Goal: Task Accomplishment & Management: Use online tool/utility

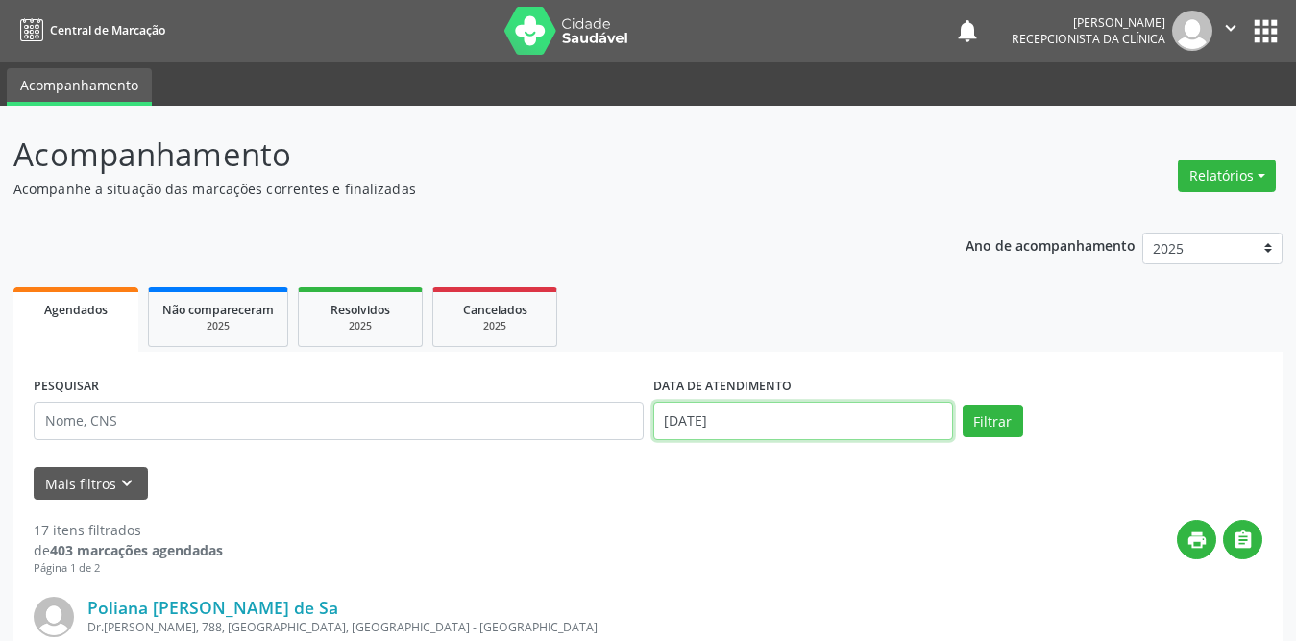
click at [732, 417] on input "[DATE]" at bounding box center [803, 421] width 300 height 38
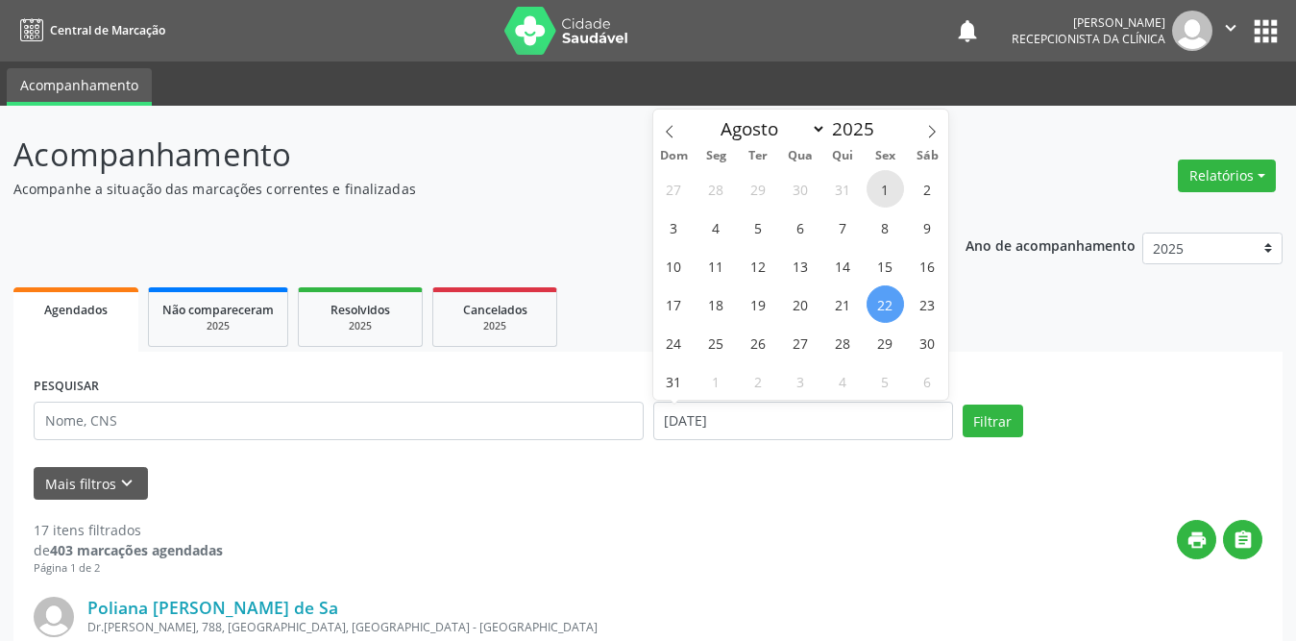
click at [891, 188] on span "1" at bounding box center [884, 188] width 37 height 37
type input "[DATE]"
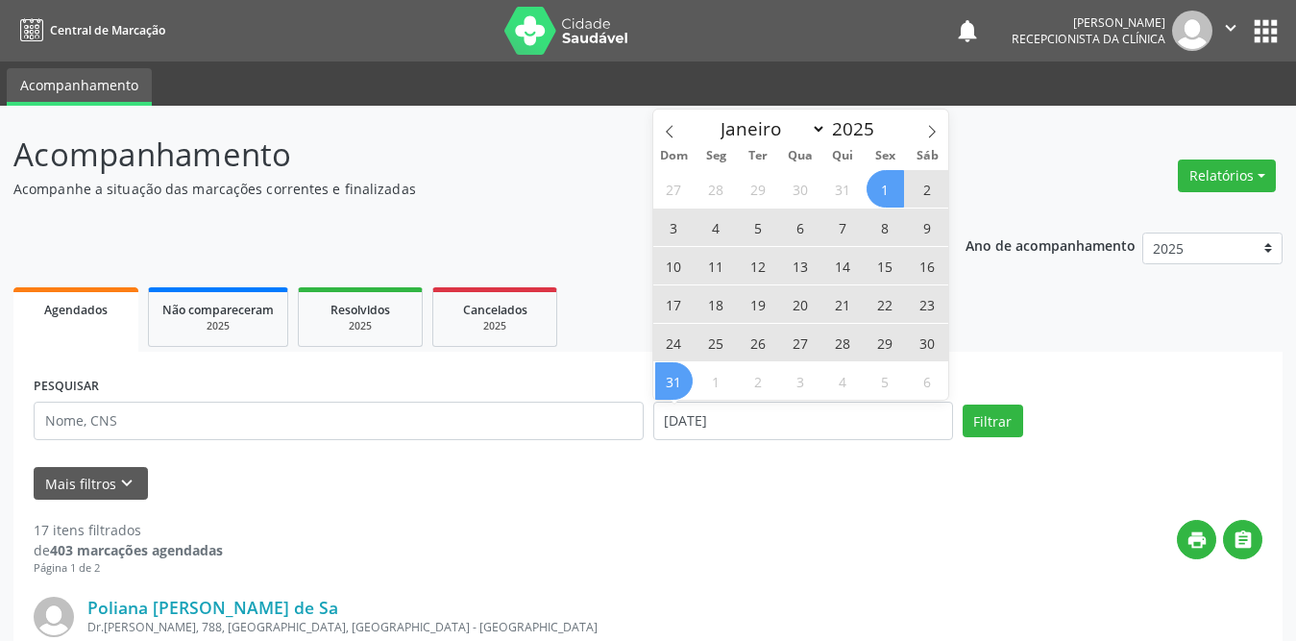
click at [683, 377] on span "31" at bounding box center [673, 380] width 37 height 37
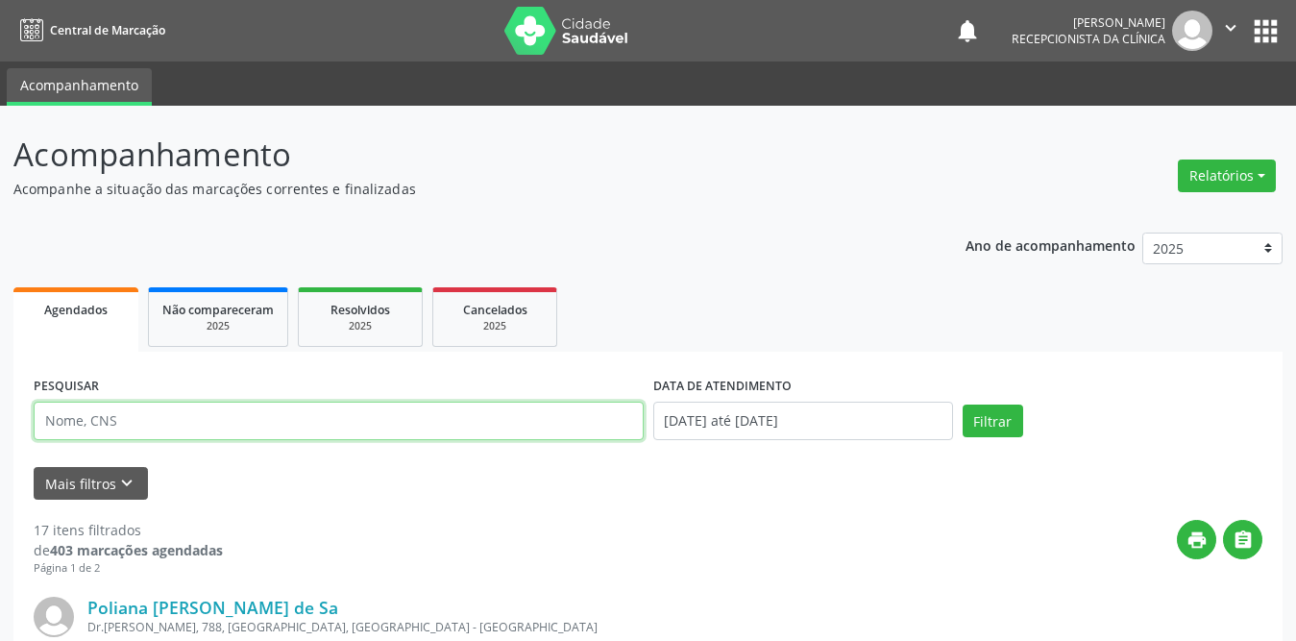
click at [329, 416] on input "text" at bounding box center [339, 421] width 610 height 38
type input "[PERSON_NAME]"
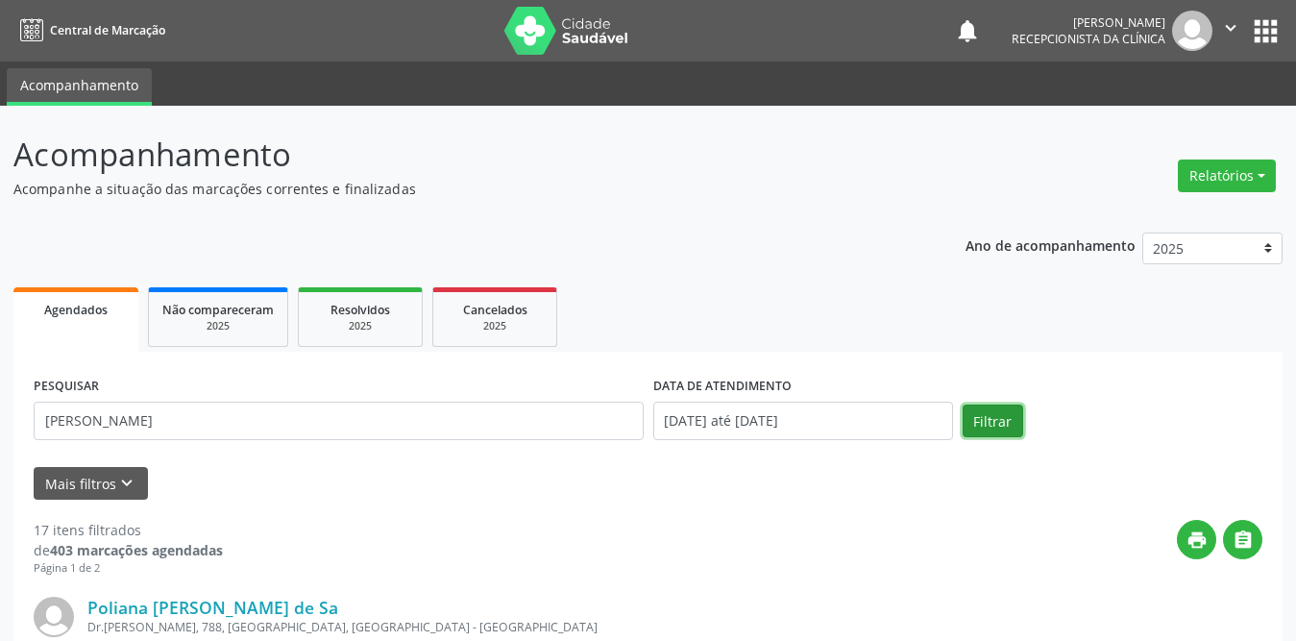
click at [980, 420] on button "Filtrar" at bounding box center [992, 420] width 61 height 33
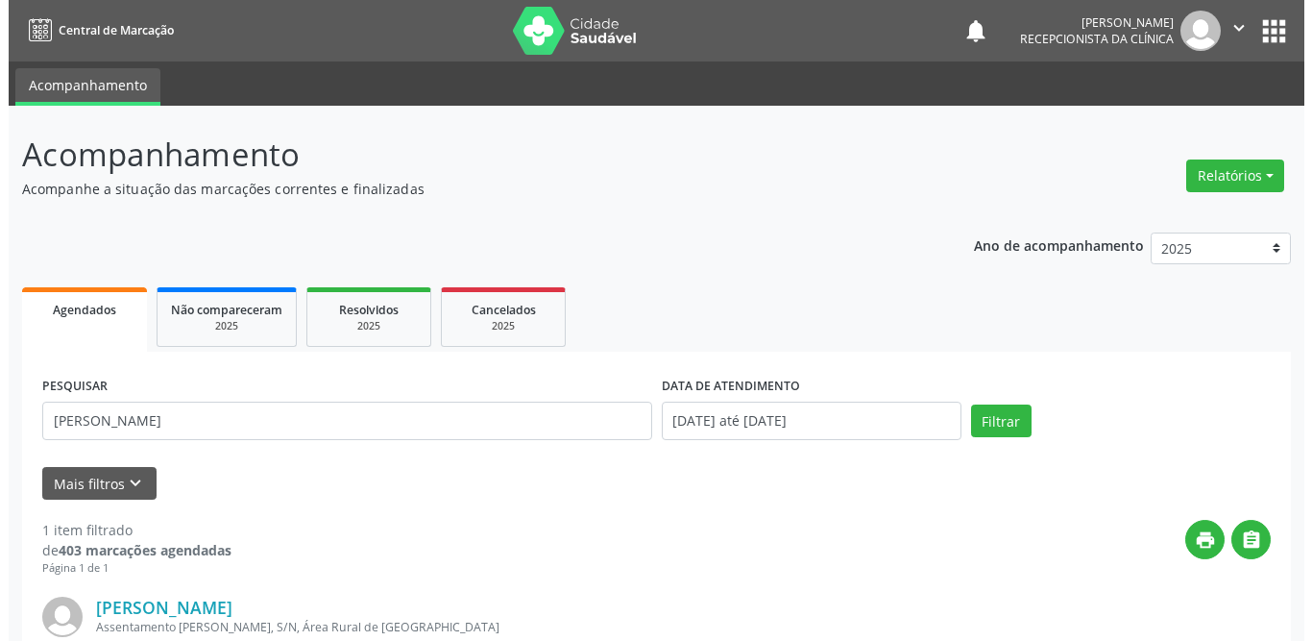
scroll to position [192, 0]
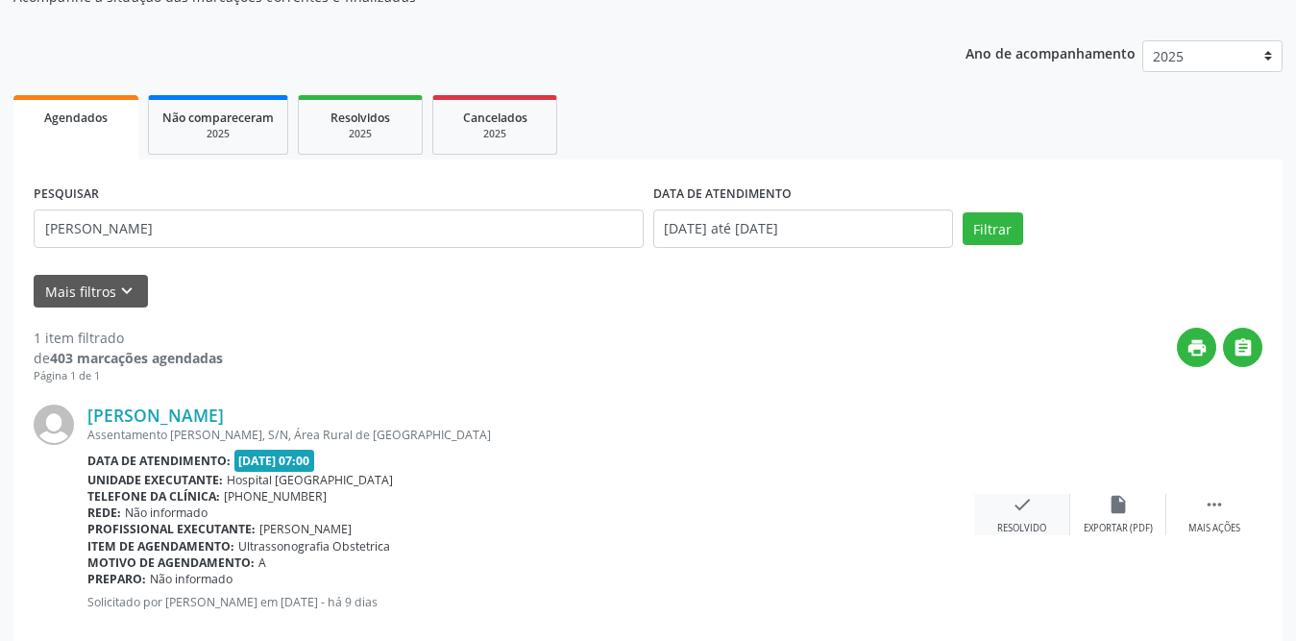
click at [1035, 500] on div "check Resolvido" at bounding box center [1022, 514] width 96 height 41
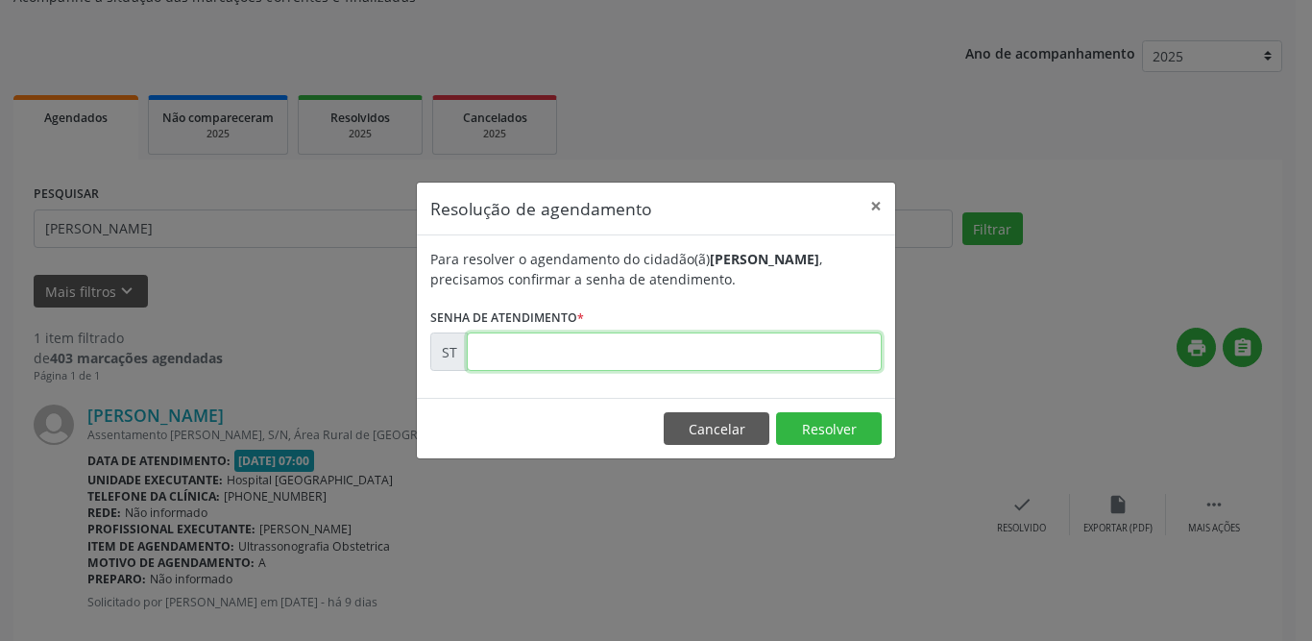
click at [705, 343] on input "text" at bounding box center [674, 351] width 415 height 38
type input "00016137"
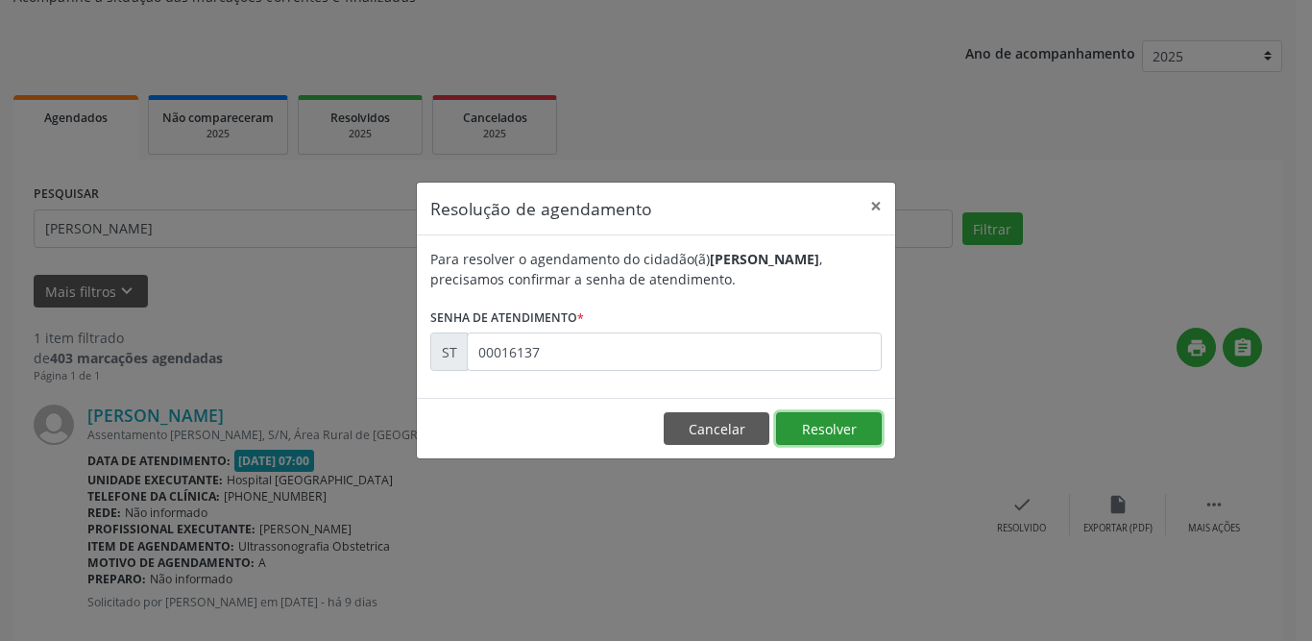
click at [829, 426] on button "Resolver" at bounding box center [829, 428] width 106 height 33
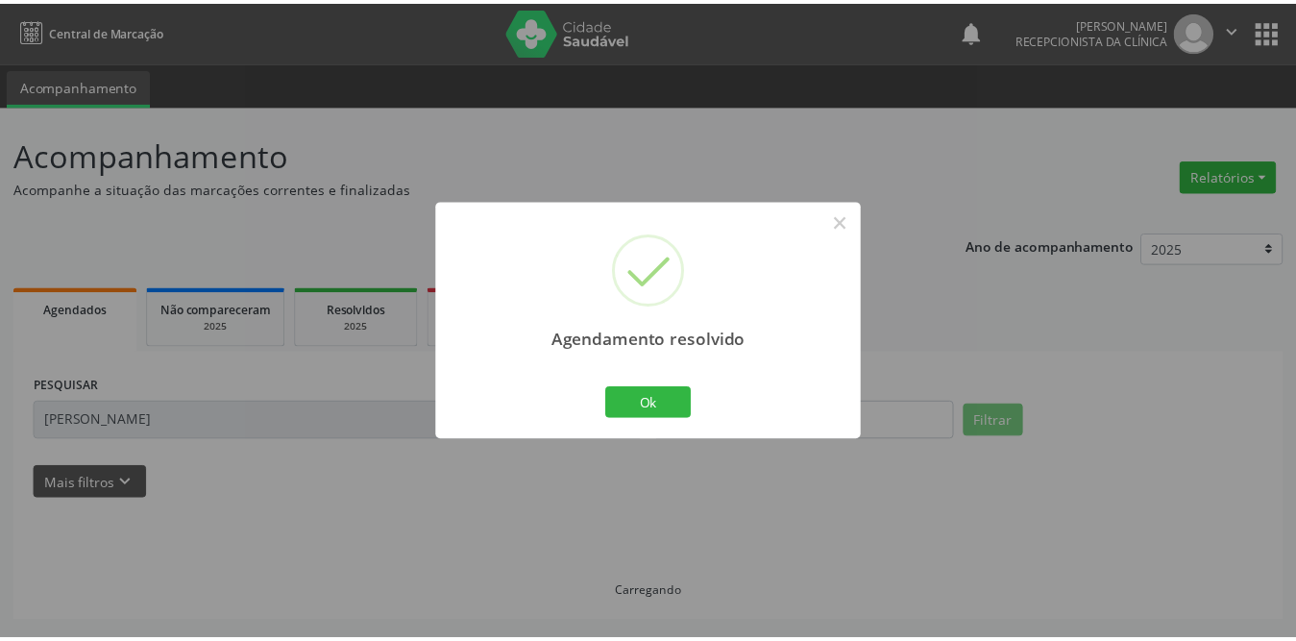
scroll to position [0, 0]
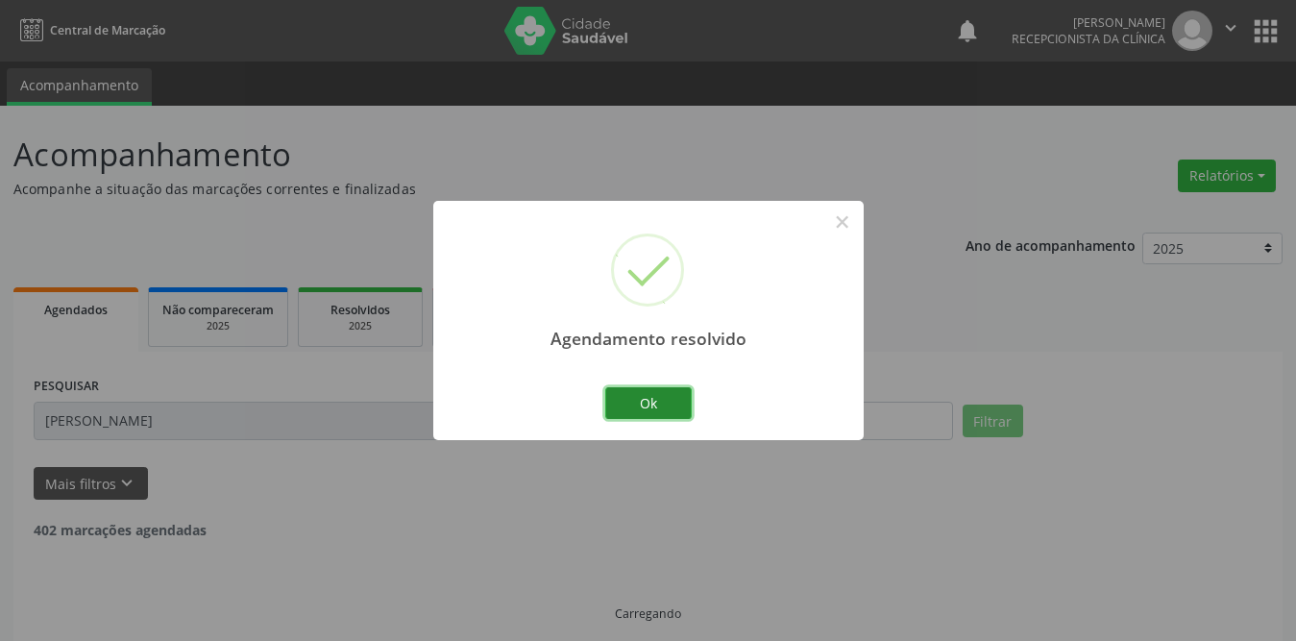
click at [647, 401] on button "Ok" at bounding box center [648, 403] width 86 height 33
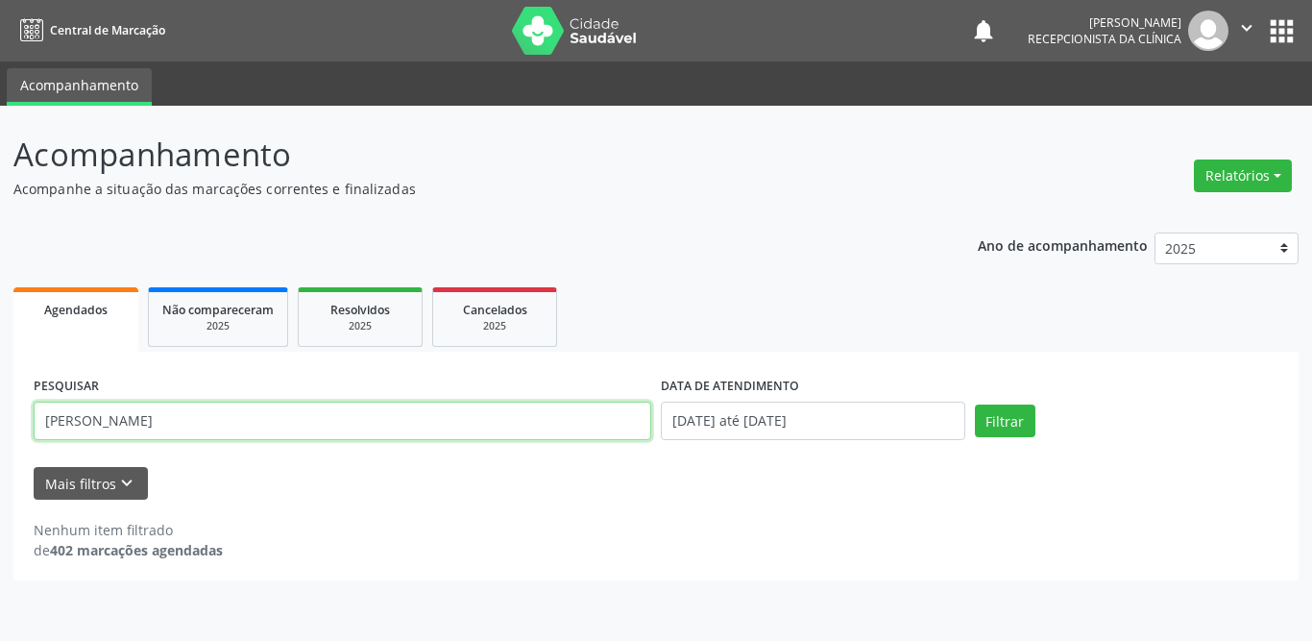
drag, startPoint x: 238, startPoint y: 418, endPoint x: 26, endPoint y: 419, distance: 212.3
click at [26, 419] on div "PESQUISAR [PERSON_NAME] bras DATA DE ATENDIMENTO [DATE] até [DATE] Filtrar UNID…" at bounding box center [655, 466] width 1285 height 229
type input "[PERSON_NAME]"
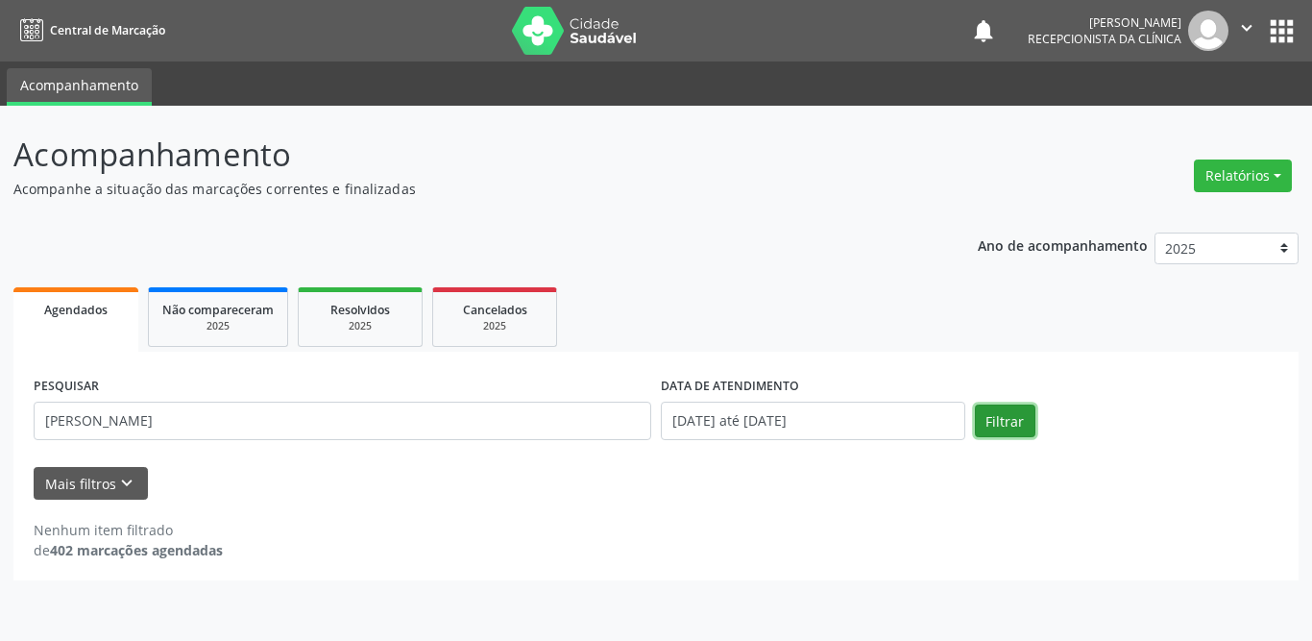
click at [1010, 422] on button "Filtrar" at bounding box center [1005, 420] width 61 height 33
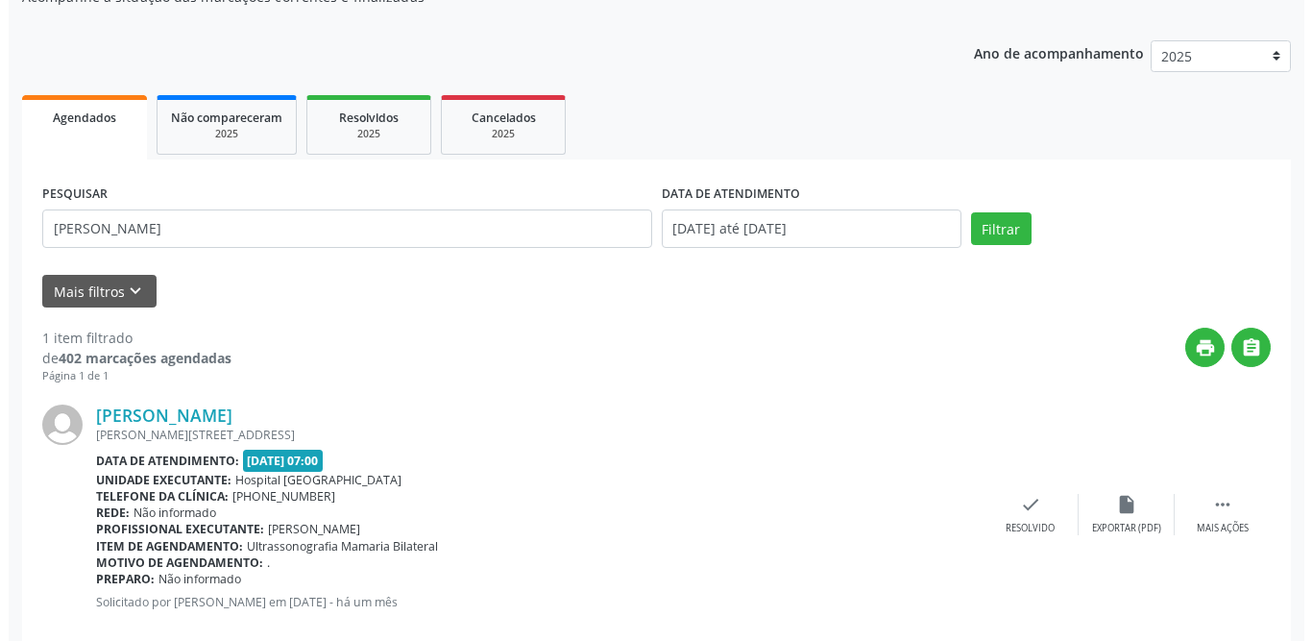
scroll to position [229, 0]
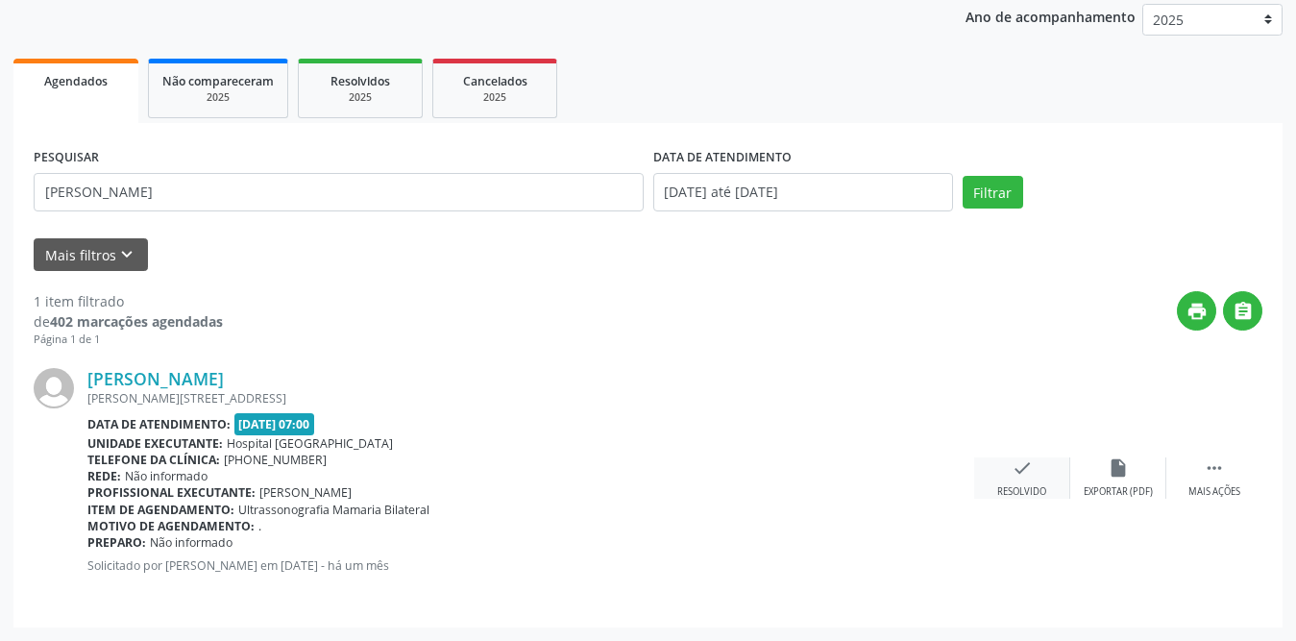
click at [1019, 483] on div "check Resolvido" at bounding box center [1022, 477] width 96 height 41
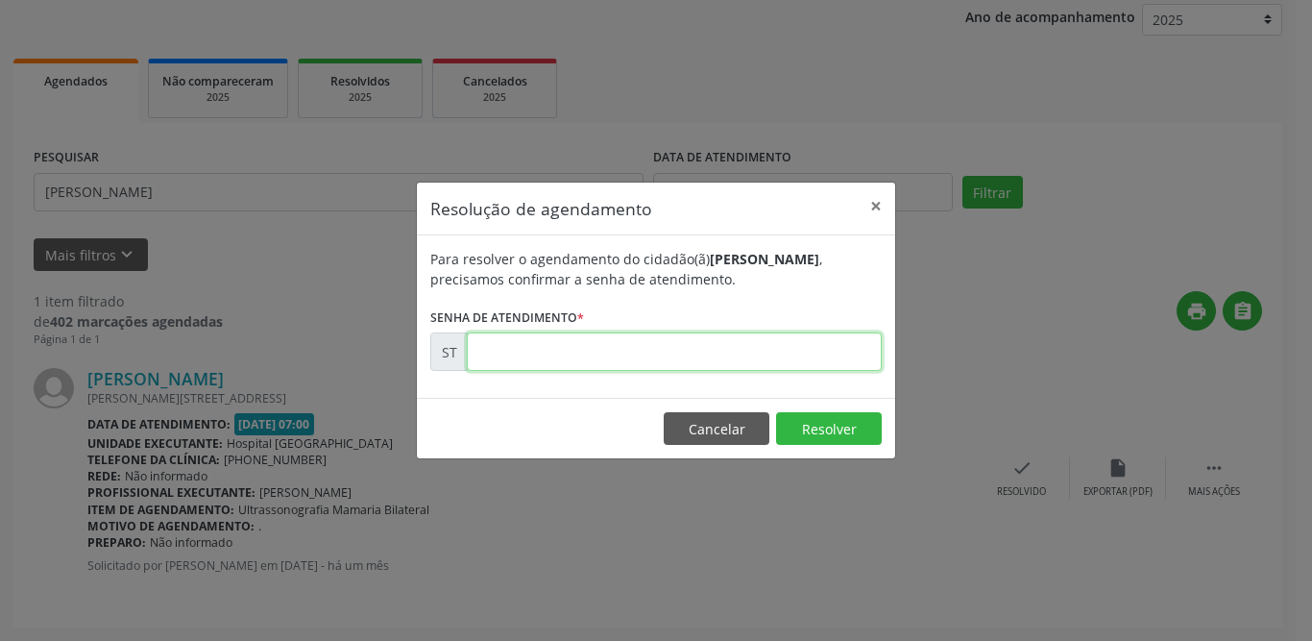
click at [524, 344] on input "text" at bounding box center [674, 351] width 415 height 38
type input "00011467"
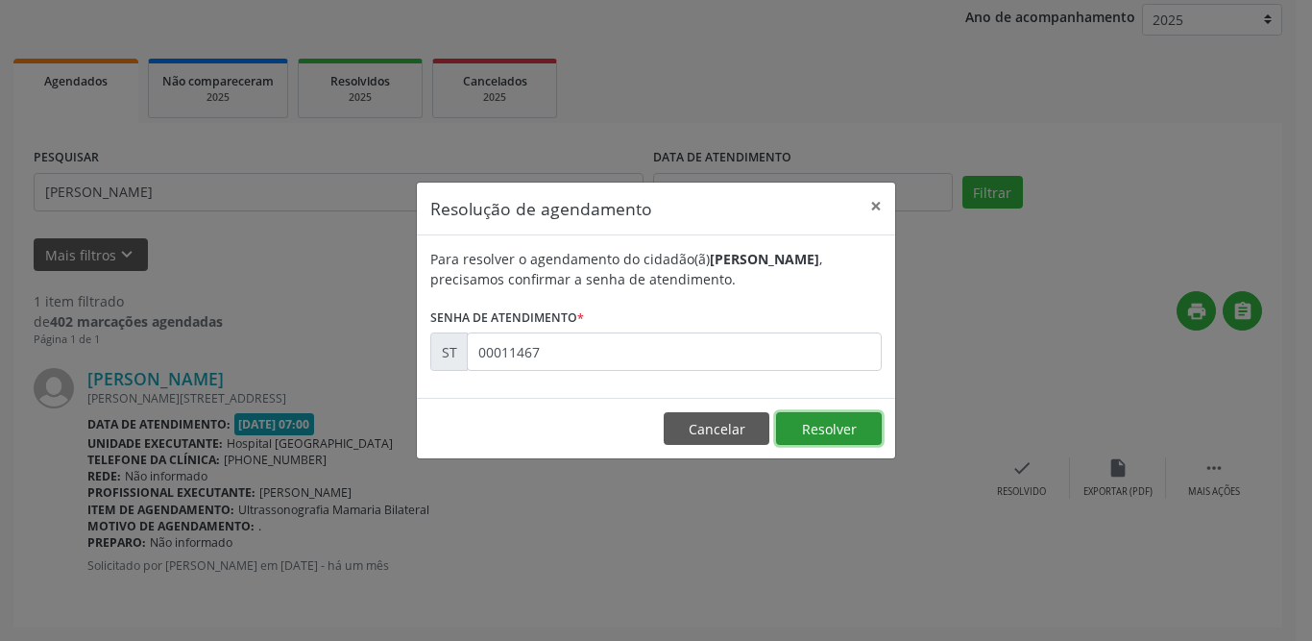
click at [805, 439] on button "Resolver" at bounding box center [829, 428] width 106 height 33
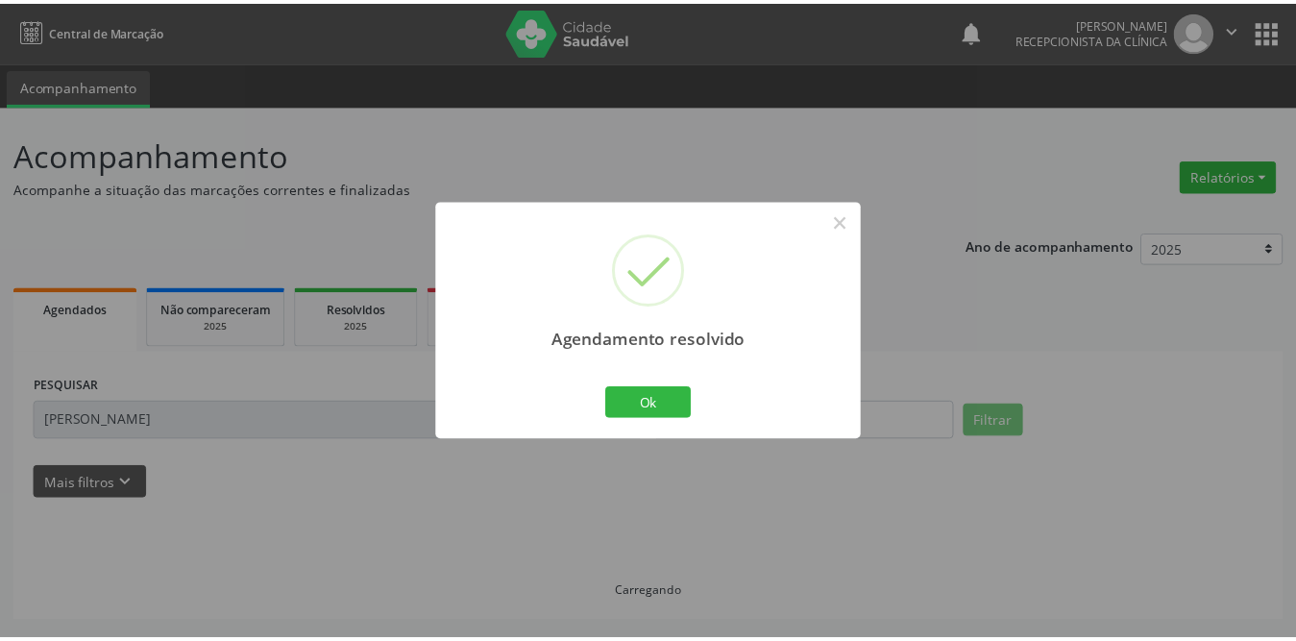
scroll to position [0, 0]
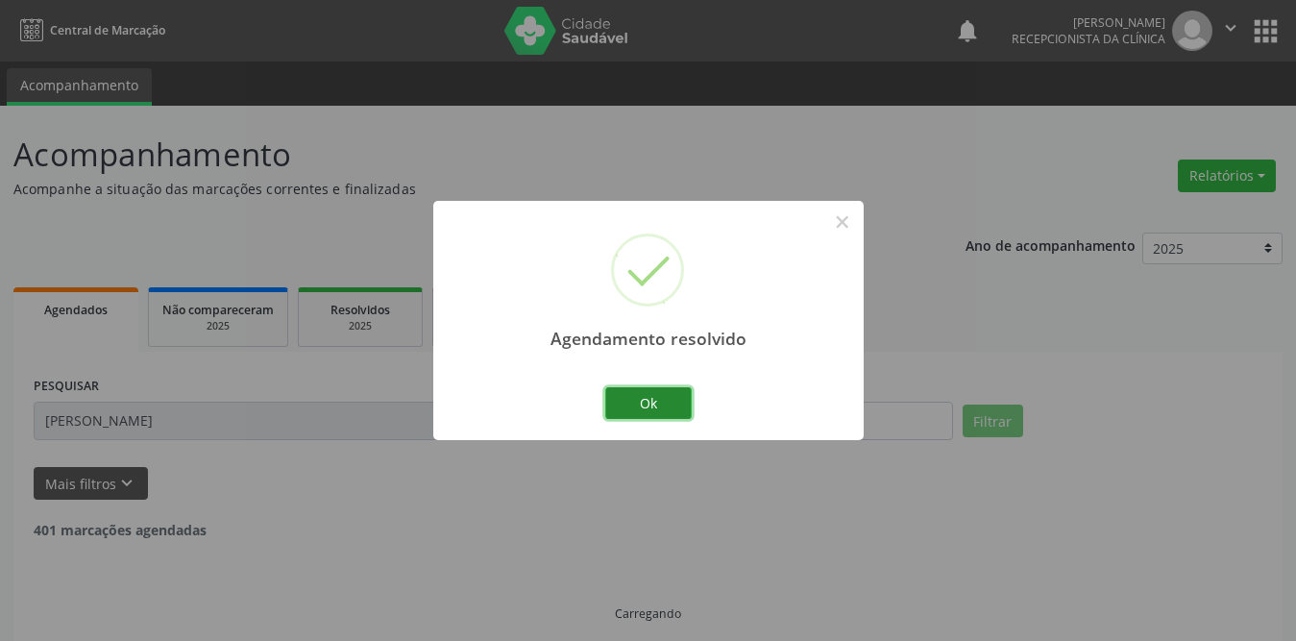
click at [655, 389] on button "Ok" at bounding box center [648, 403] width 86 height 33
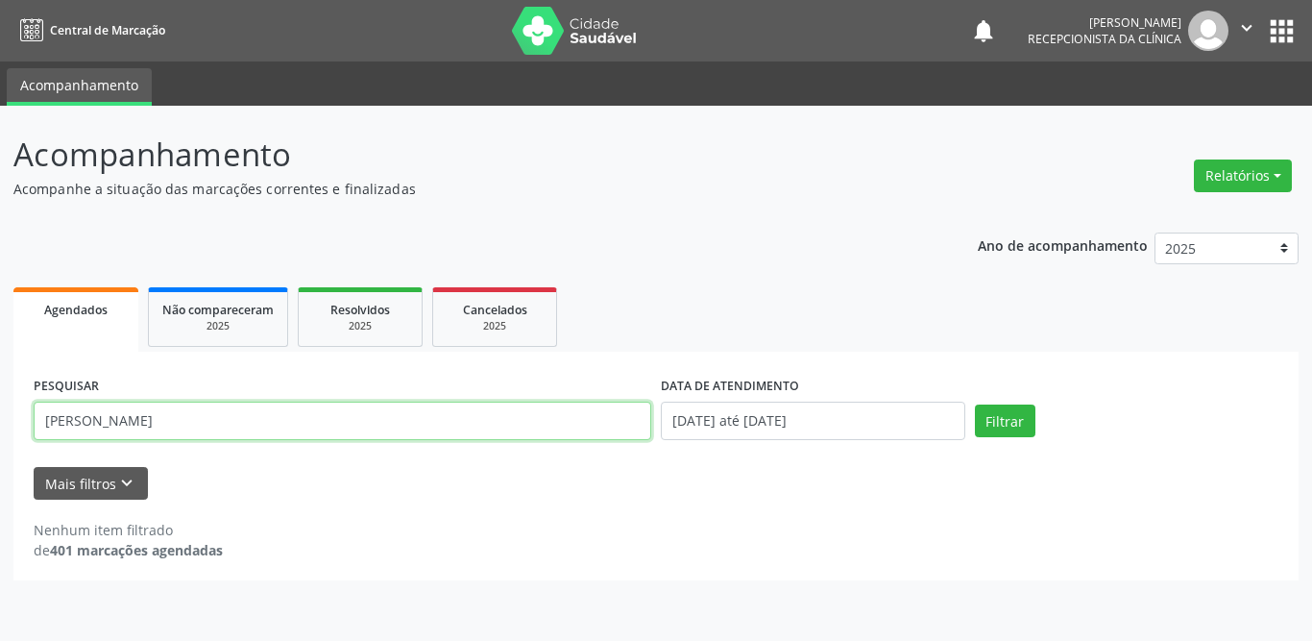
drag, startPoint x: 308, startPoint y: 416, endPoint x: 0, endPoint y: 413, distance: 308.4
click at [0, 413] on div "Acompanhamento Acompanhe a situação das marcações correntes e finalizadas Relat…" at bounding box center [656, 373] width 1312 height 535
type input "[PERSON_NAME]"
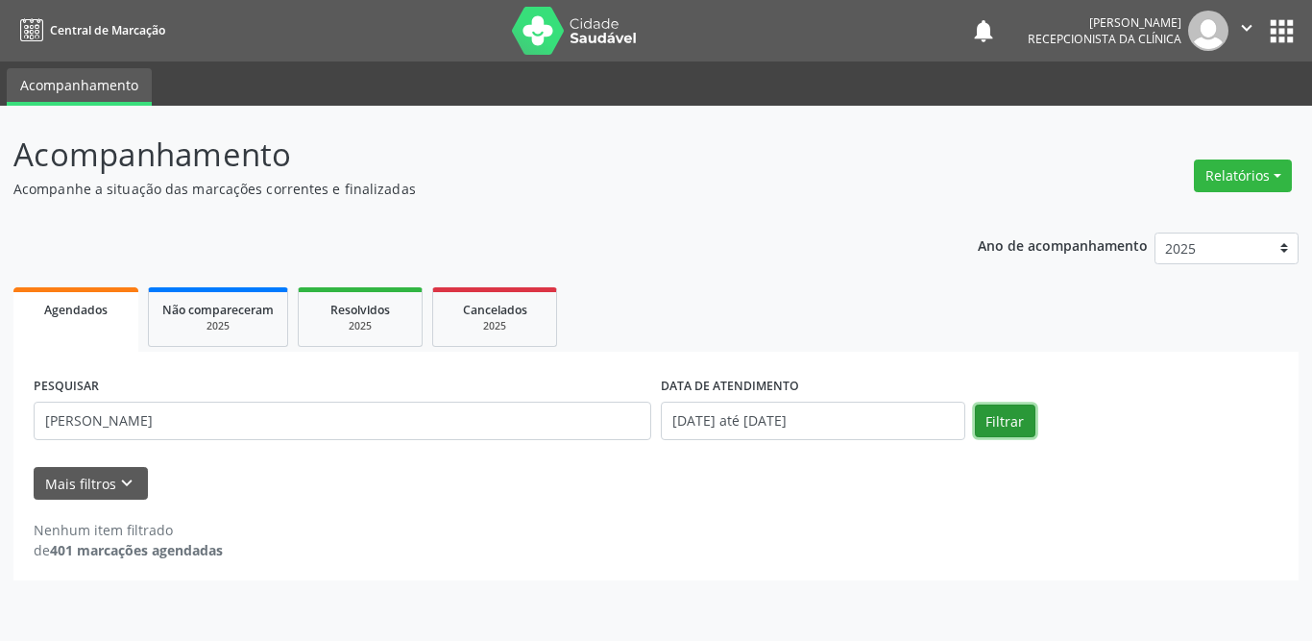
click at [1000, 426] on button "Filtrar" at bounding box center [1005, 420] width 61 height 33
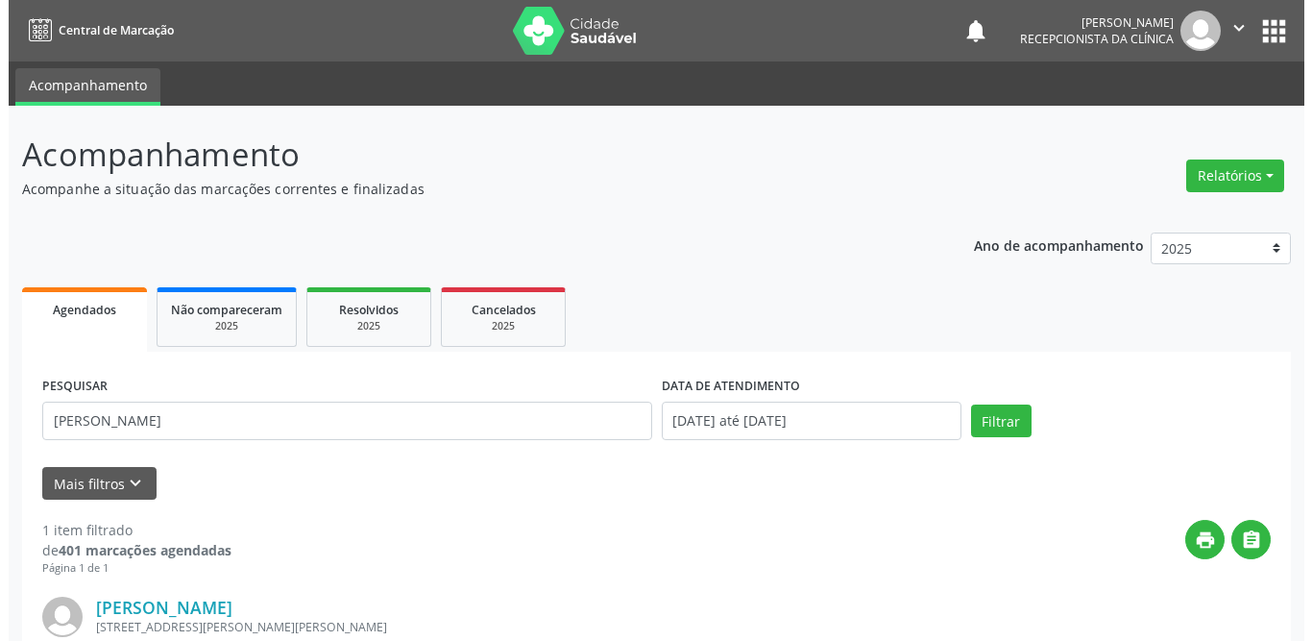
scroll to position [229, 0]
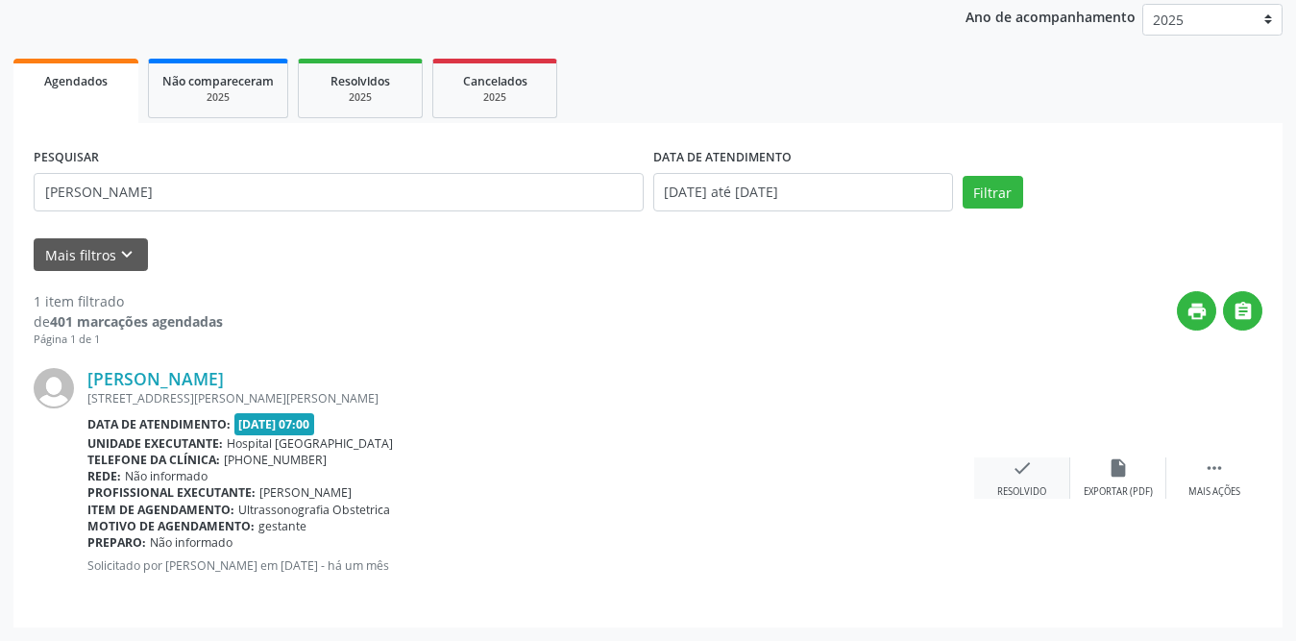
click at [1041, 457] on div "check Resolvido" at bounding box center [1022, 477] width 96 height 41
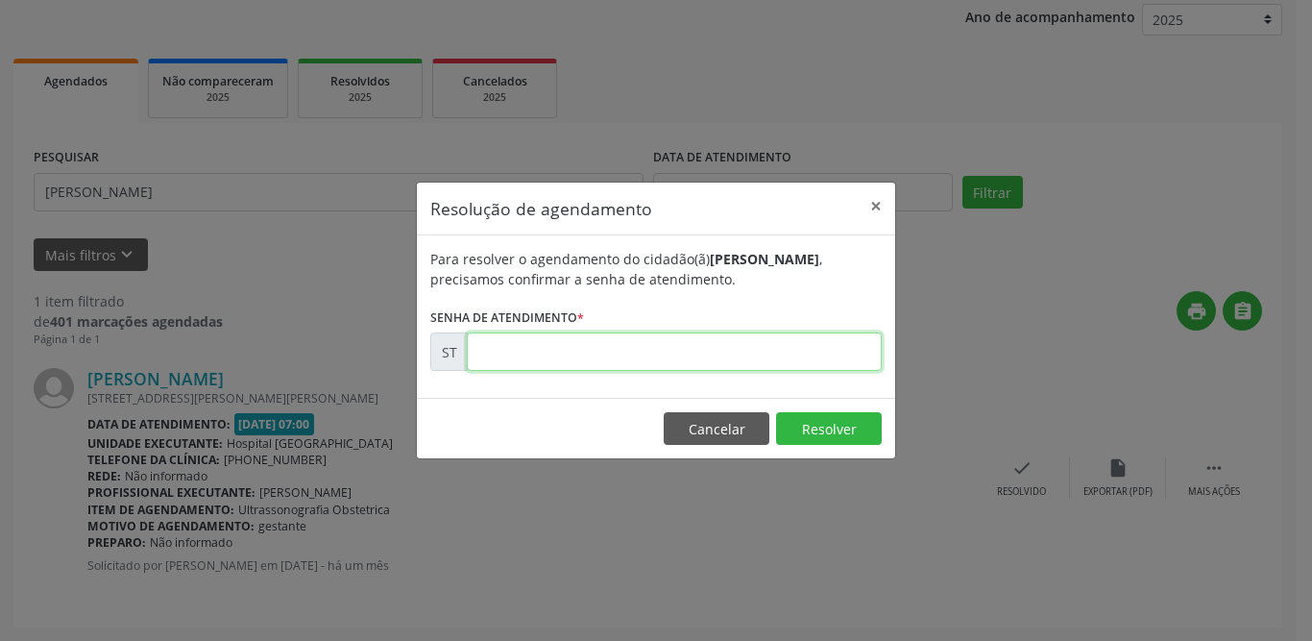
click at [803, 353] on input "text" at bounding box center [674, 351] width 415 height 38
type input "00011728"
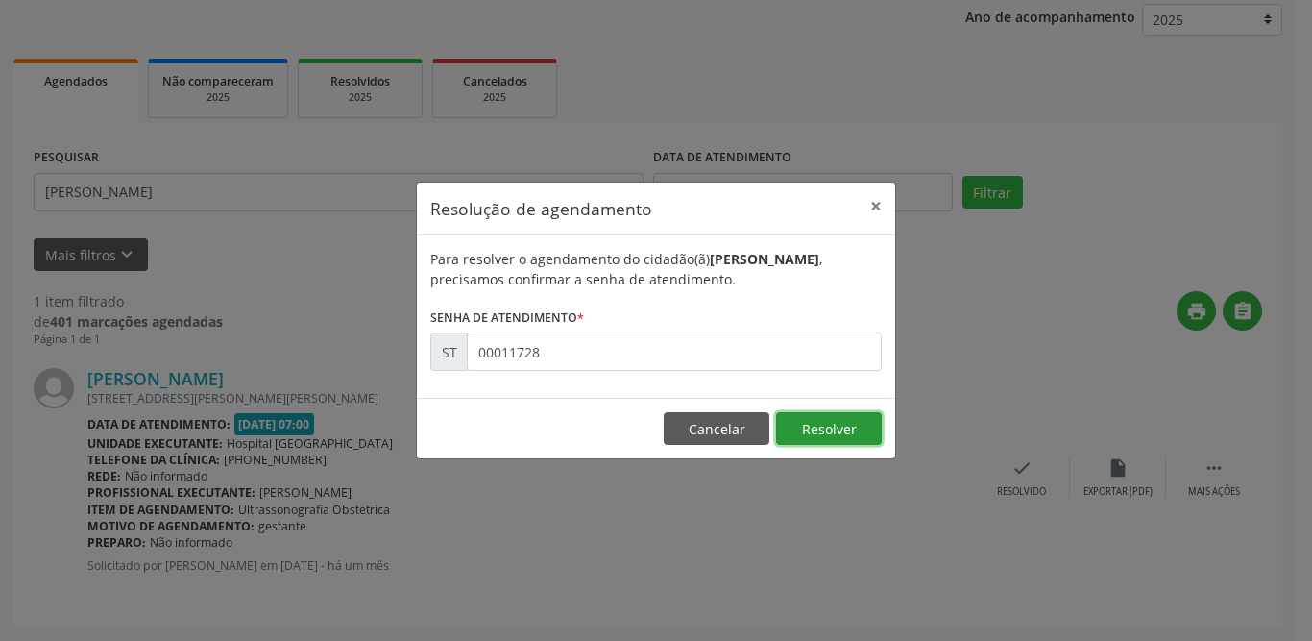
click at [830, 435] on button "Resolver" at bounding box center [829, 428] width 106 height 33
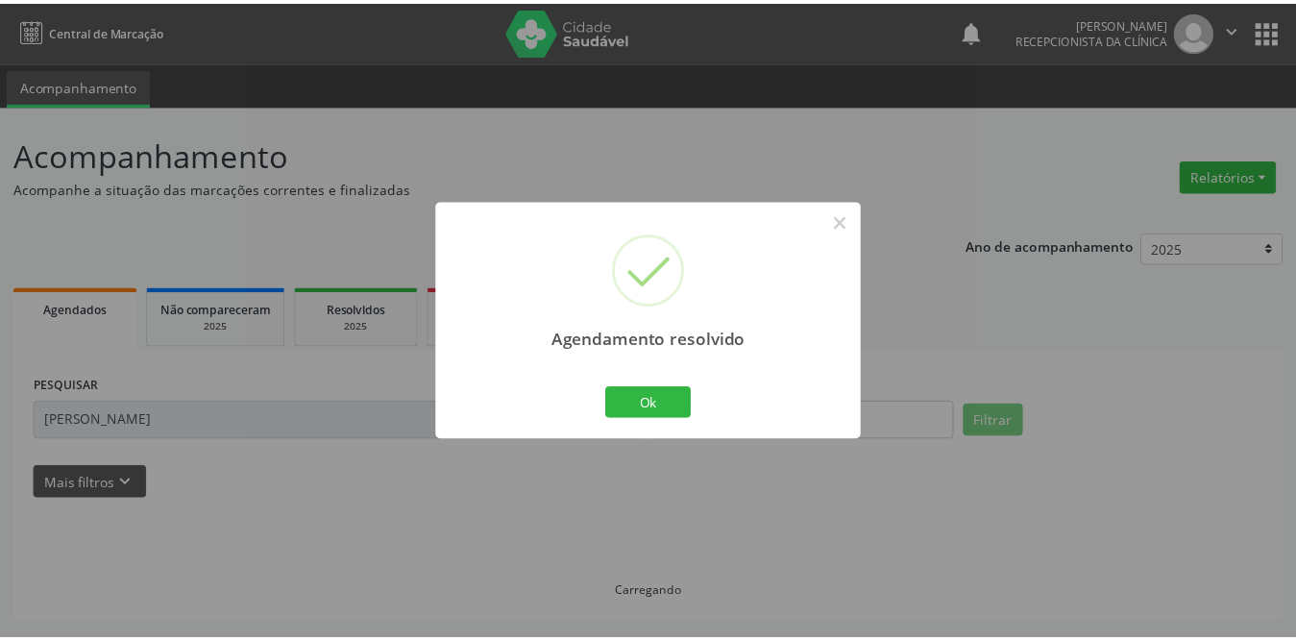
scroll to position [0, 0]
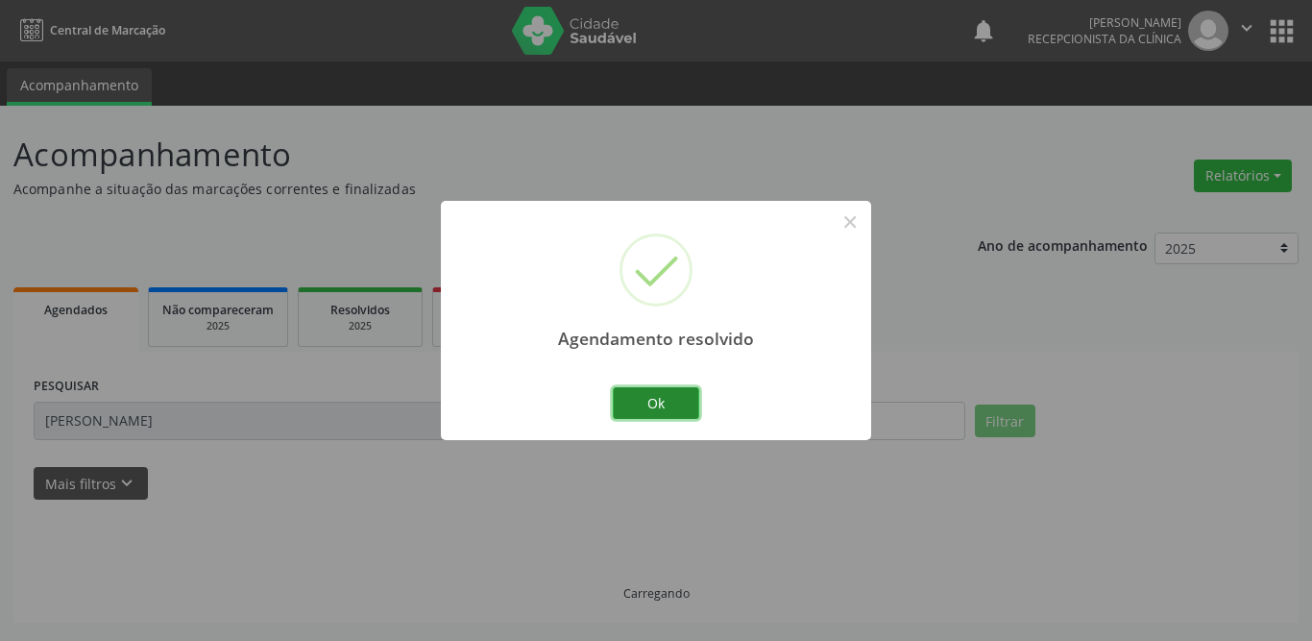
click at [665, 403] on button "Ok" at bounding box center [656, 403] width 86 height 33
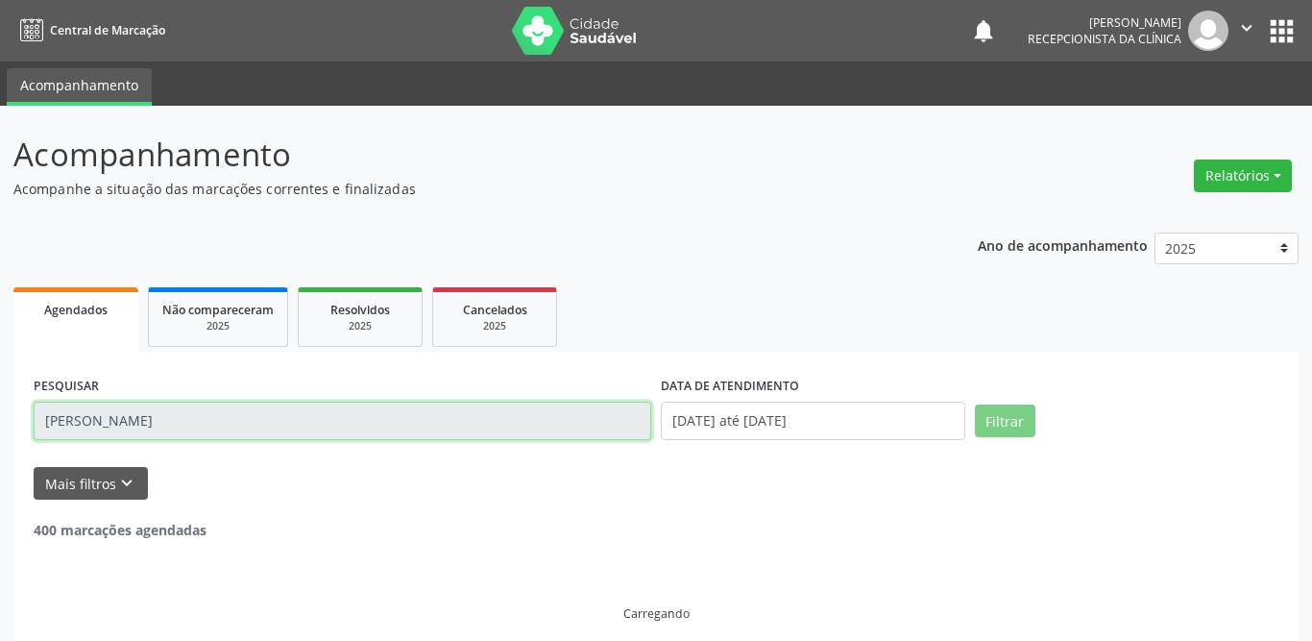
click at [287, 418] on input "[PERSON_NAME]" at bounding box center [343, 421] width 618 height 38
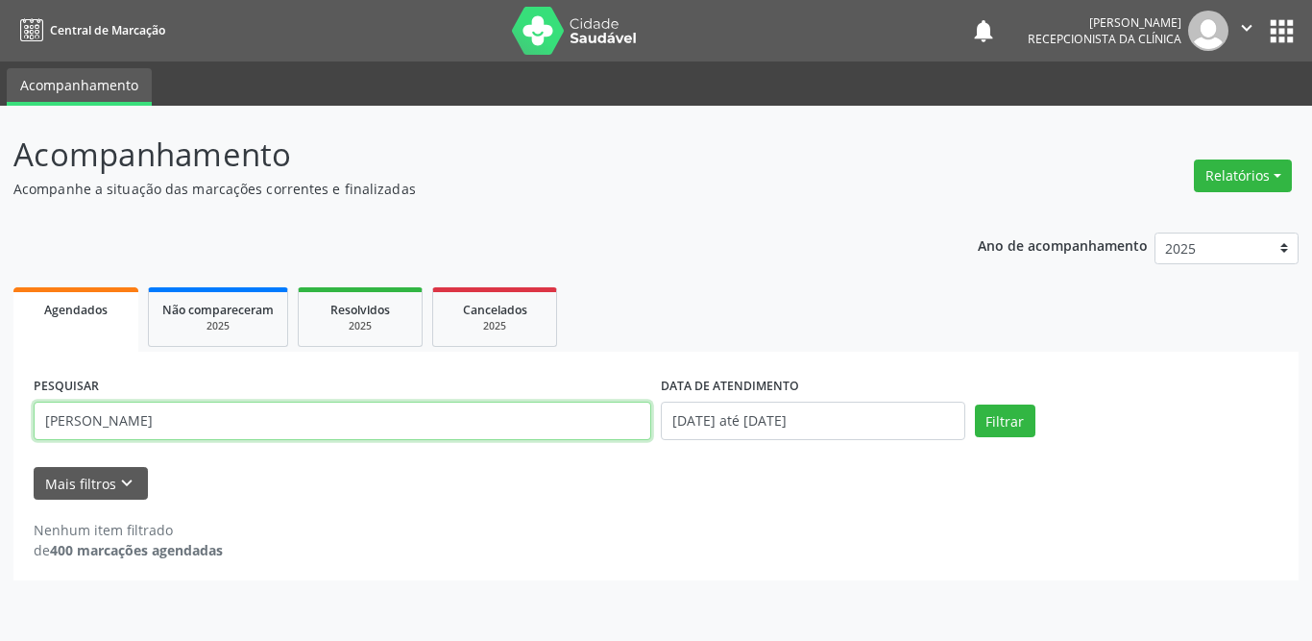
drag, startPoint x: 308, startPoint y: 426, endPoint x: 21, endPoint y: 426, distance: 287.2
click at [21, 426] on div "PESQUISAR [PERSON_NAME] DATA DE ATENDIMENTO [DATE] até [DATE] Filtrar UNIDADE D…" at bounding box center [655, 466] width 1285 height 229
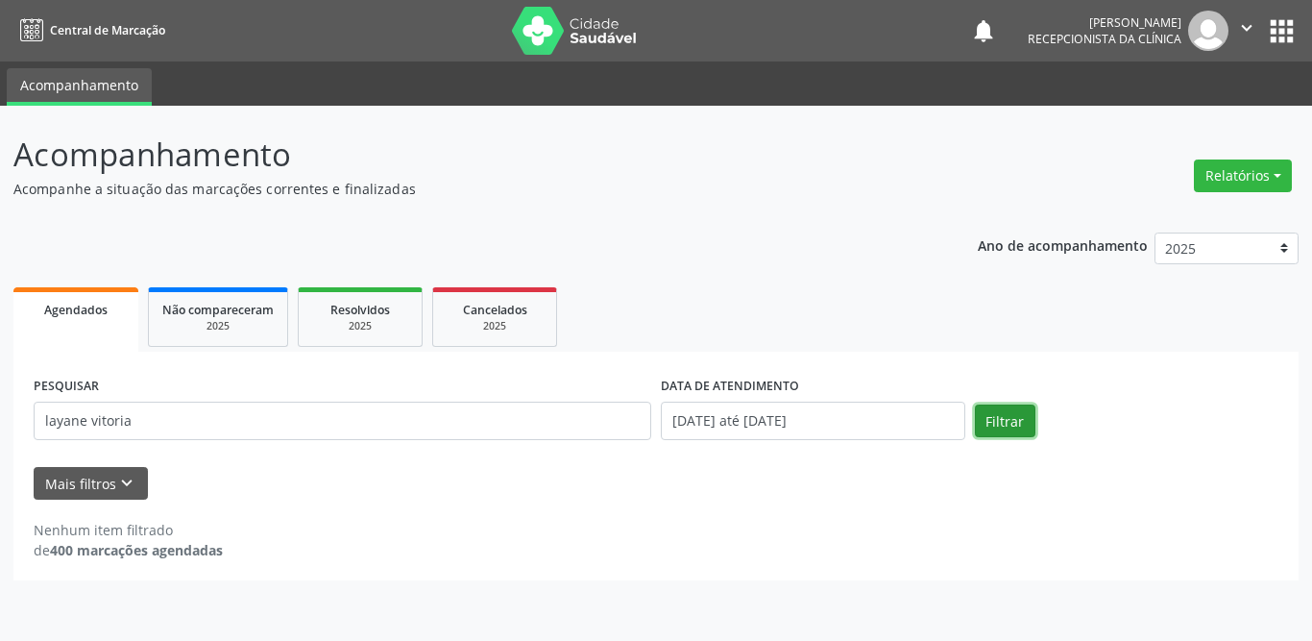
click at [1005, 424] on button "Filtrar" at bounding box center [1005, 420] width 61 height 33
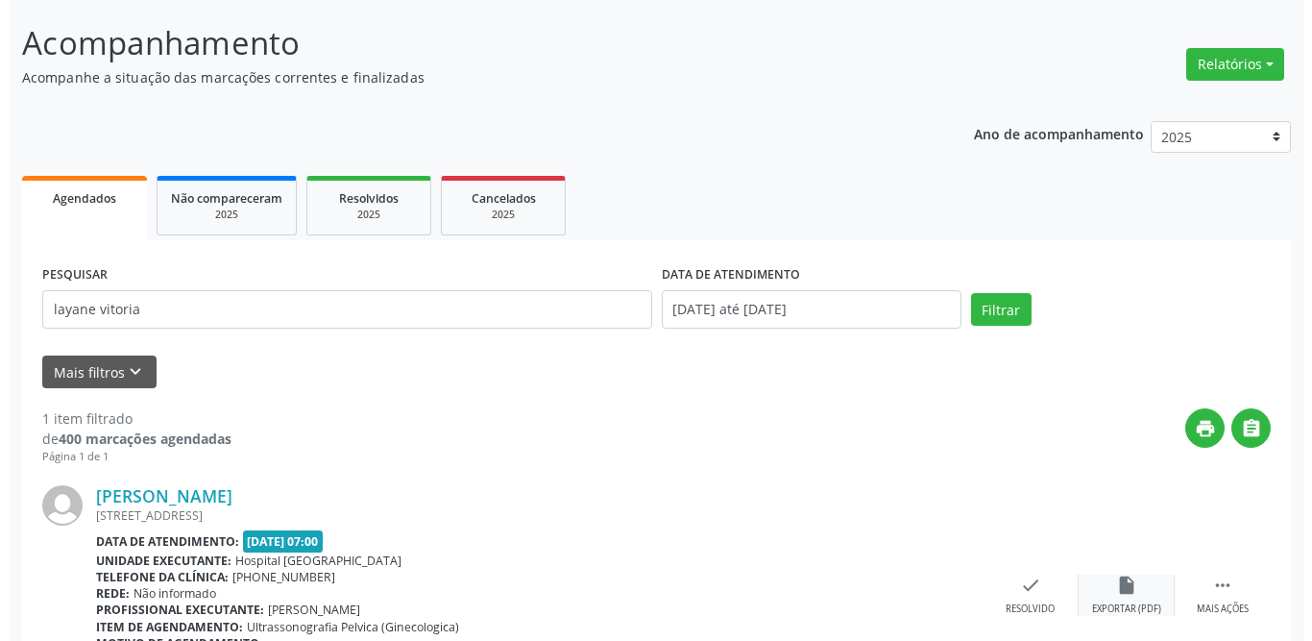
scroll to position [229, 0]
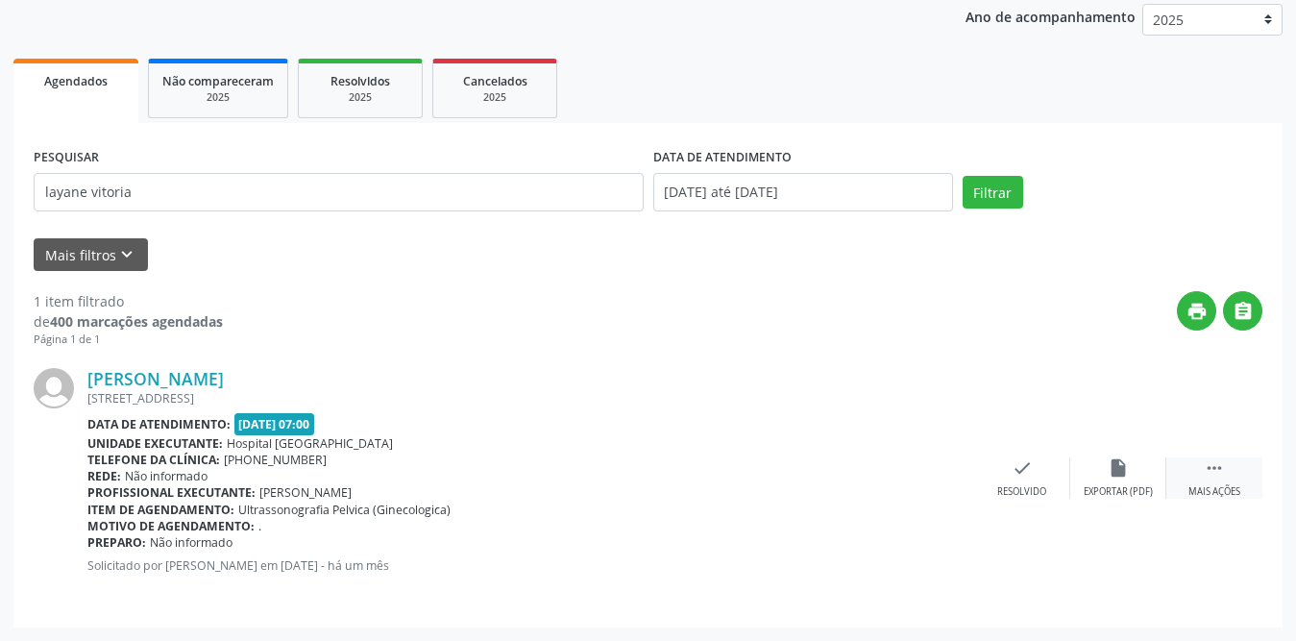
click at [1199, 473] on div " Mais ações" at bounding box center [1214, 477] width 96 height 41
click at [934, 475] on icon "print" at bounding box center [925, 467] width 21 height 21
click at [0, 173] on div "Acompanhamento Acompanhe a situação das marcações correntes e finalizadas Relat…" at bounding box center [648, 259] width 1296 height 764
click at [990, 184] on button "Filtrar" at bounding box center [992, 192] width 61 height 33
click at [1196, 459] on div " Mais ações" at bounding box center [1214, 477] width 96 height 41
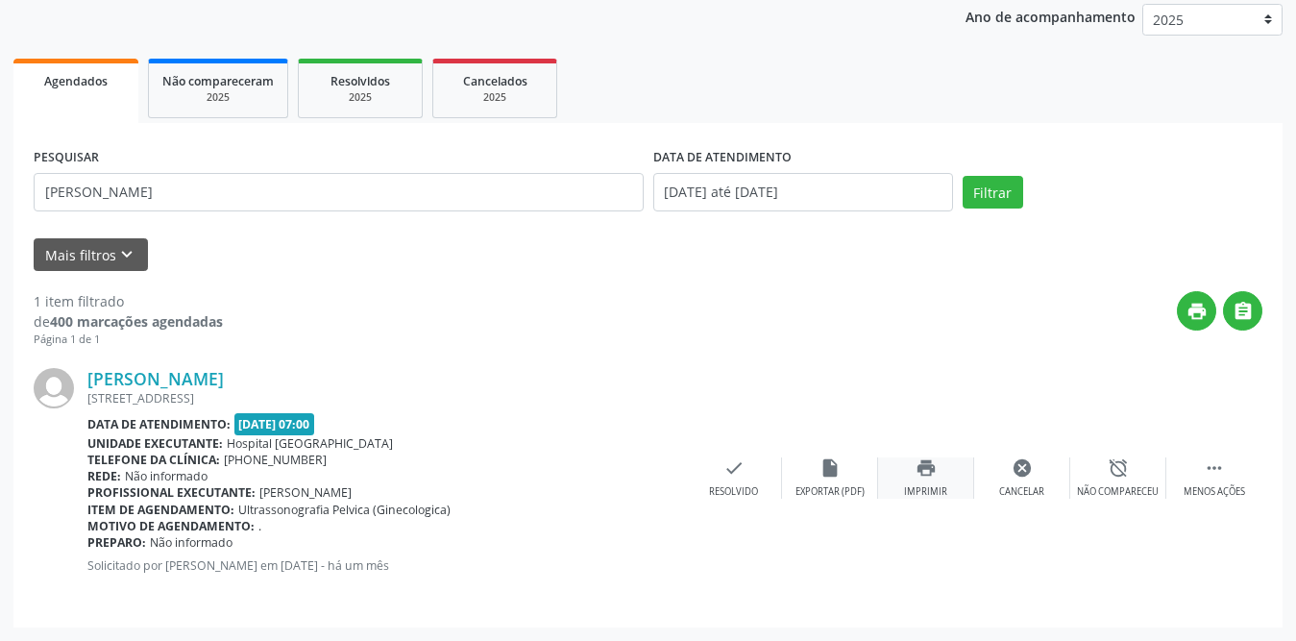
click at [927, 475] on icon "print" at bounding box center [925, 467] width 21 height 21
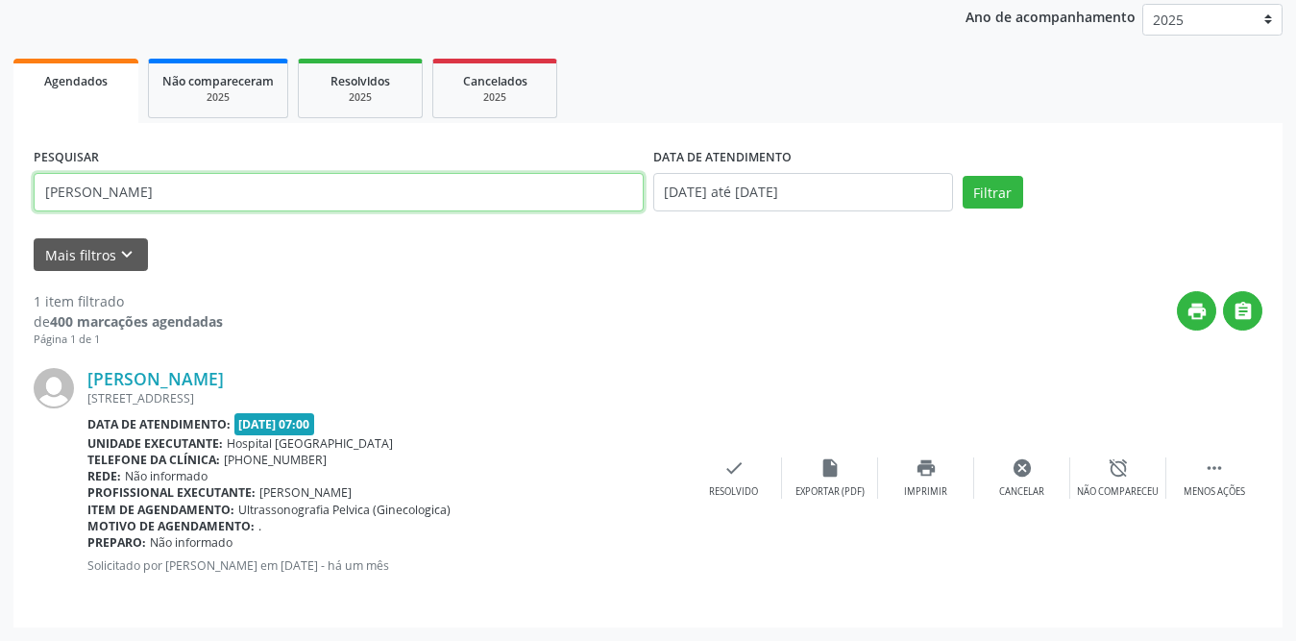
drag, startPoint x: 287, startPoint y: 194, endPoint x: 47, endPoint y: 188, distance: 240.2
click at [47, 188] on input "[PERSON_NAME]" at bounding box center [339, 192] width 610 height 38
click at [962, 176] on button "Filtrar" at bounding box center [992, 192] width 61 height 33
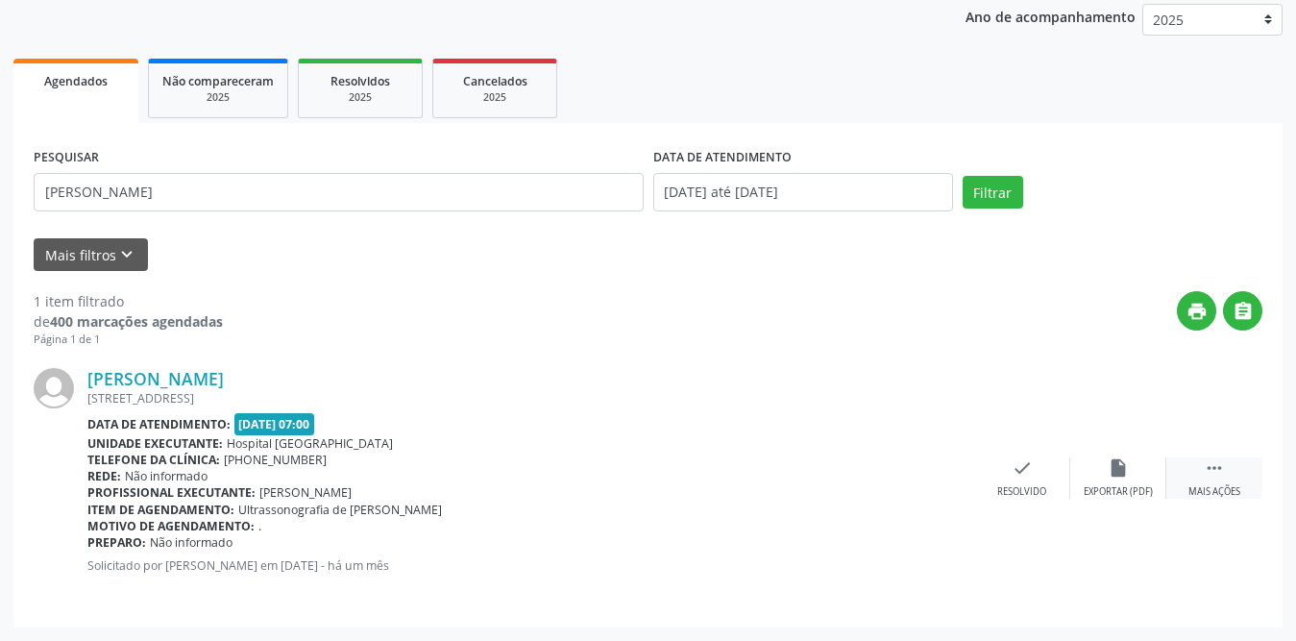
click at [1220, 474] on icon "" at bounding box center [1214, 467] width 21 height 21
click at [932, 475] on icon "print" at bounding box center [925, 467] width 21 height 21
click at [995, 190] on button "Filtrar" at bounding box center [992, 192] width 61 height 33
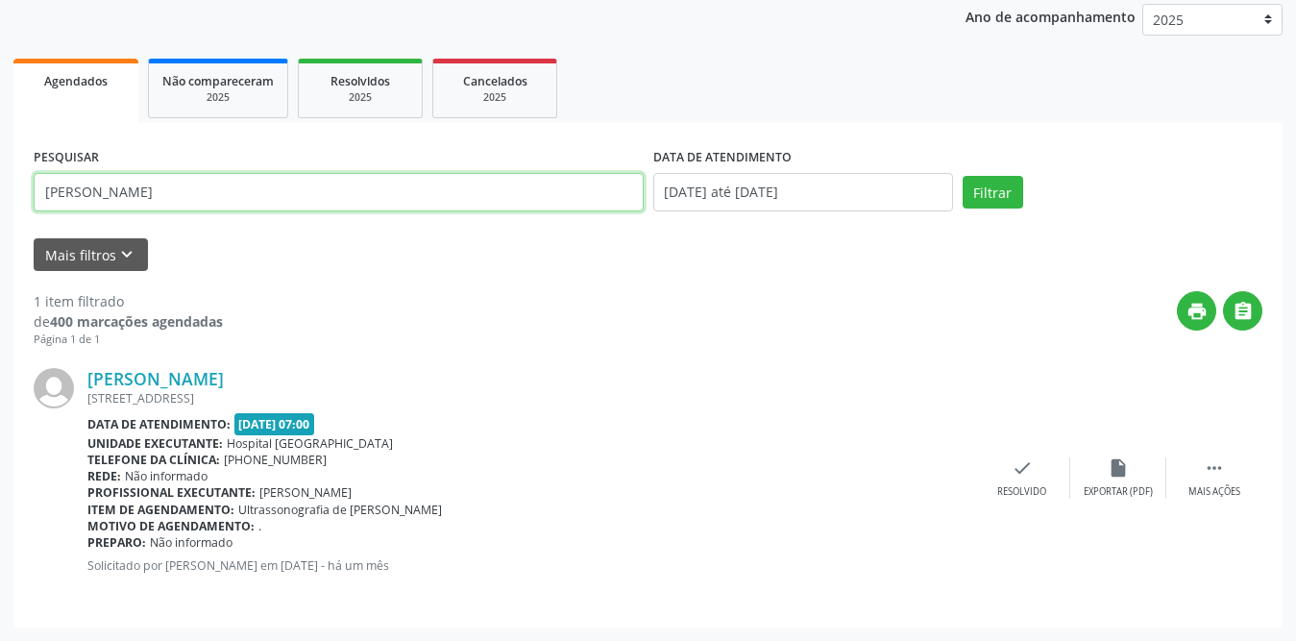
drag, startPoint x: 194, startPoint y: 202, endPoint x: 4, endPoint y: 183, distance: 191.2
click at [0, 185] on div "Acompanhamento Acompanhe a situação das marcações correntes e finalizadas Relat…" at bounding box center [648, 259] width 1296 height 764
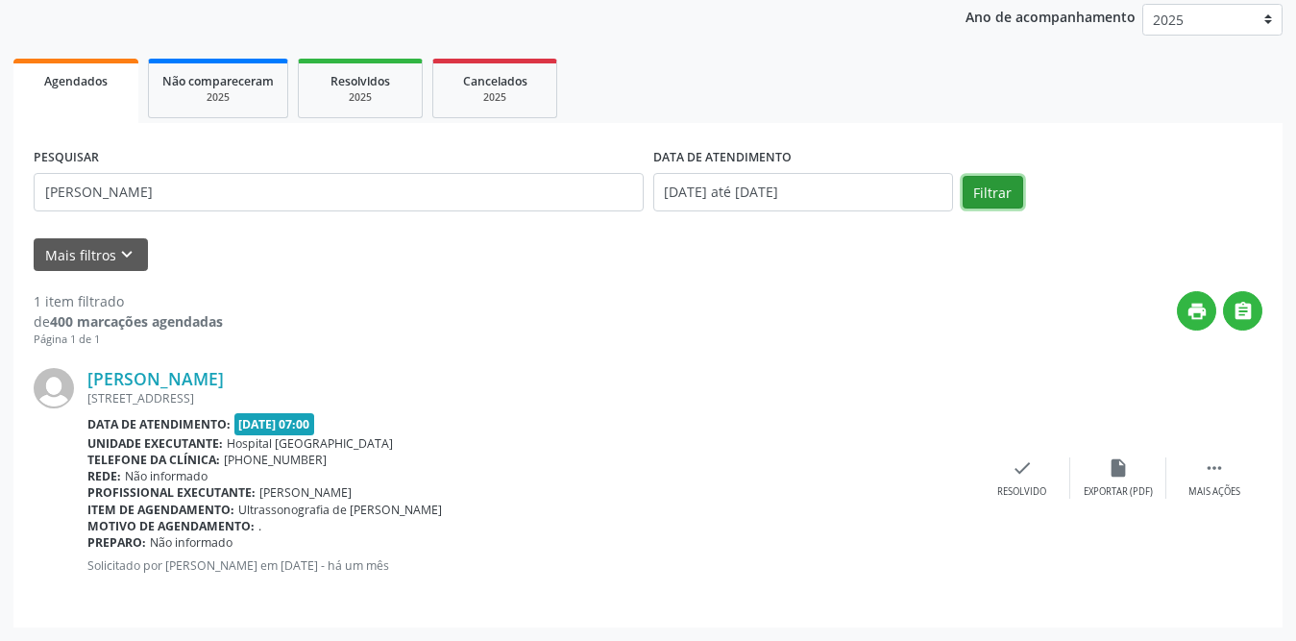
click at [976, 195] on button "Filtrar" at bounding box center [992, 192] width 61 height 33
click at [1204, 475] on icon "" at bounding box center [1214, 467] width 21 height 21
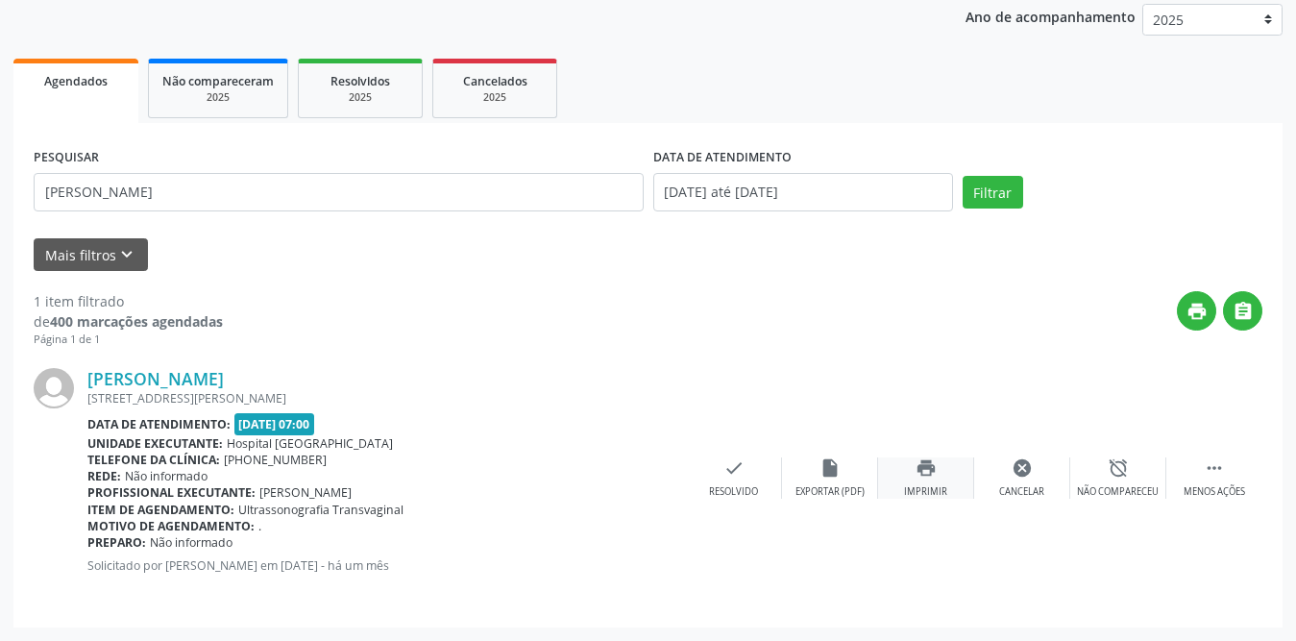
click at [942, 476] on div "print Imprimir" at bounding box center [926, 477] width 96 height 41
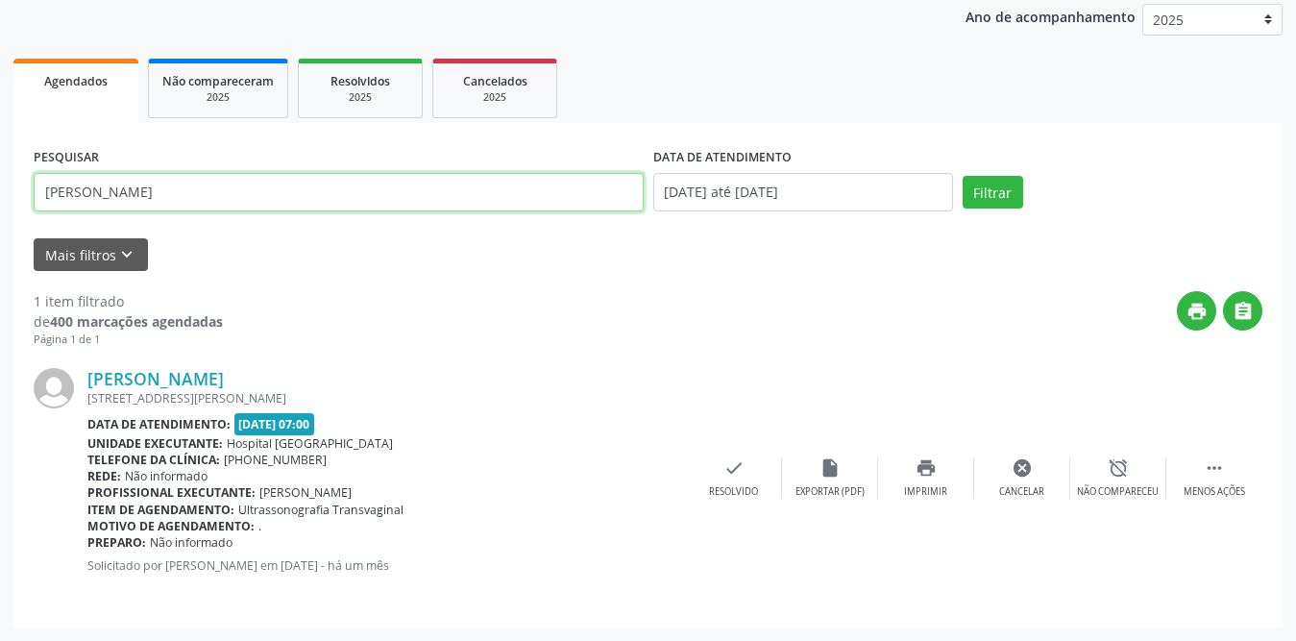
drag, startPoint x: 183, startPoint y: 196, endPoint x: 0, endPoint y: 198, distance: 183.5
click at [0, 198] on div "Acompanhamento Acompanhe a situação das marcações correntes e finalizadas Relat…" at bounding box center [648, 259] width 1296 height 764
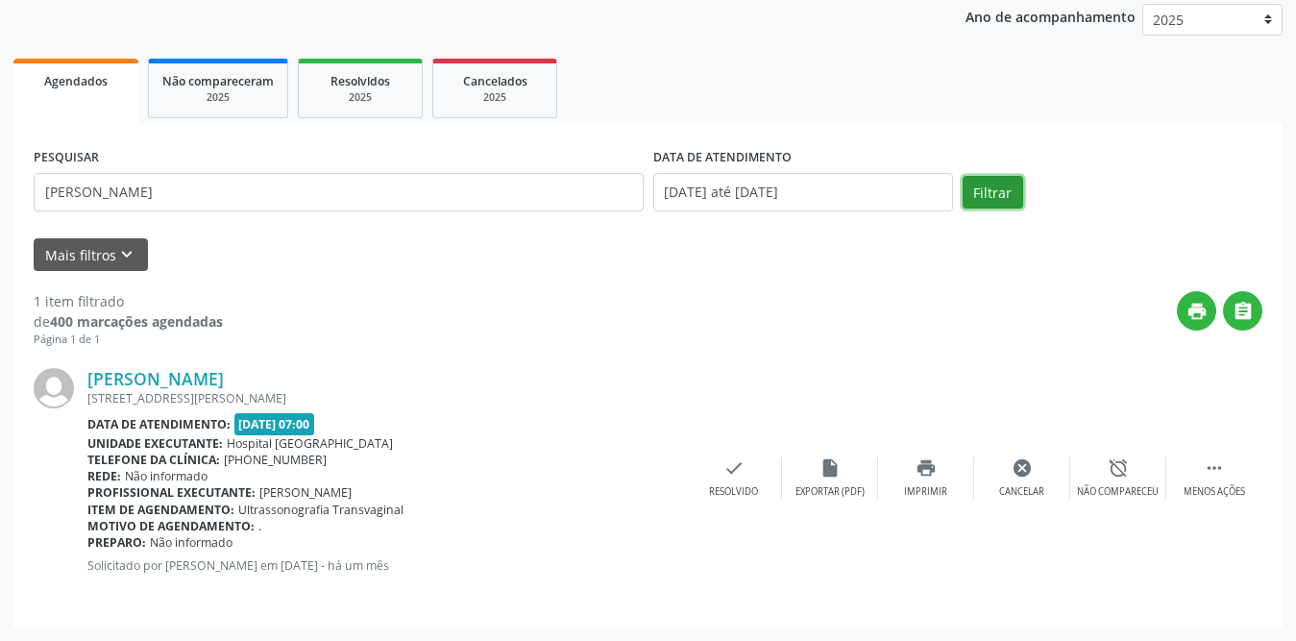
click at [1002, 184] on button "Filtrar" at bounding box center [992, 192] width 61 height 33
click at [1209, 471] on icon "" at bounding box center [1214, 467] width 21 height 21
click at [915, 468] on icon "print" at bounding box center [925, 467] width 21 height 21
click at [987, 200] on button "Filtrar" at bounding box center [992, 192] width 61 height 33
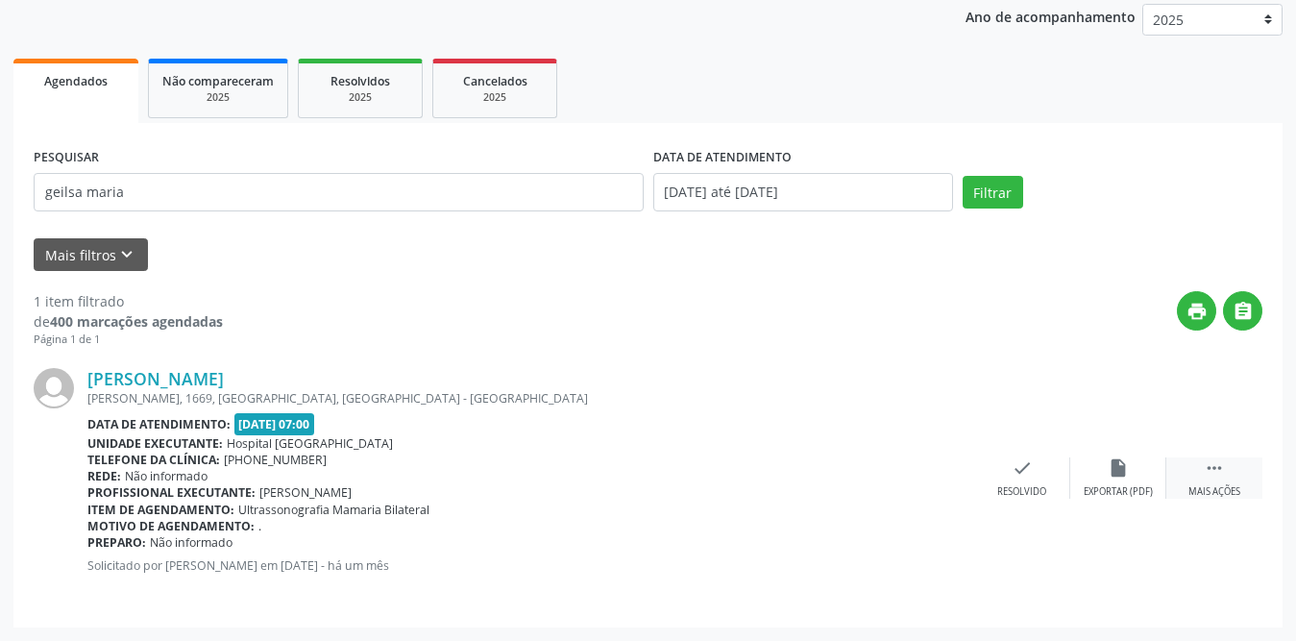
click at [1198, 468] on div " Mais ações" at bounding box center [1214, 477] width 96 height 41
click at [909, 471] on div "print Imprimir" at bounding box center [926, 477] width 96 height 41
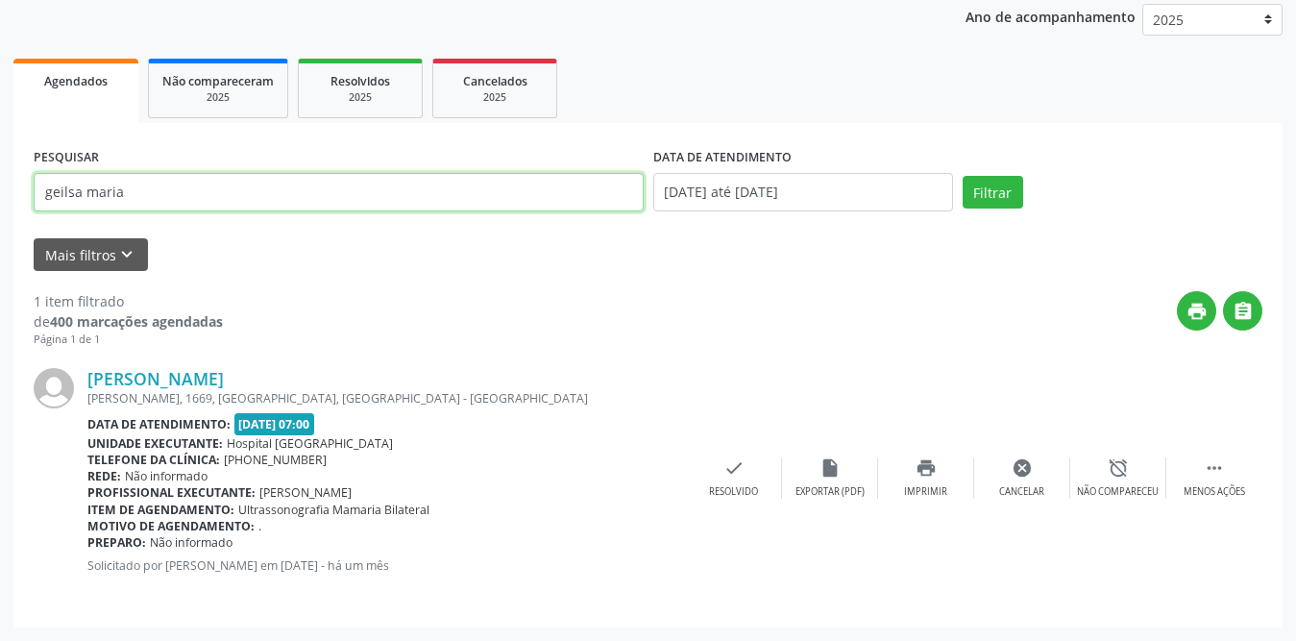
drag, startPoint x: 298, startPoint y: 195, endPoint x: 0, endPoint y: 196, distance: 297.8
click at [0, 196] on div "Acompanhamento Acompanhe a situação das marcações correntes e finalizadas Relat…" at bounding box center [648, 259] width 1296 height 764
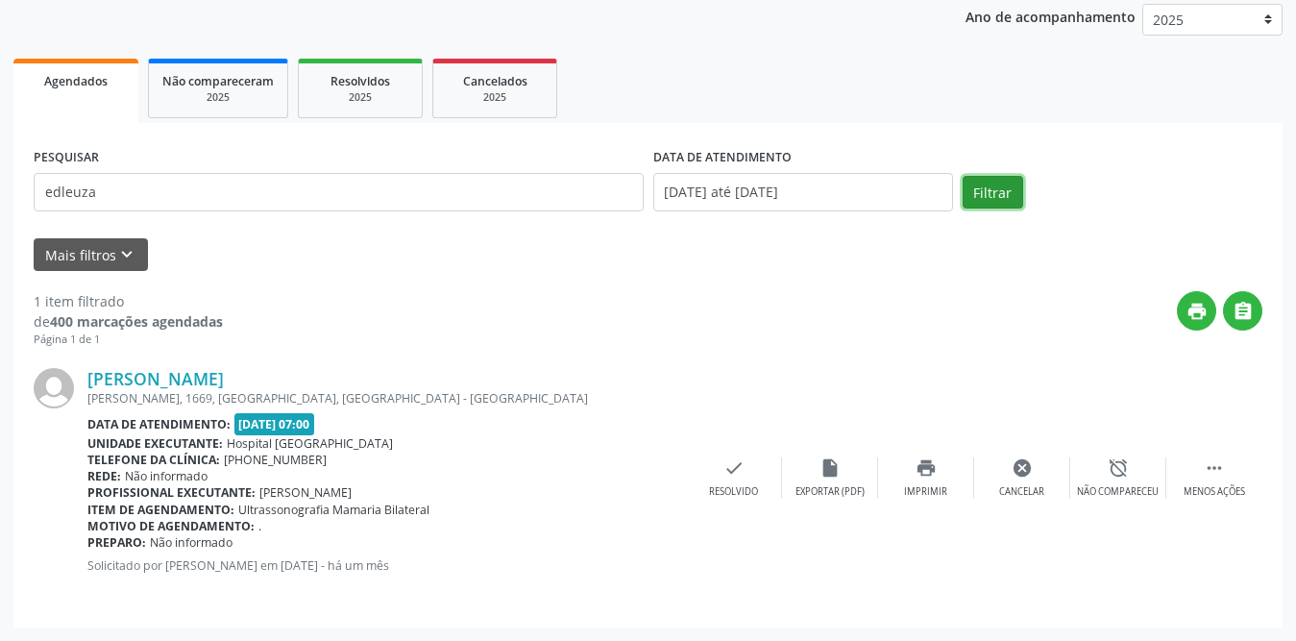
click at [973, 188] on button "Filtrar" at bounding box center [992, 192] width 61 height 33
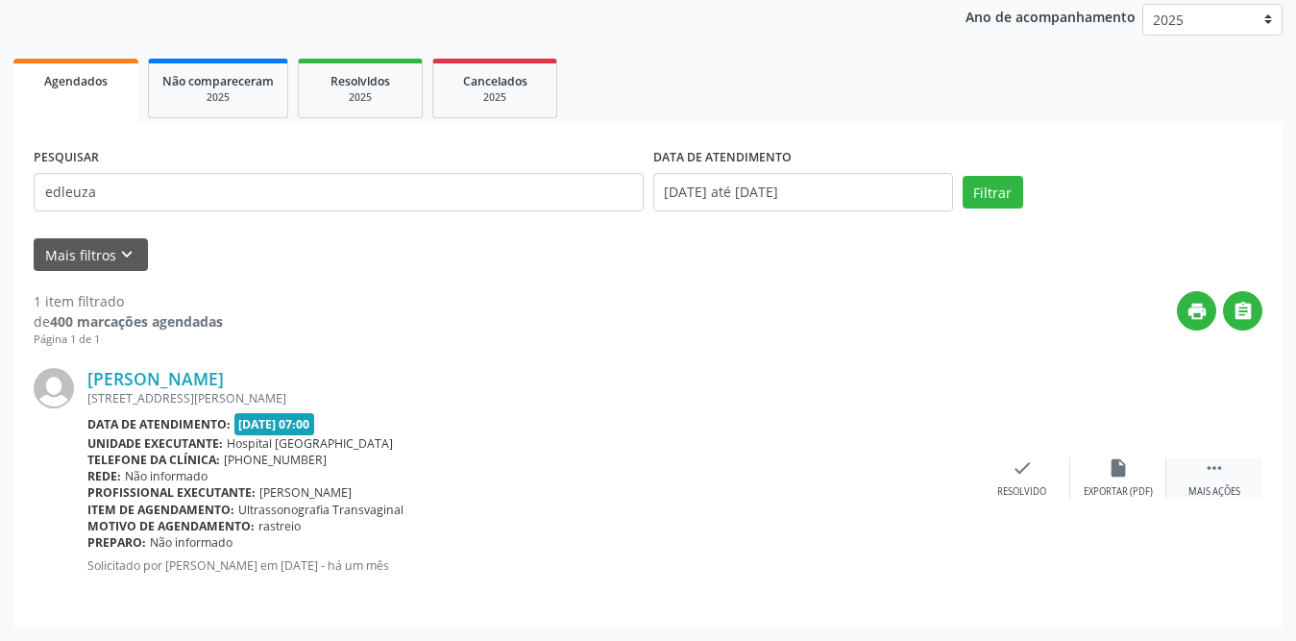
click at [1219, 476] on icon "" at bounding box center [1214, 467] width 21 height 21
click at [910, 469] on div "print Imprimir" at bounding box center [926, 477] width 96 height 41
type input "[PERSON_NAME] le"
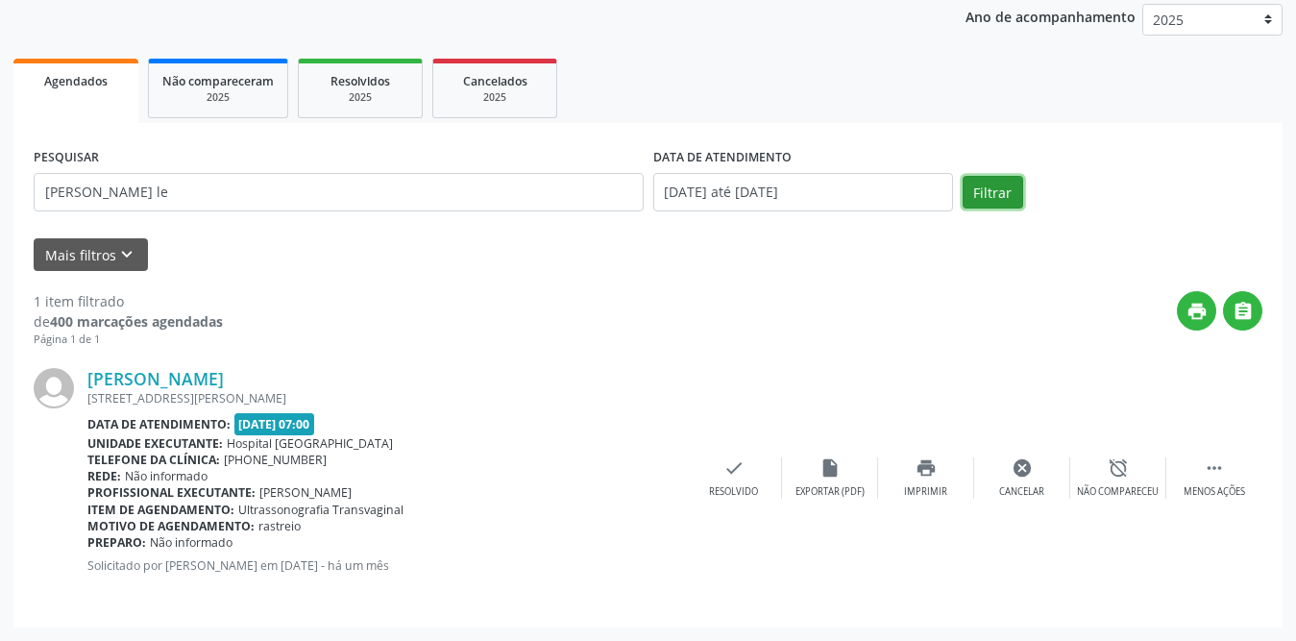
click at [1006, 194] on button "Filtrar" at bounding box center [992, 192] width 61 height 33
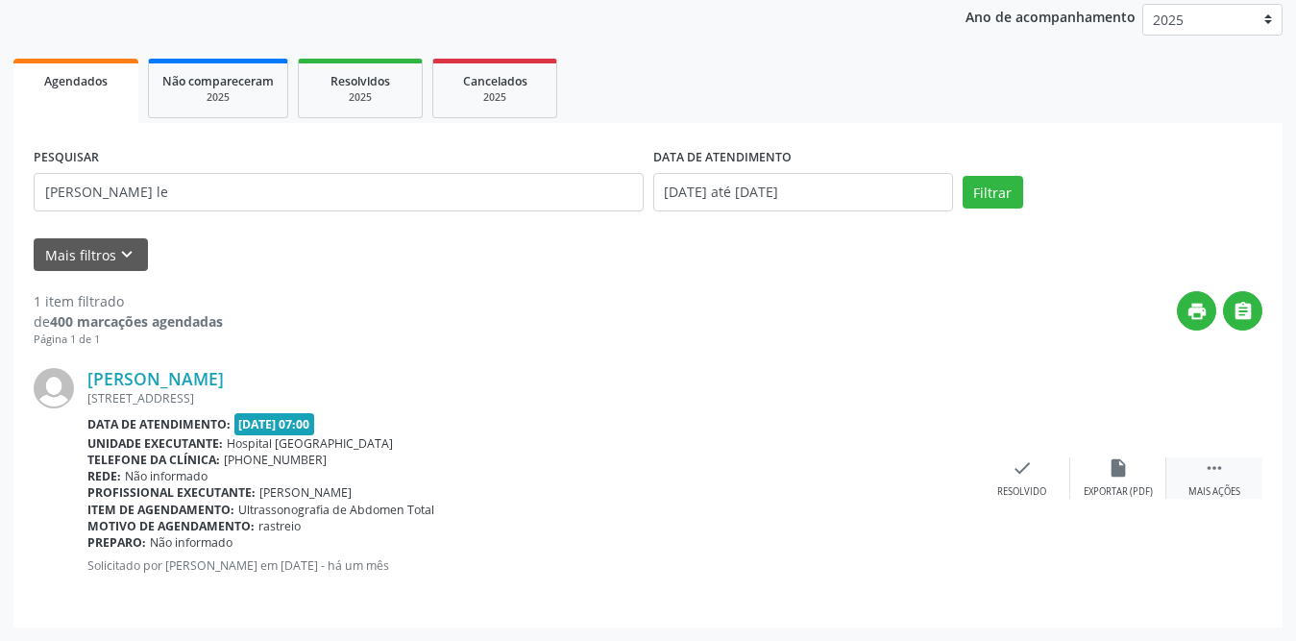
click at [1204, 481] on div " Mais ações" at bounding box center [1214, 477] width 96 height 41
click at [919, 471] on icon "print" at bounding box center [925, 467] width 21 height 21
click at [727, 478] on div "check Resolvido" at bounding box center [734, 477] width 96 height 41
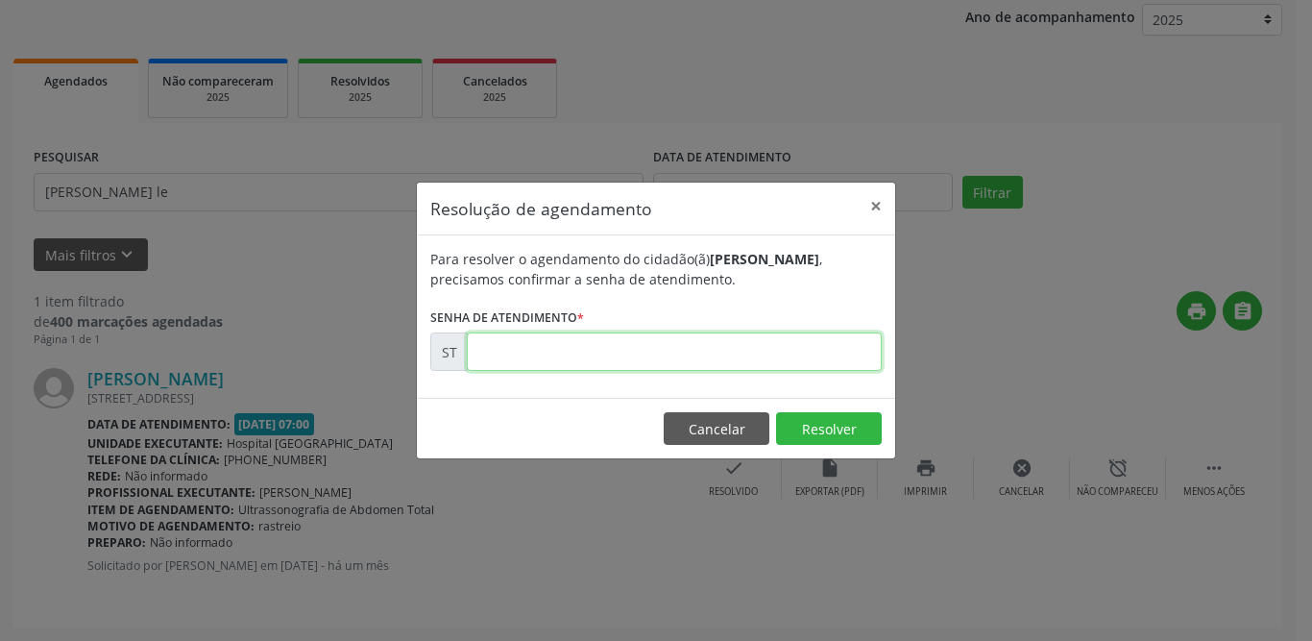
click at [602, 356] on input "text" at bounding box center [674, 351] width 415 height 38
type input "00010996"
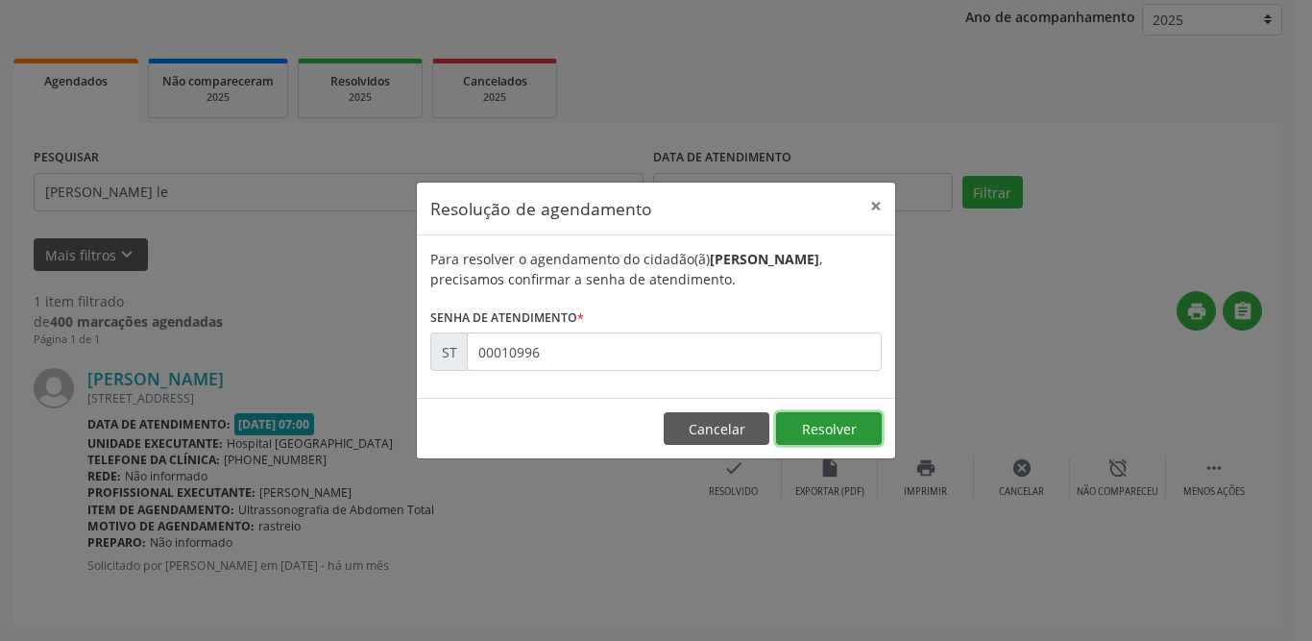
click at [797, 430] on button "Resolver" at bounding box center [829, 428] width 106 height 33
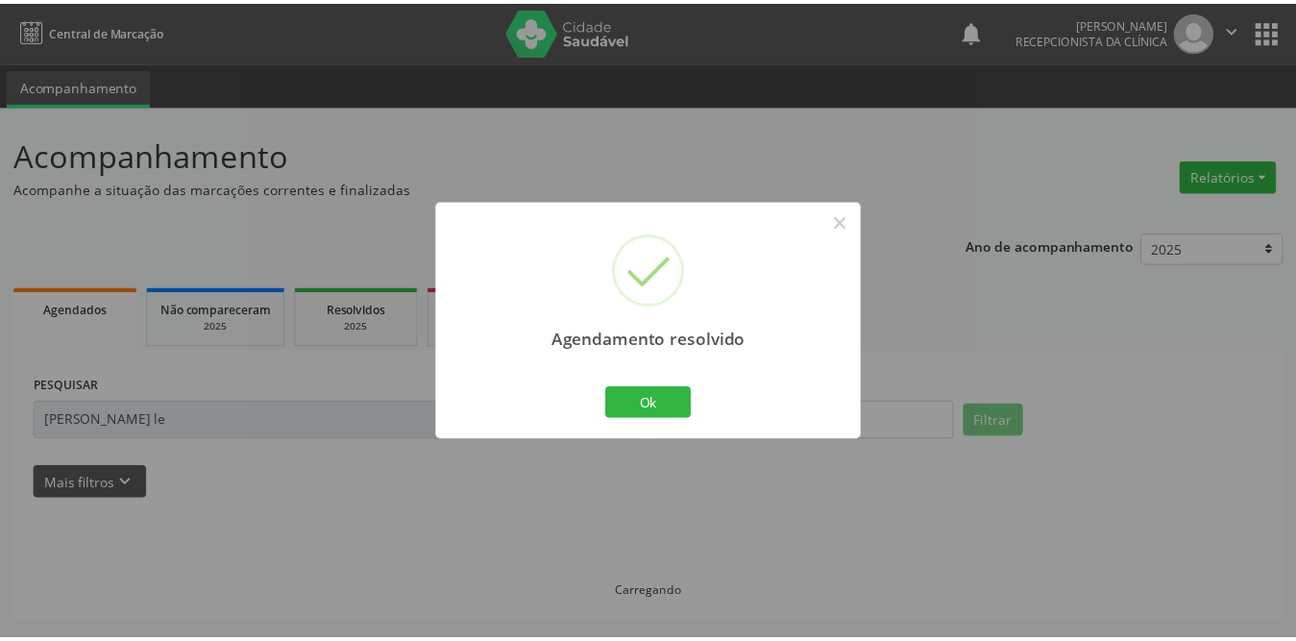
scroll to position [0, 0]
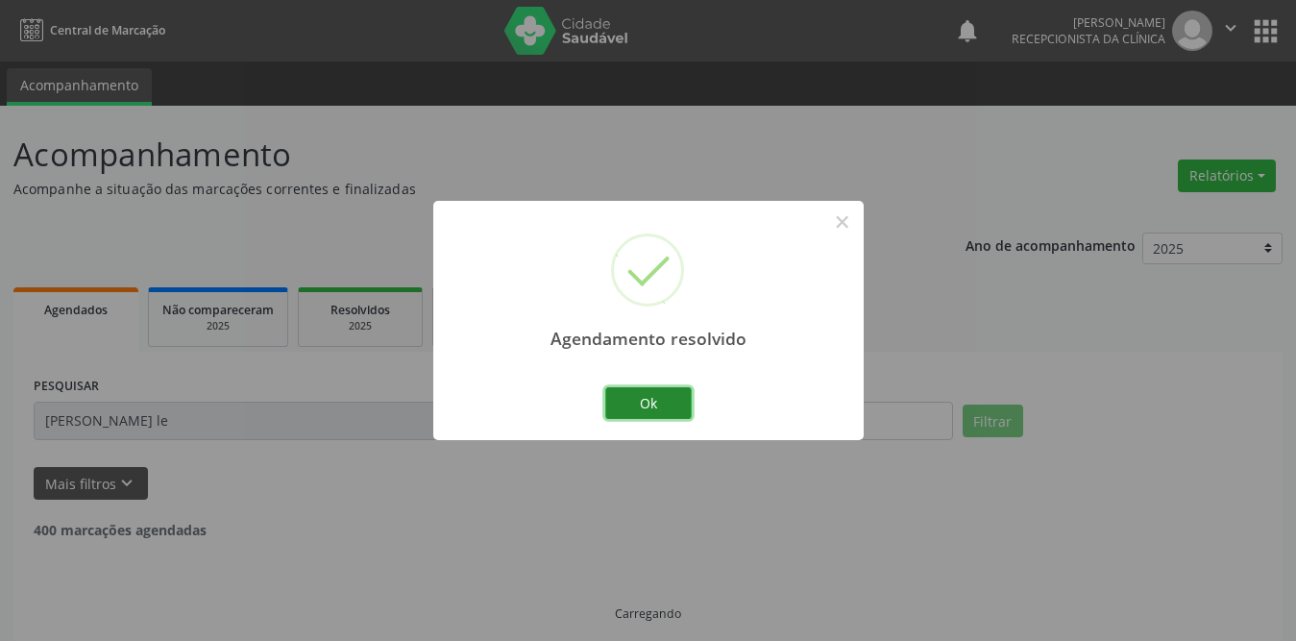
click at [647, 404] on button "Ok" at bounding box center [648, 403] width 86 height 33
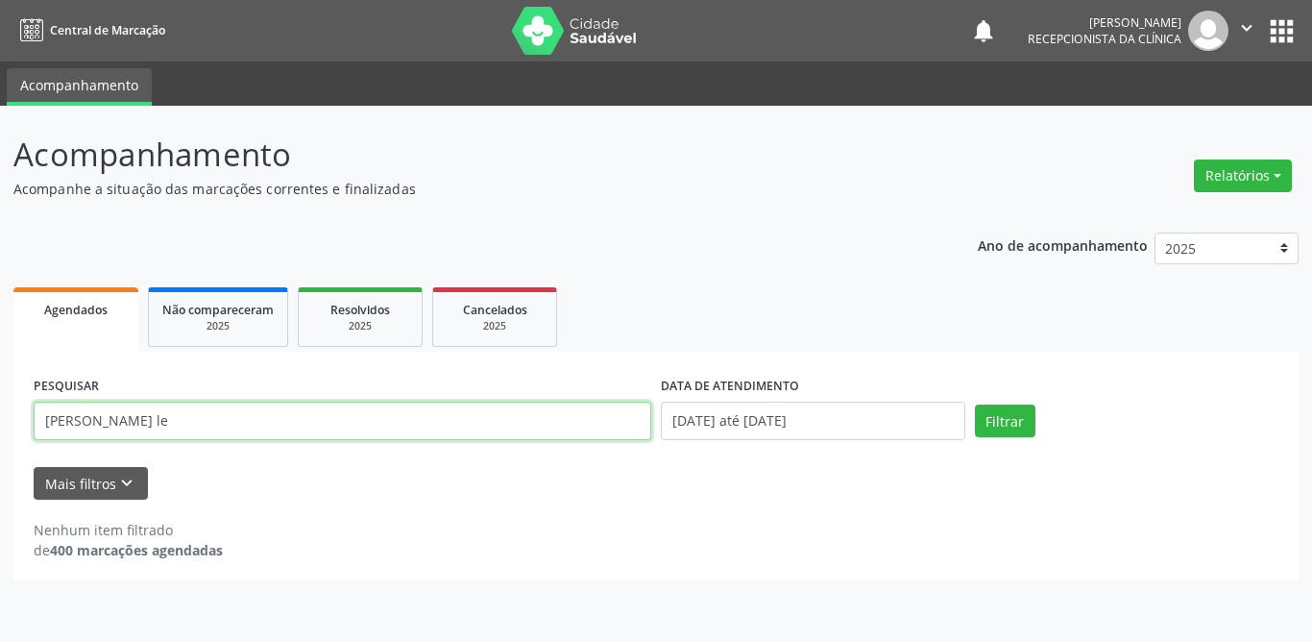
drag, startPoint x: 452, startPoint y: 419, endPoint x: 0, endPoint y: 402, distance: 452.7
click at [0, 402] on div "Acompanhamento Acompanhe a situação das marcações correntes e finalizadas Relat…" at bounding box center [656, 373] width 1312 height 535
type input "Edleuza"
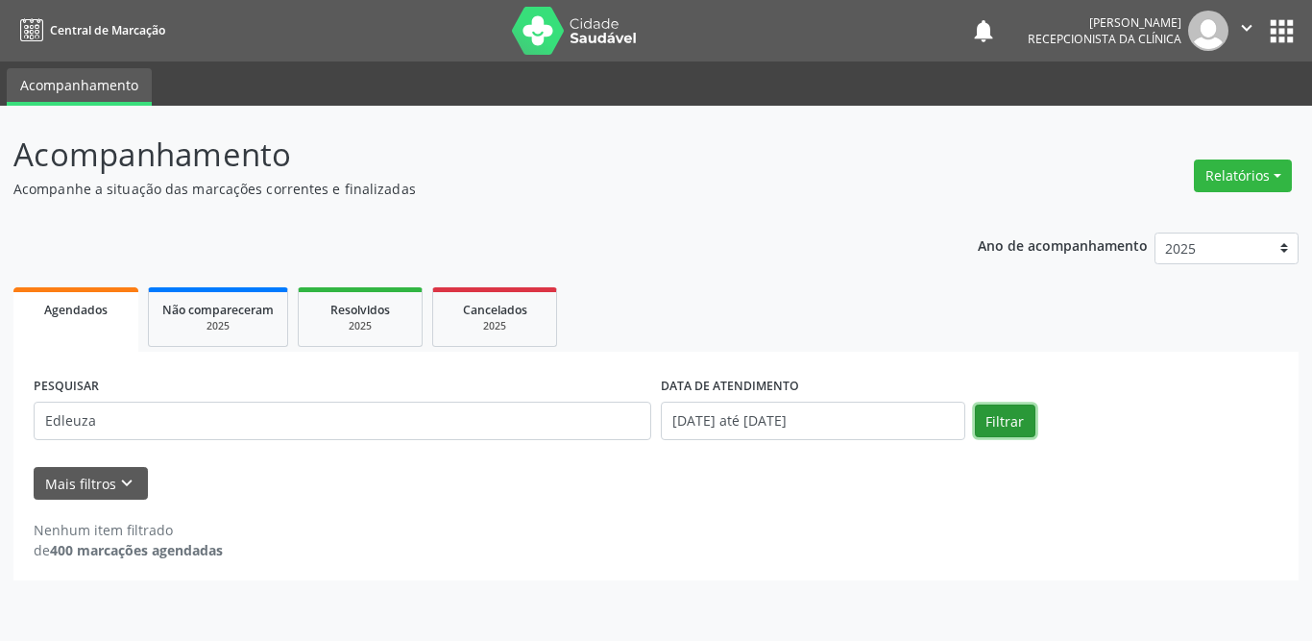
click at [1011, 413] on button "Filtrar" at bounding box center [1005, 420] width 61 height 33
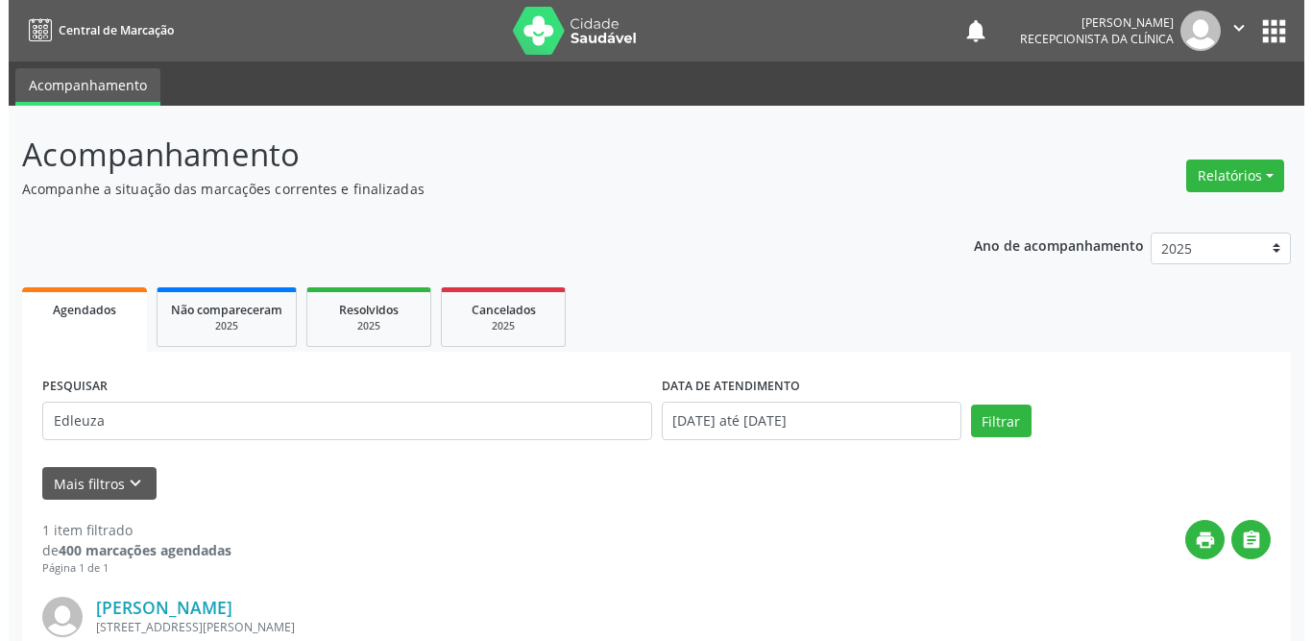
scroll to position [229, 0]
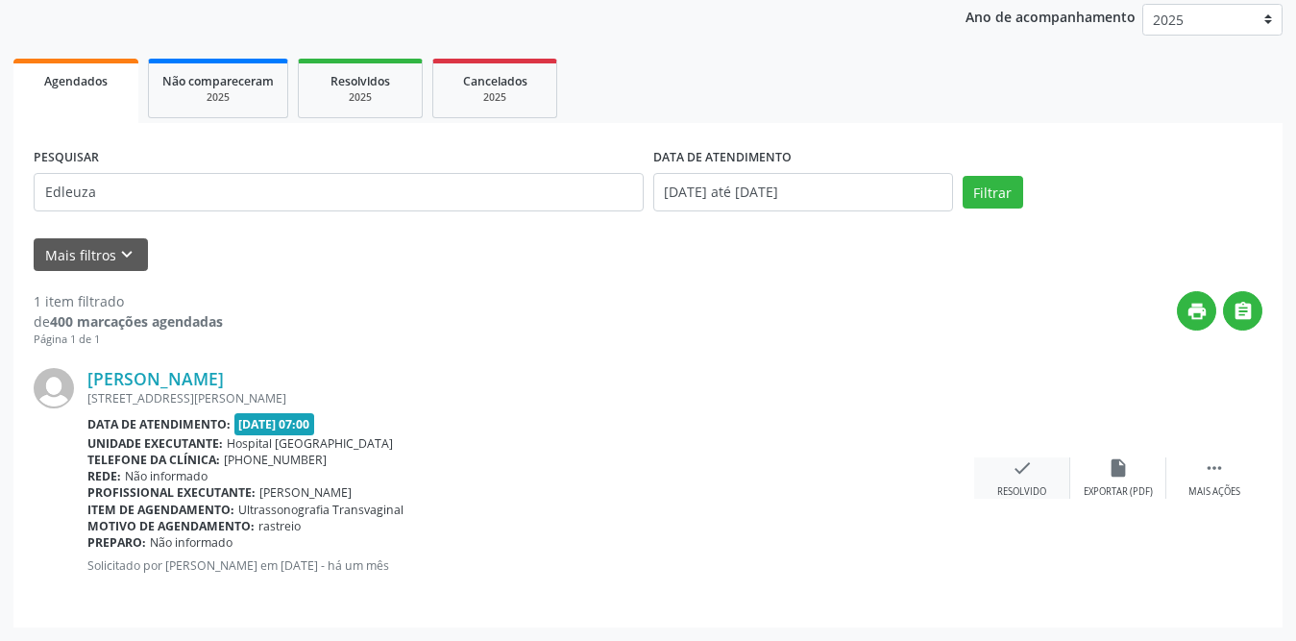
click at [1021, 465] on icon "check" at bounding box center [1021, 467] width 21 height 21
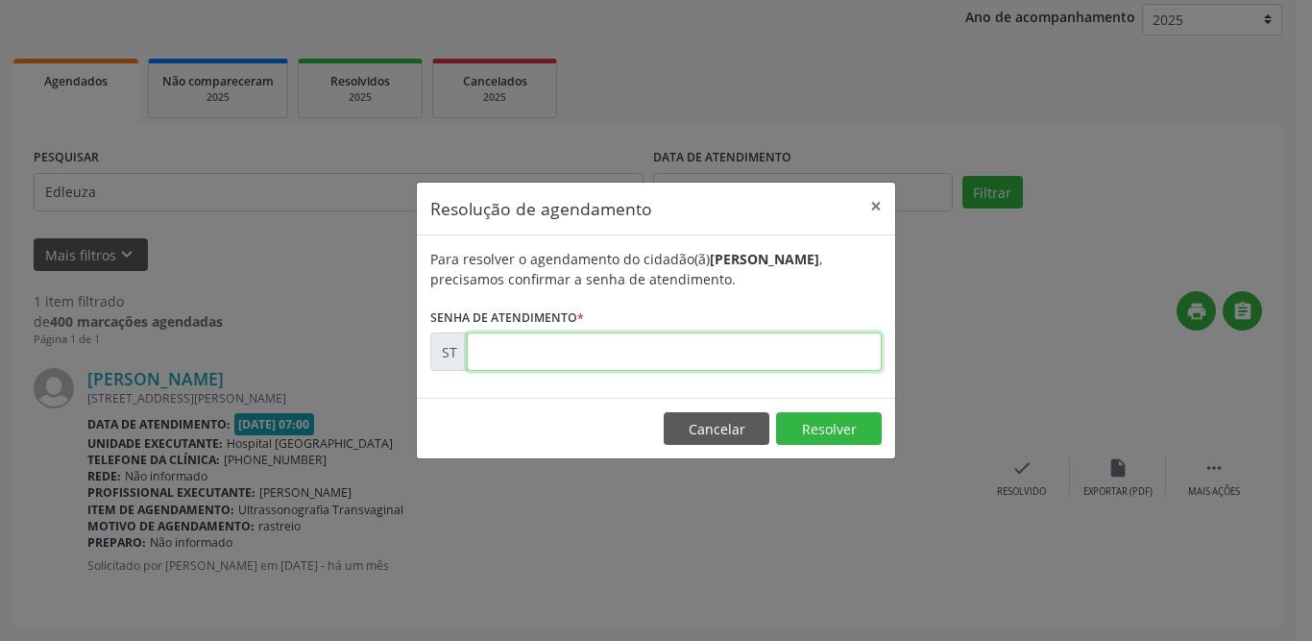
click at [643, 351] on input "text" at bounding box center [674, 351] width 415 height 38
type input "00010994"
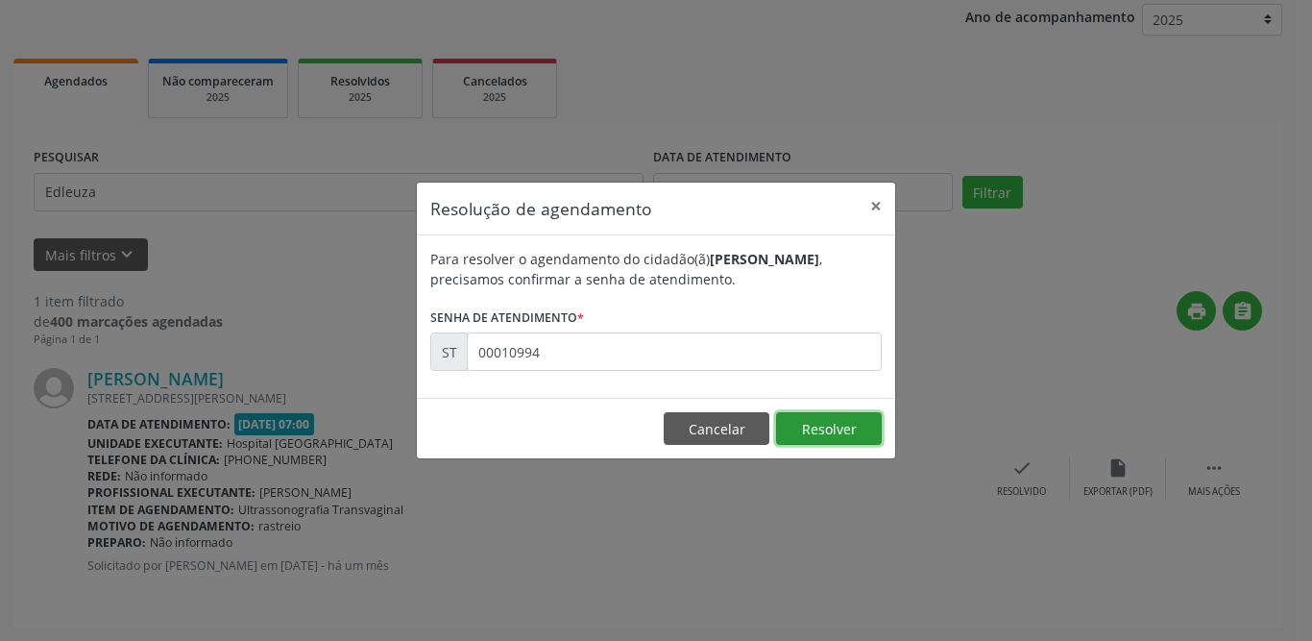
click at [806, 434] on button "Resolver" at bounding box center [829, 428] width 106 height 33
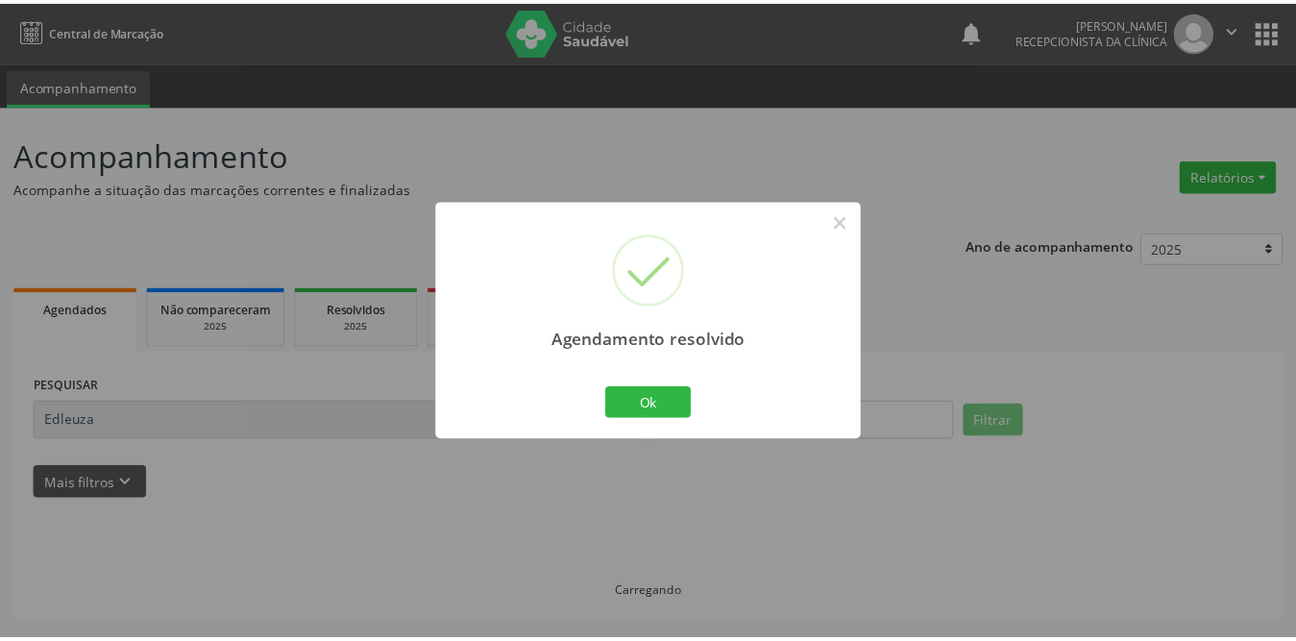
scroll to position [0, 0]
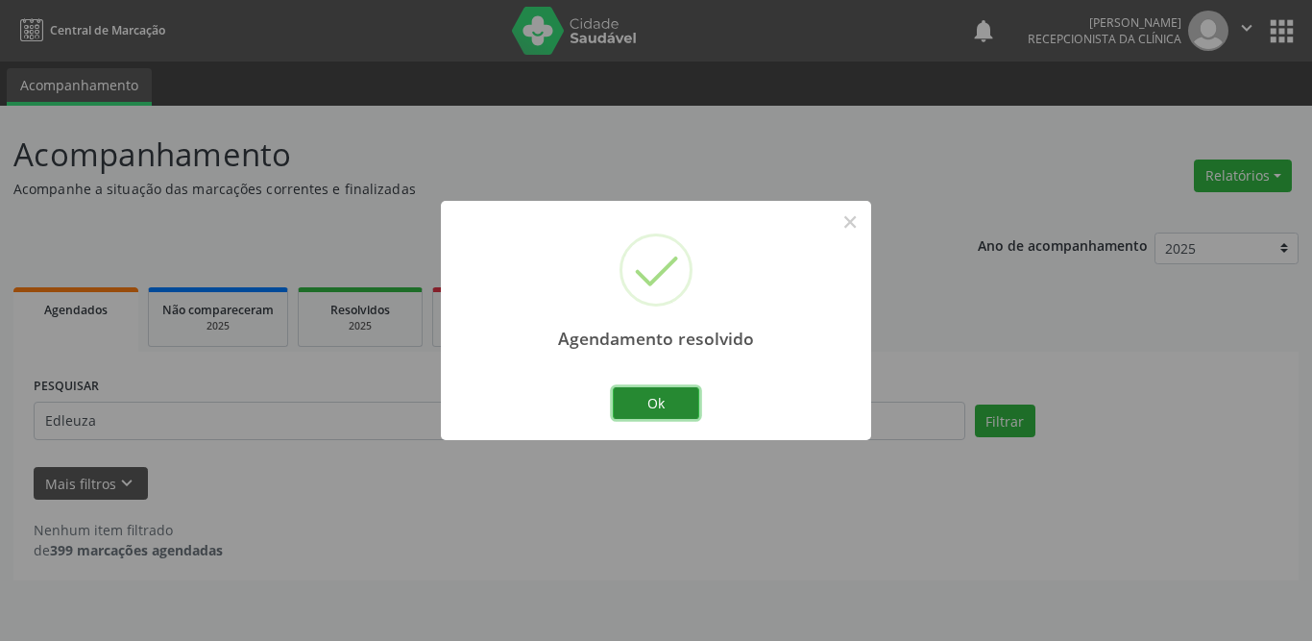
click at [651, 403] on button "Ok" at bounding box center [656, 403] width 86 height 33
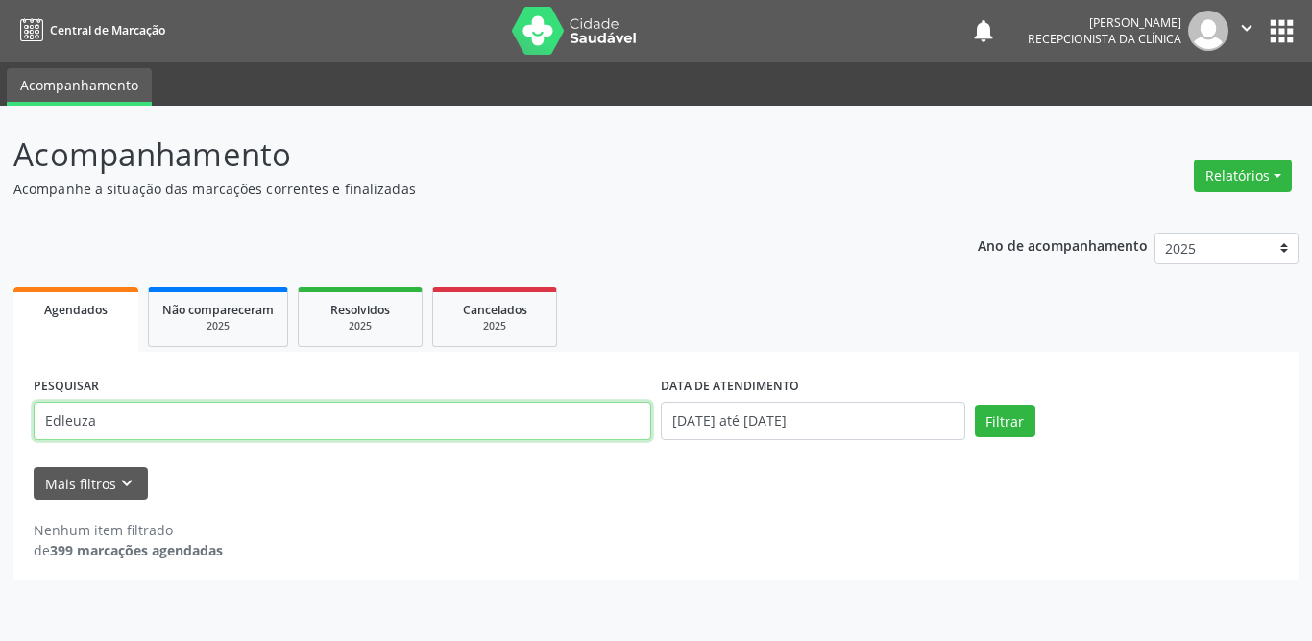
drag, startPoint x: 317, startPoint y: 428, endPoint x: 0, endPoint y: 426, distance: 317.0
click at [0, 426] on div "Acompanhamento Acompanhe a situação das marcações correntes e finalizadas Relat…" at bounding box center [656, 373] width 1312 height 535
type input "geilsa"
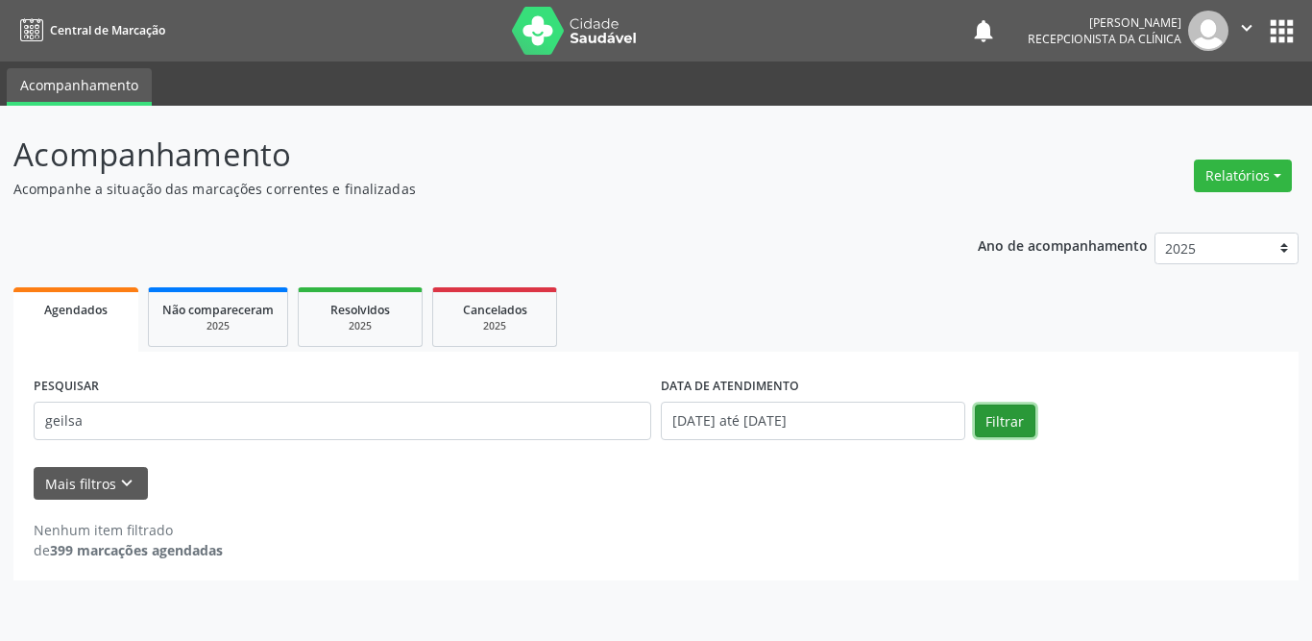
click at [1012, 417] on button "Filtrar" at bounding box center [1005, 420] width 61 height 33
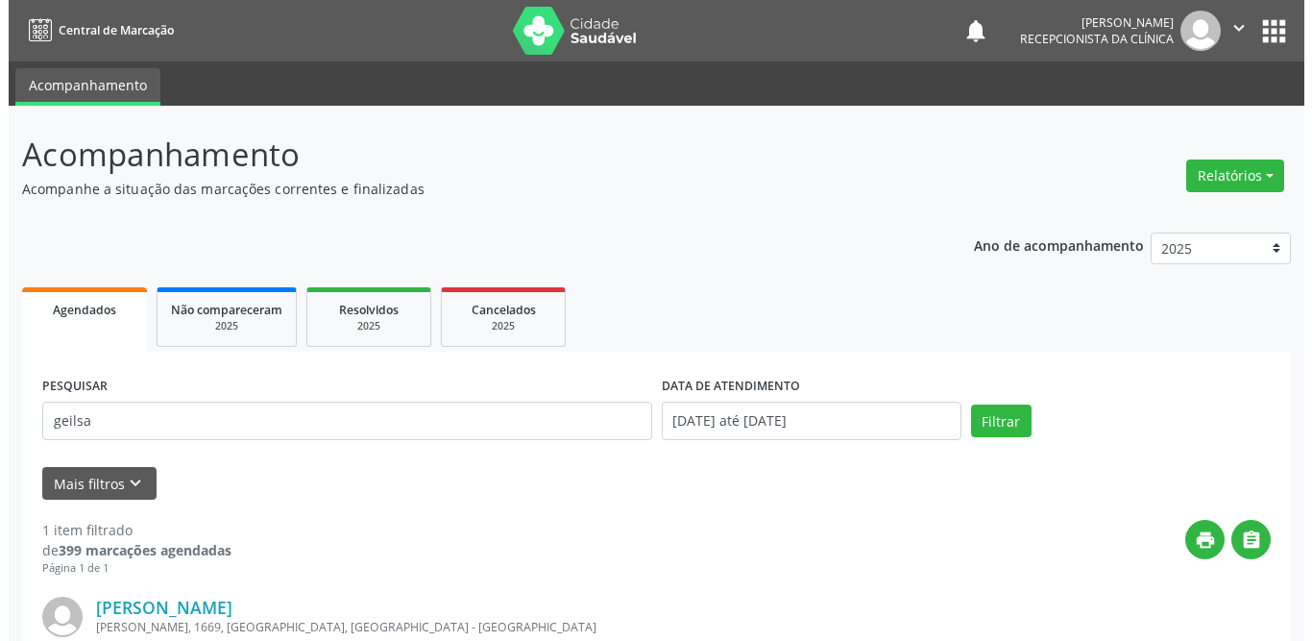
scroll to position [229, 0]
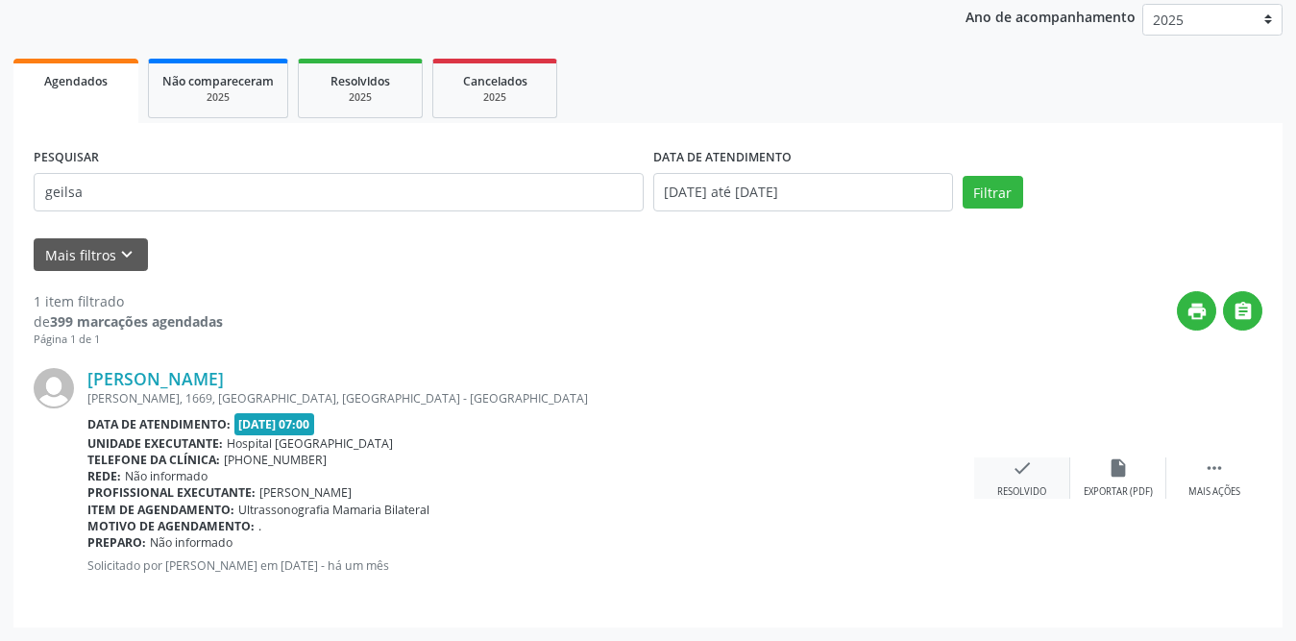
click at [1015, 465] on icon "check" at bounding box center [1021, 467] width 21 height 21
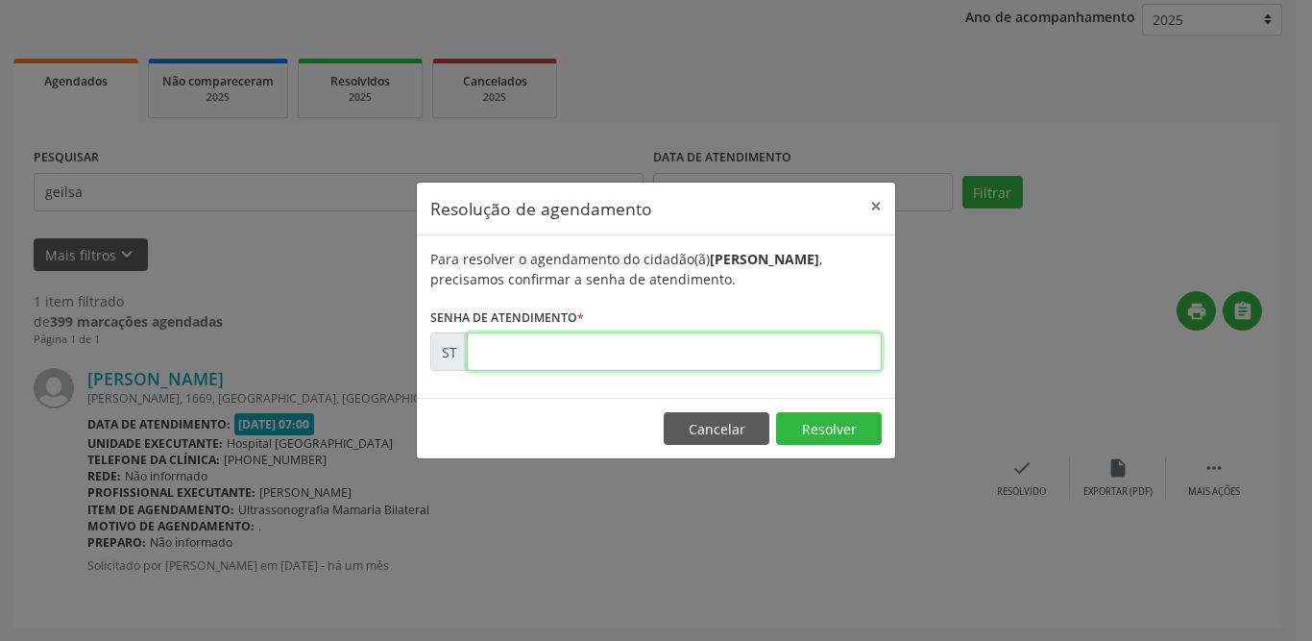
click at [608, 349] on input "text" at bounding box center [674, 351] width 415 height 38
type input "00010960"
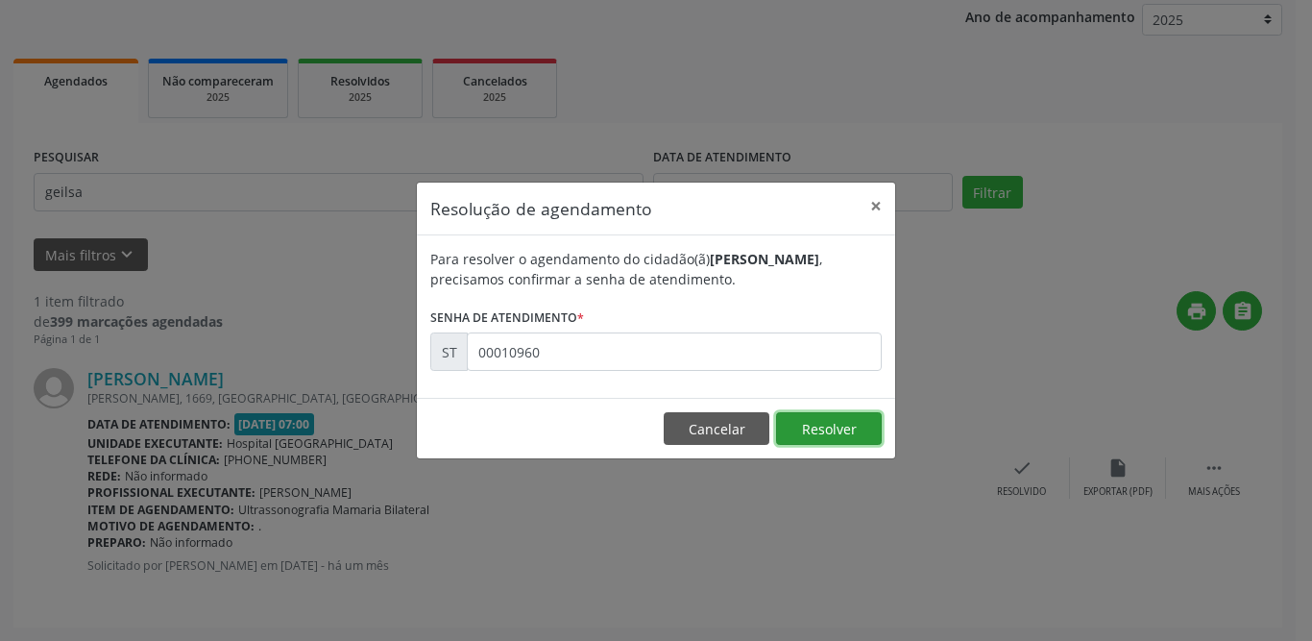
click at [821, 439] on button "Resolver" at bounding box center [829, 428] width 106 height 33
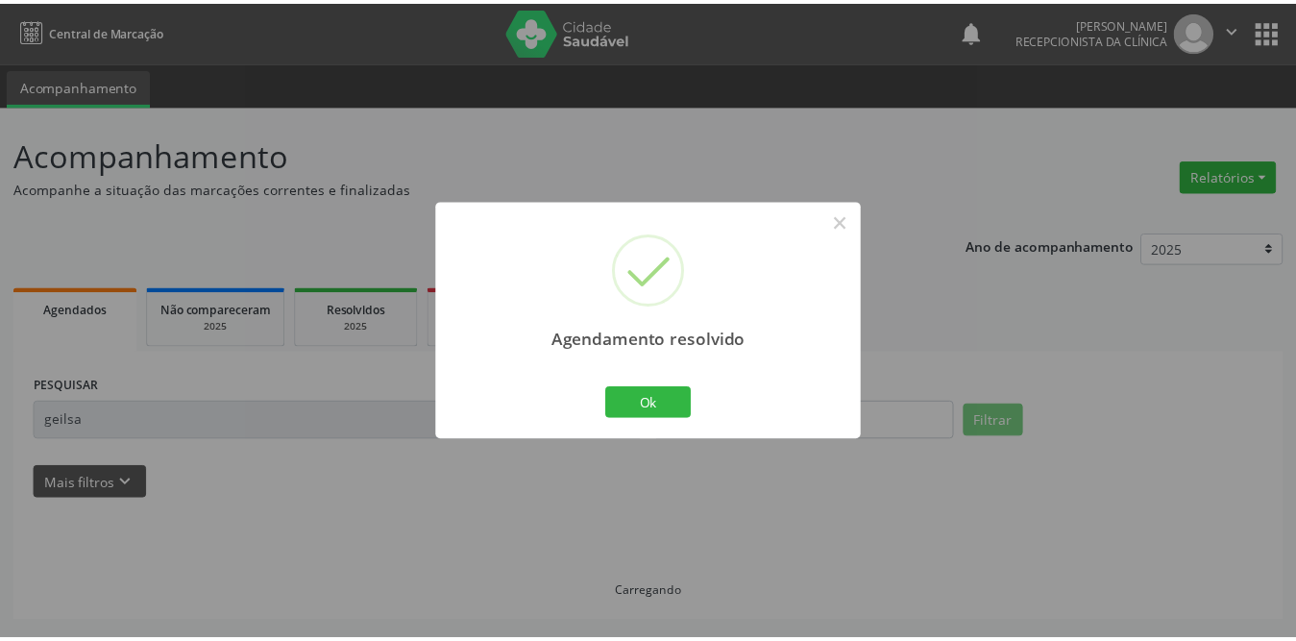
scroll to position [0, 0]
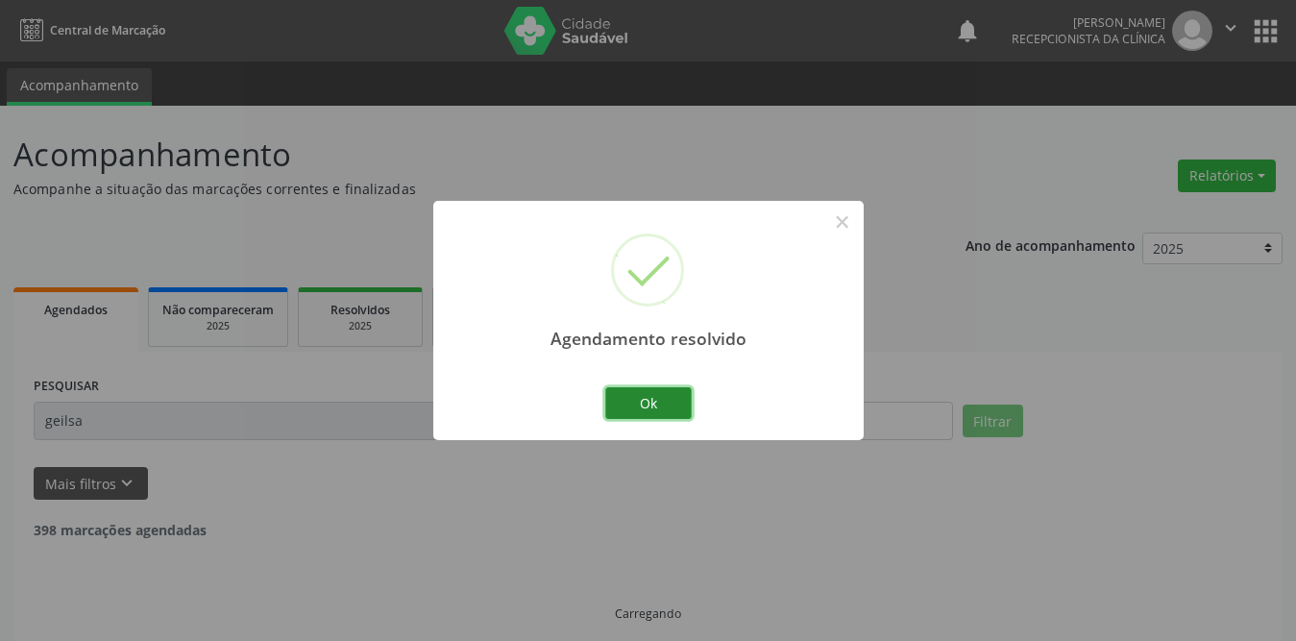
click at [656, 399] on button "Ok" at bounding box center [648, 403] width 86 height 33
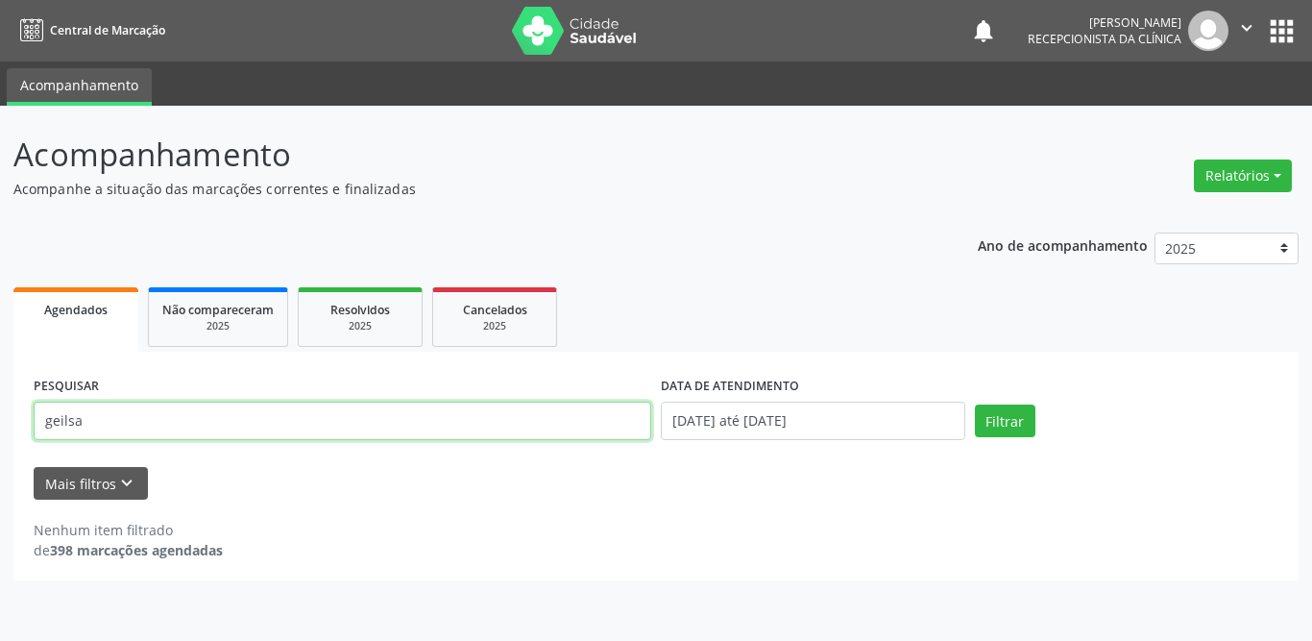
drag, startPoint x: 133, startPoint y: 429, endPoint x: 0, endPoint y: 424, distance: 132.7
click at [0, 424] on div "Acompanhamento Acompanhe a situação das marcações correntes e finalizadas Relat…" at bounding box center [656, 373] width 1312 height 535
type input "[PERSON_NAME]"
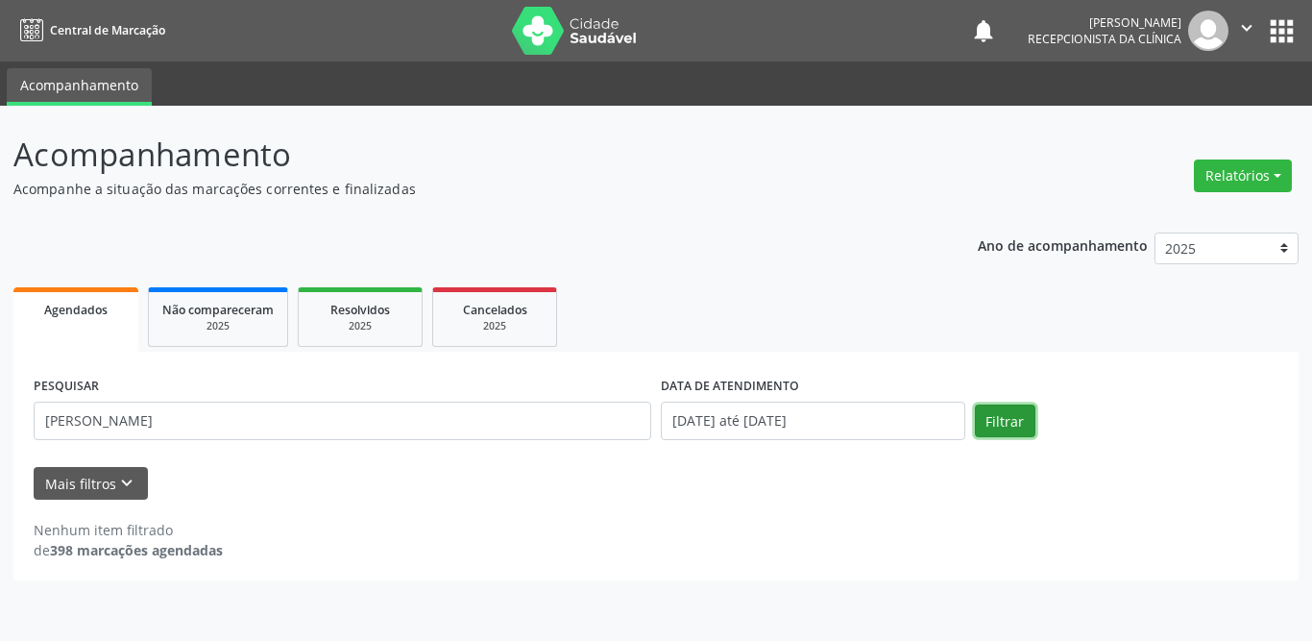
click at [993, 422] on button "Filtrar" at bounding box center [1005, 420] width 61 height 33
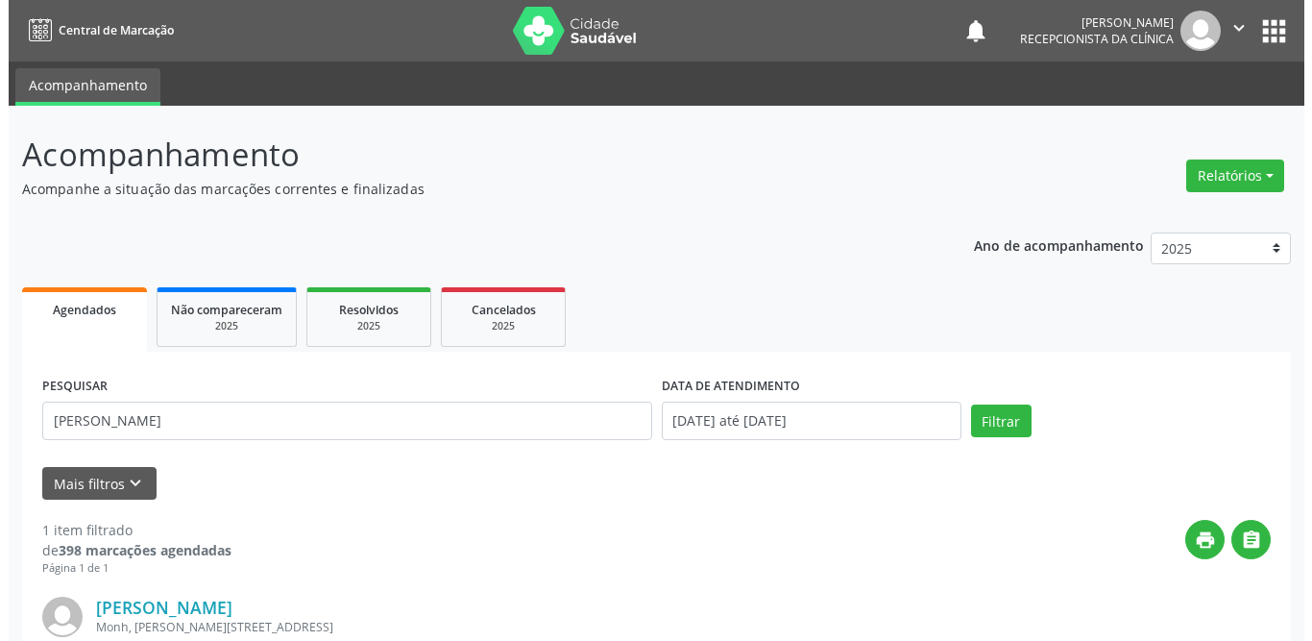
scroll to position [229, 0]
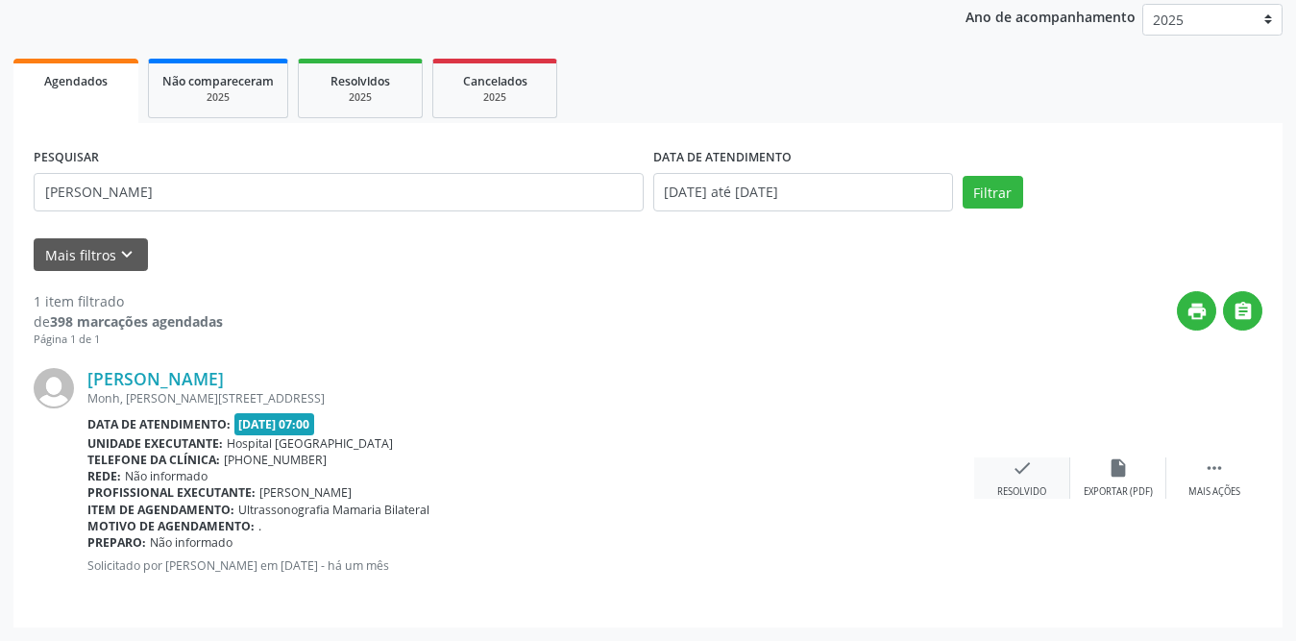
click at [1026, 467] on icon "check" at bounding box center [1021, 467] width 21 height 21
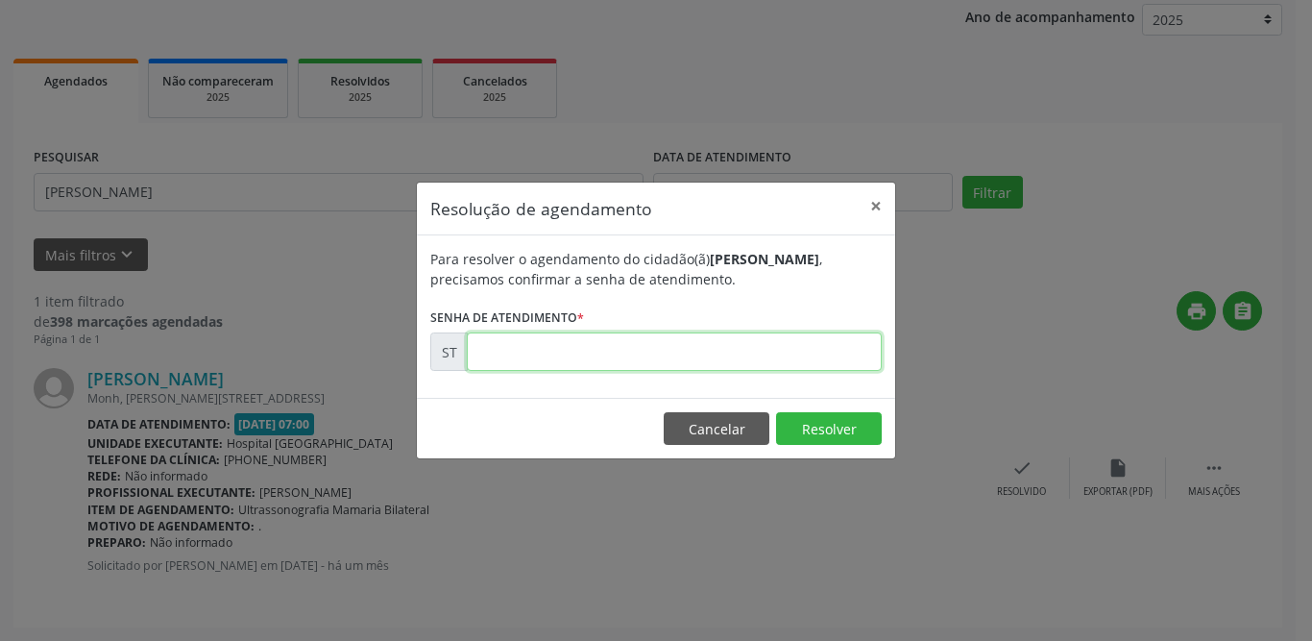
click at [509, 348] on input "text" at bounding box center [674, 351] width 415 height 38
type input "00010953"
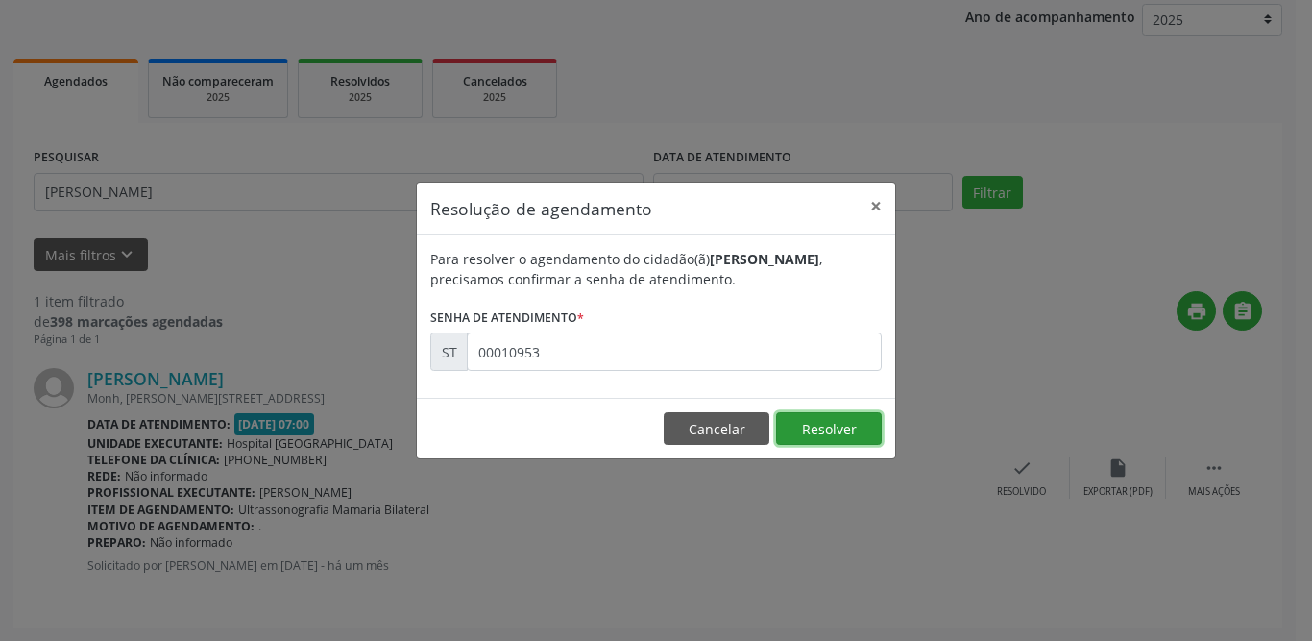
click at [843, 439] on button "Resolver" at bounding box center [829, 428] width 106 height 33
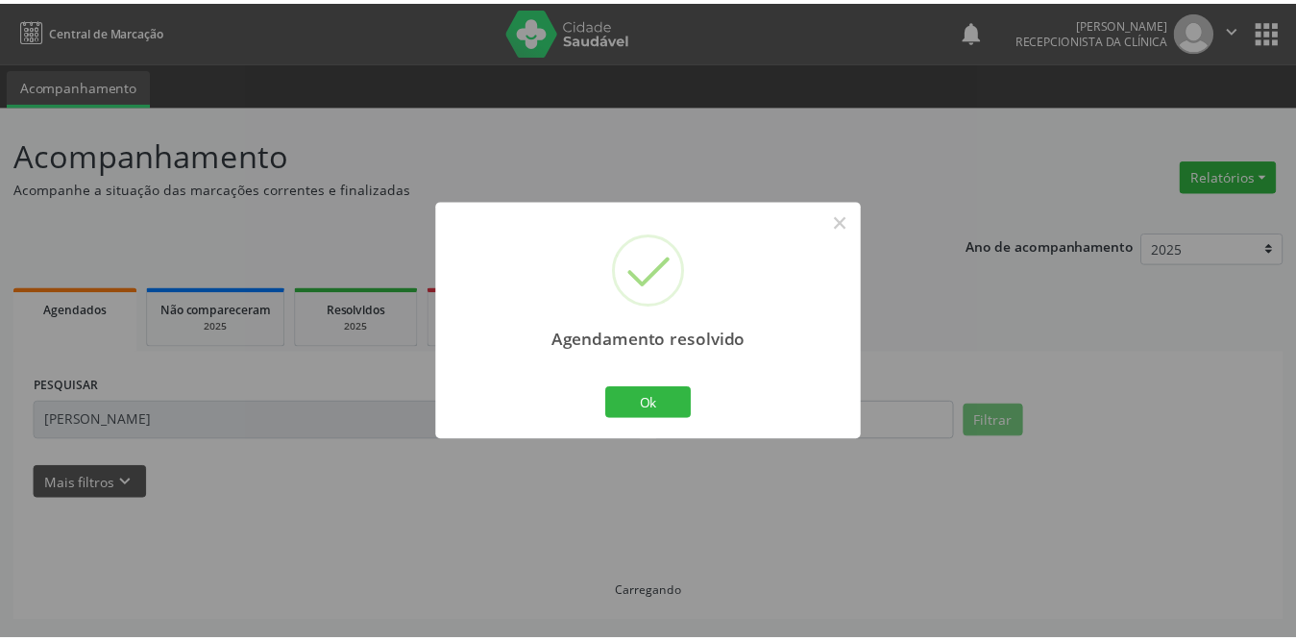
scroll to position [0, 0]
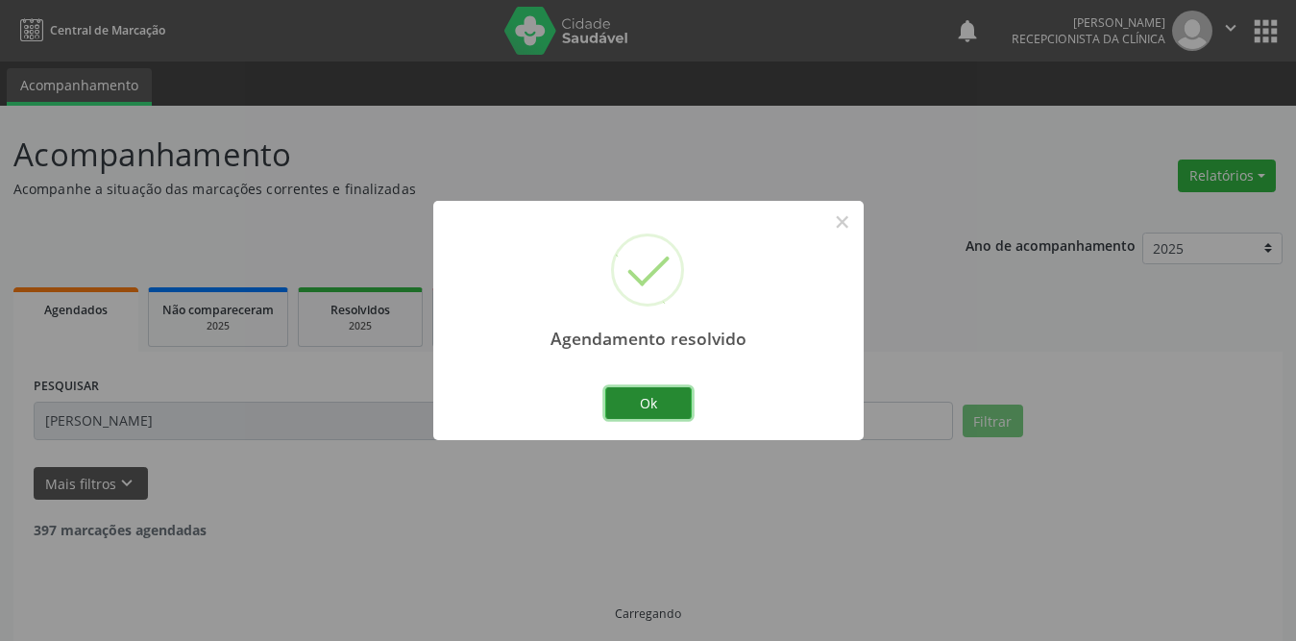
click at [670, 411] on button "Ok" at bounding box center [648, 403] width 86 height 33
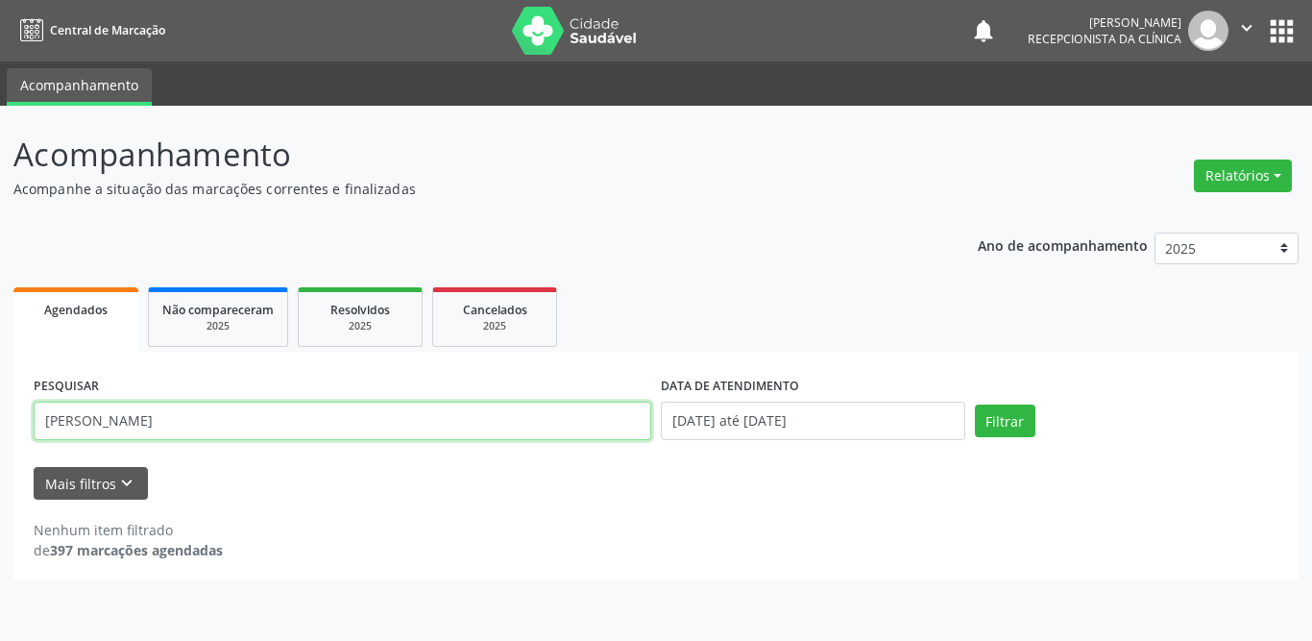
drag, startPoint x: 304, startPoint y: 428, endPoint x: 0, endPoint y: 409, distance: 305.1
click at [0, 409] on div "Acompanhamento Acompanhe a situação das marcações correntes e finalizadas Relat…" at bounding box center [656, 373] width 1312 height 535
type input "[PERSON_NAME]"
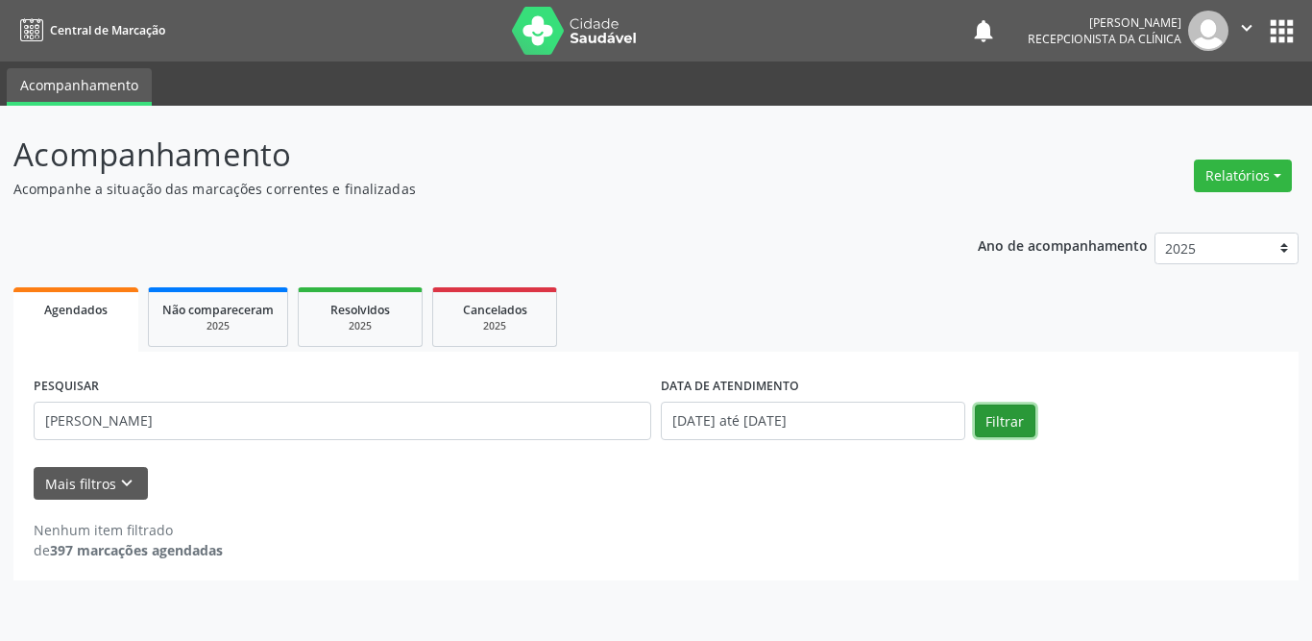
click at [1010, 416] on button "Filtrar" at bounding box center [1005, 420] width 61 height 33
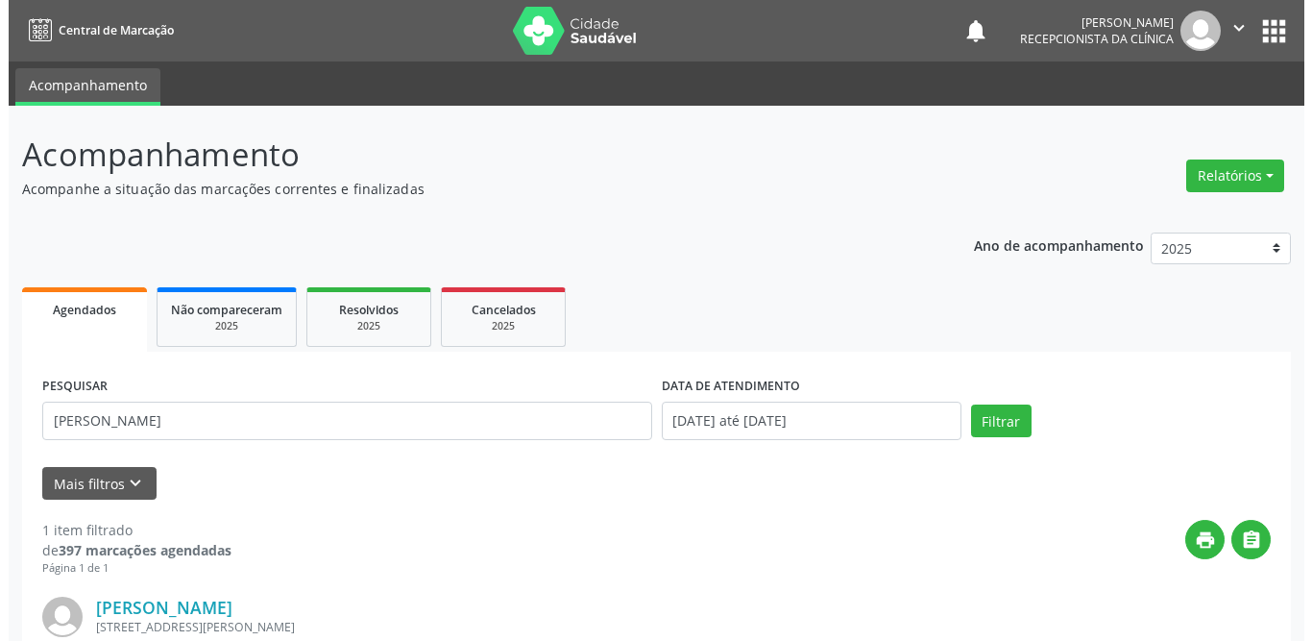
scroll to position [229, 0]
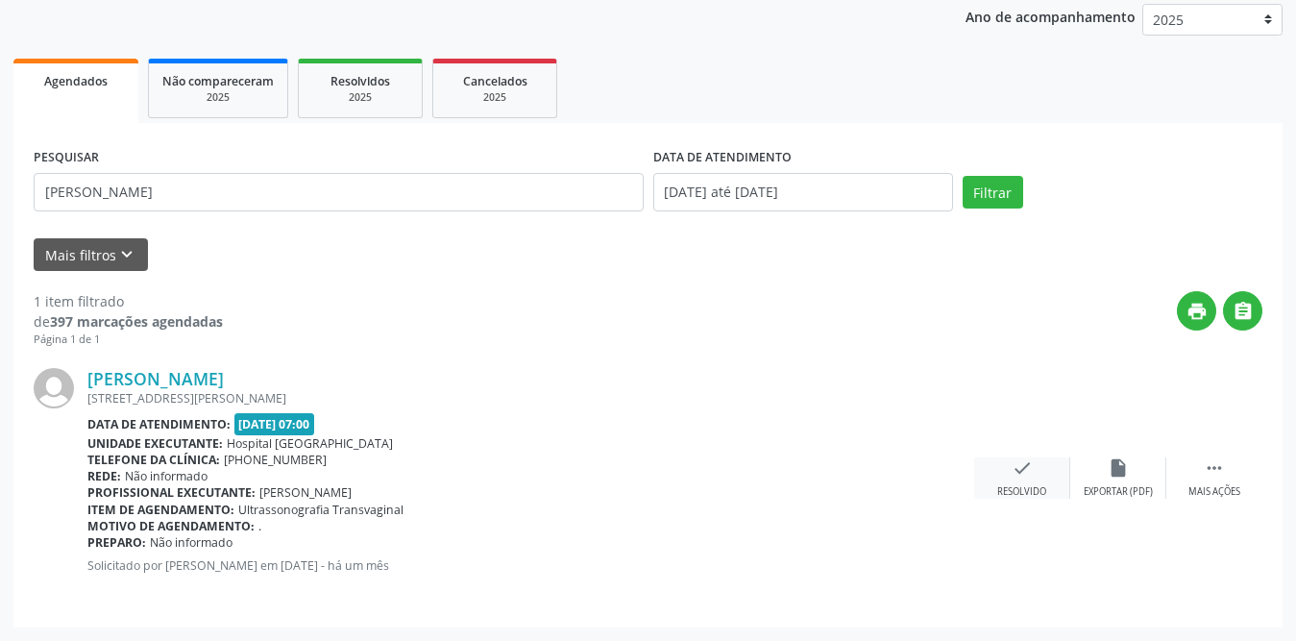
click at [1030, 473] on icon "check" at bounding box center [1021, 467] width 21 height 21
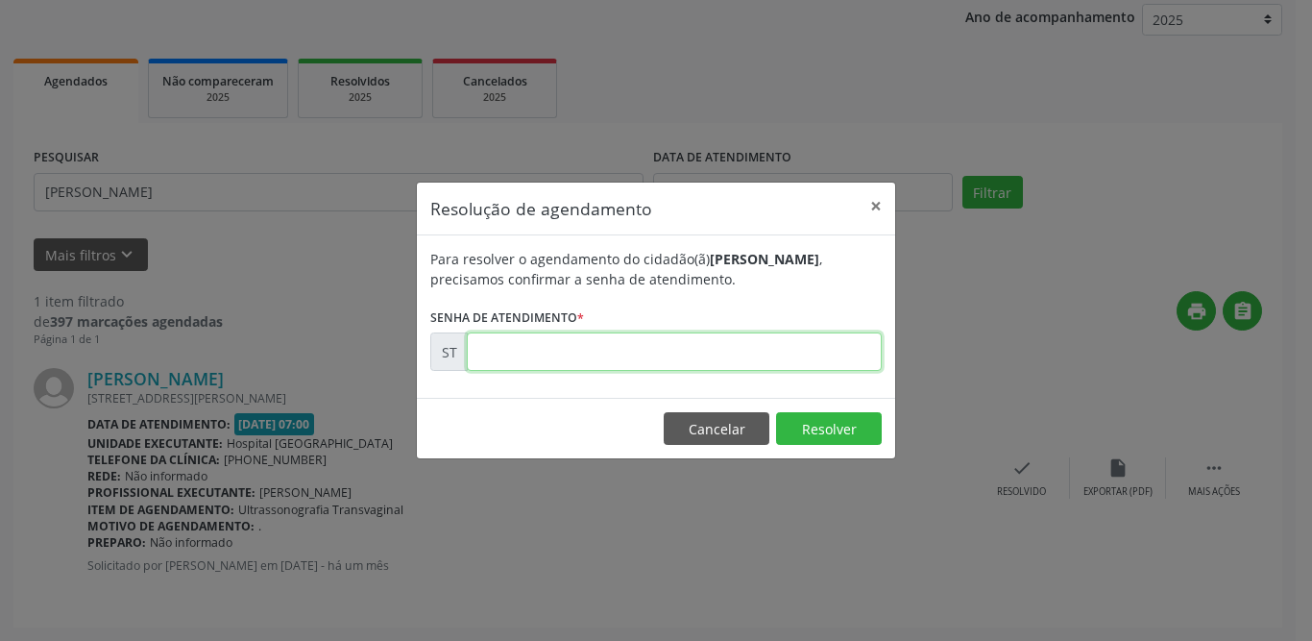
click at [552, 356] on input "text" at bounding box center [674, 351] width 415 height 38
type input "00010714"
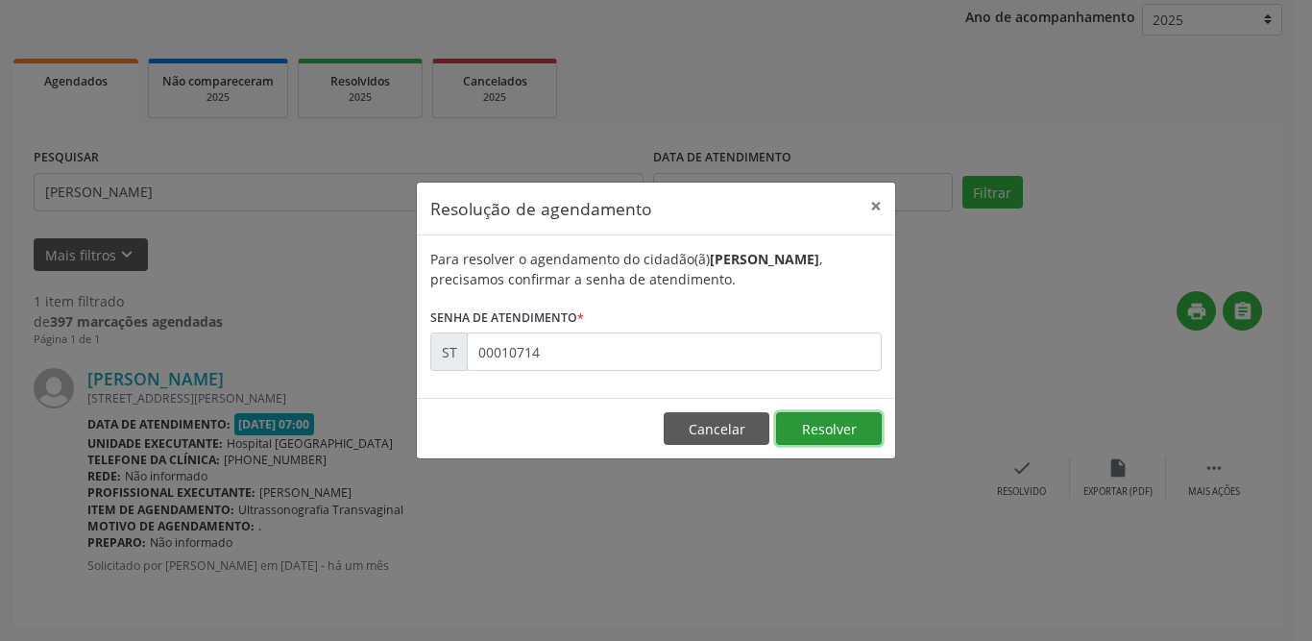
click at [803, 412] on button "Resolver" at bounding box center [829, 428] width 106 height 33
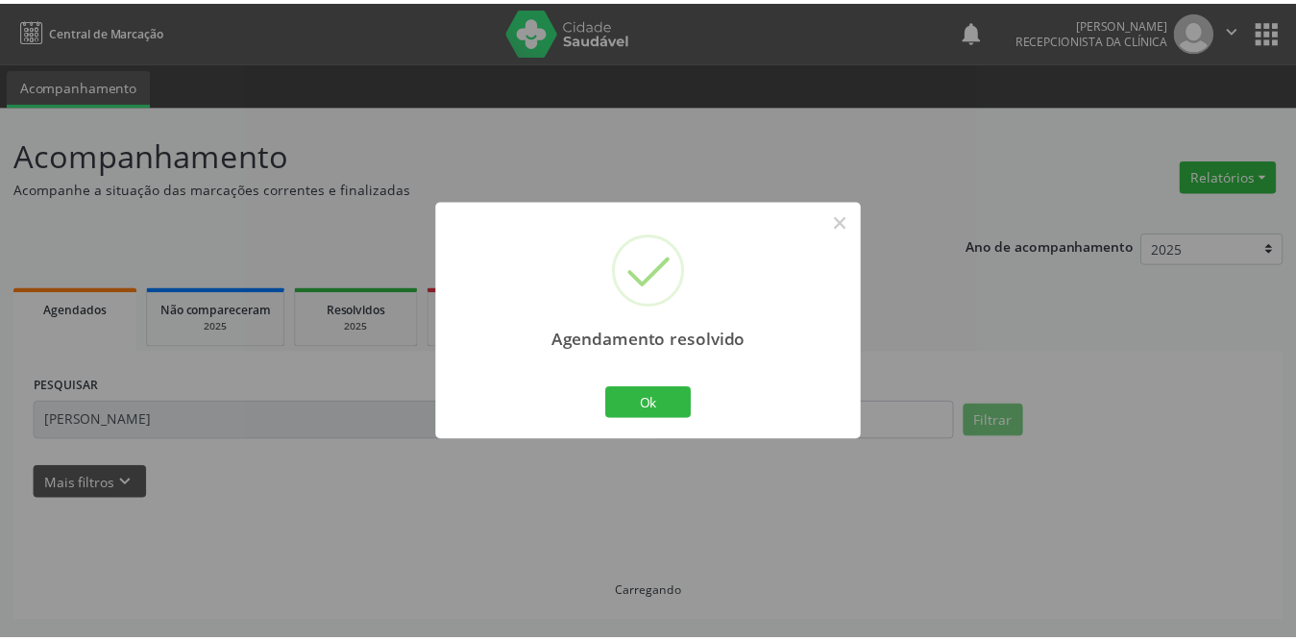
scroll to position [0, 0]
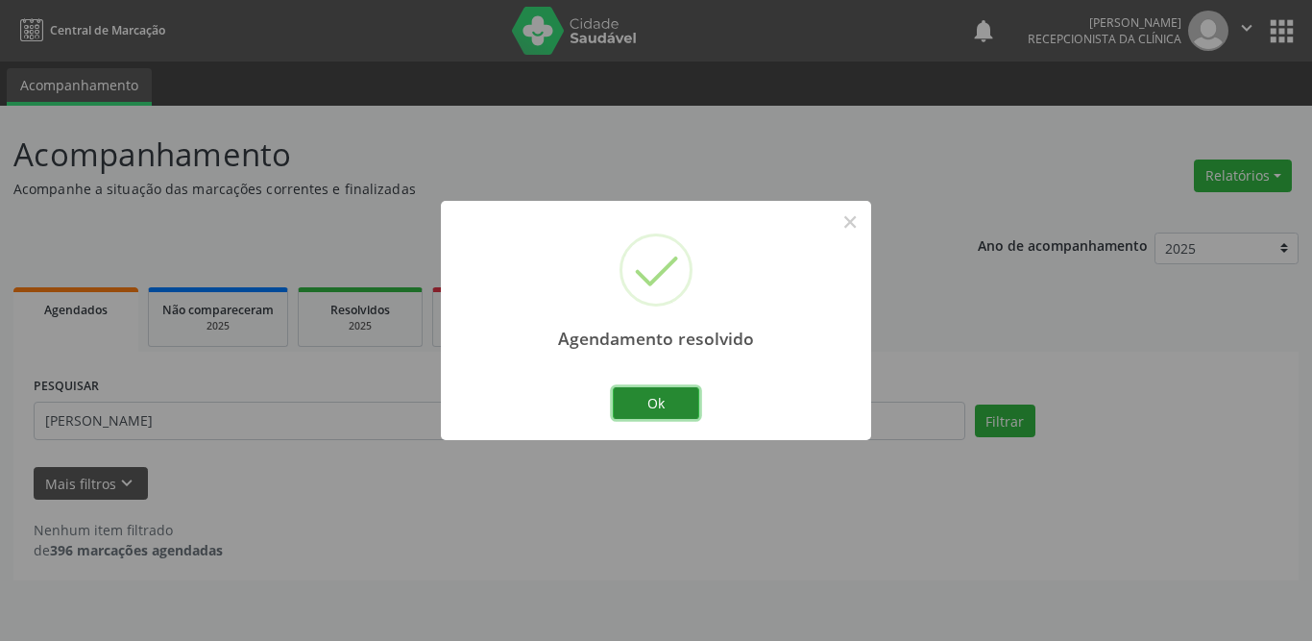
click at [667, 410] on button "Ok" at bounding box center [656, 403] width 86 height 33
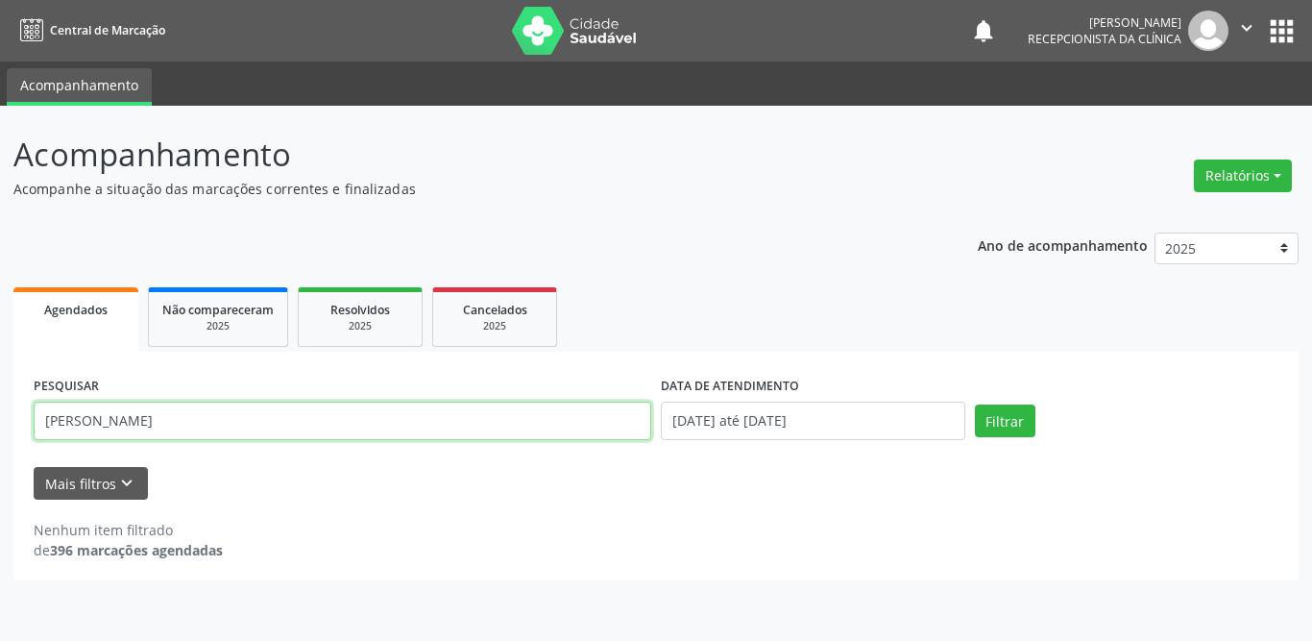
drag, startPoint x: 242, startPoint y: 428, endPoint x: 0, endPoint y: 416, distance: 242.4
click at [0, 416] on div "Acompanhamento Acompanhe a situação das marcações correntes e finalizadas Relat…" at bounding box center [656, 373] width 1312 height 535
type input "[PERSON_NAME]"
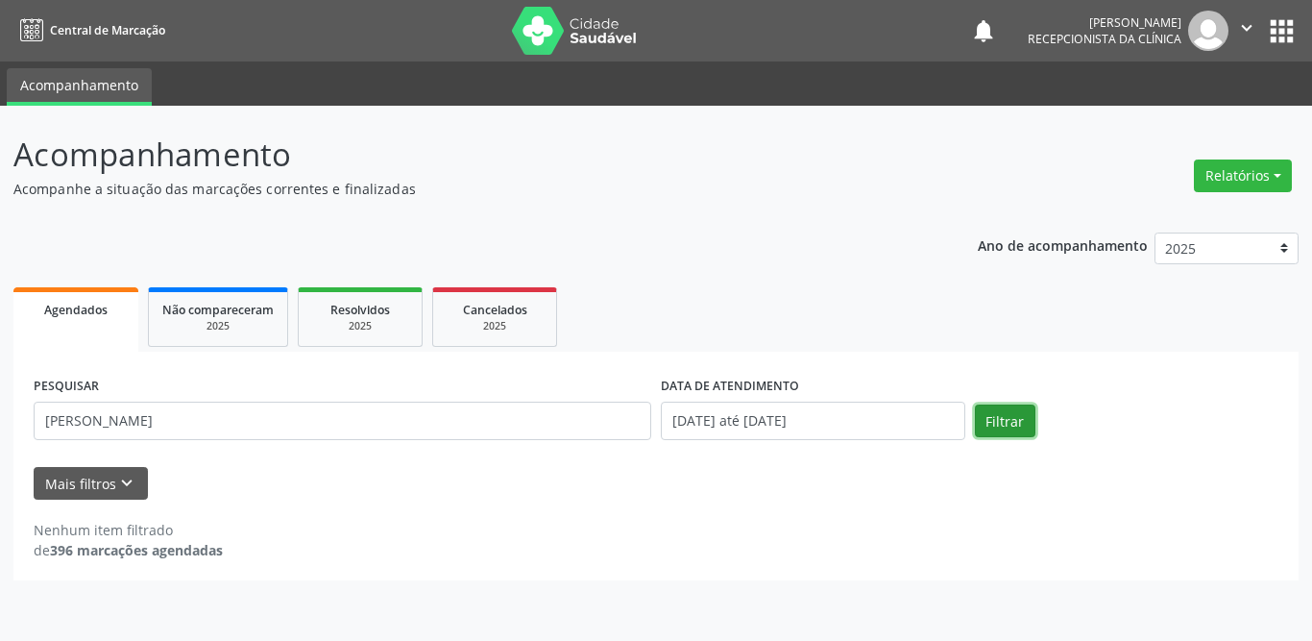
click at [997, 431] on button "Filtrar" at bounding box center [1005, 420] width 61 height 33
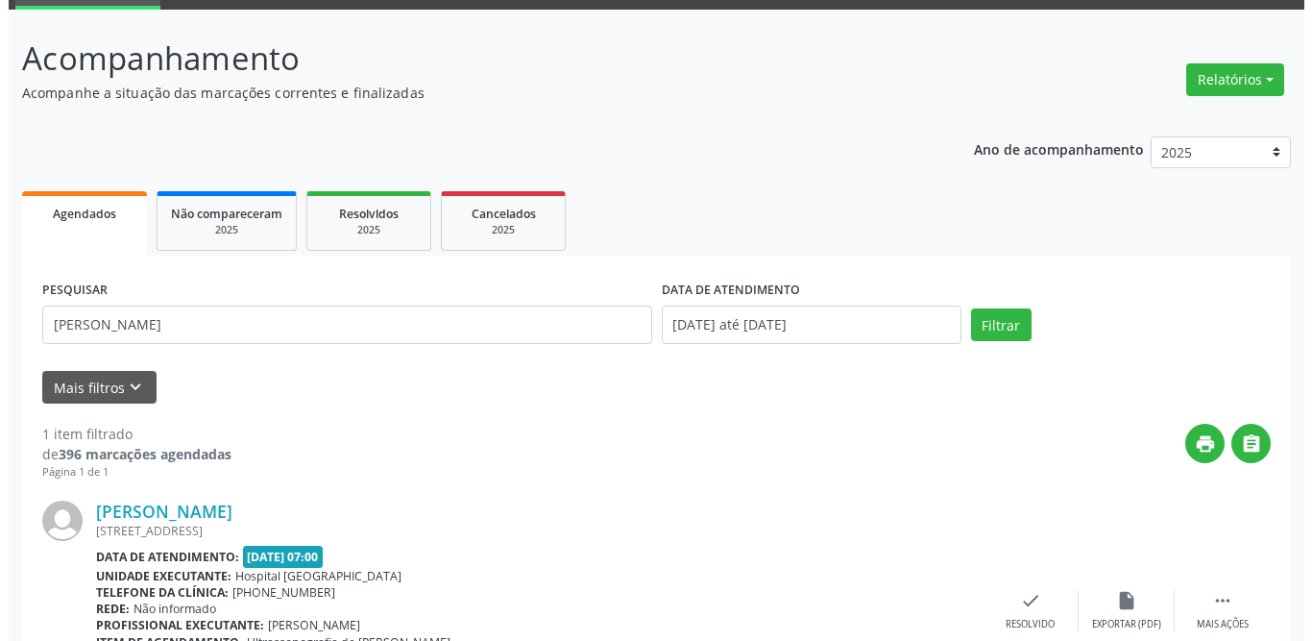
scroll to position [229, 0]
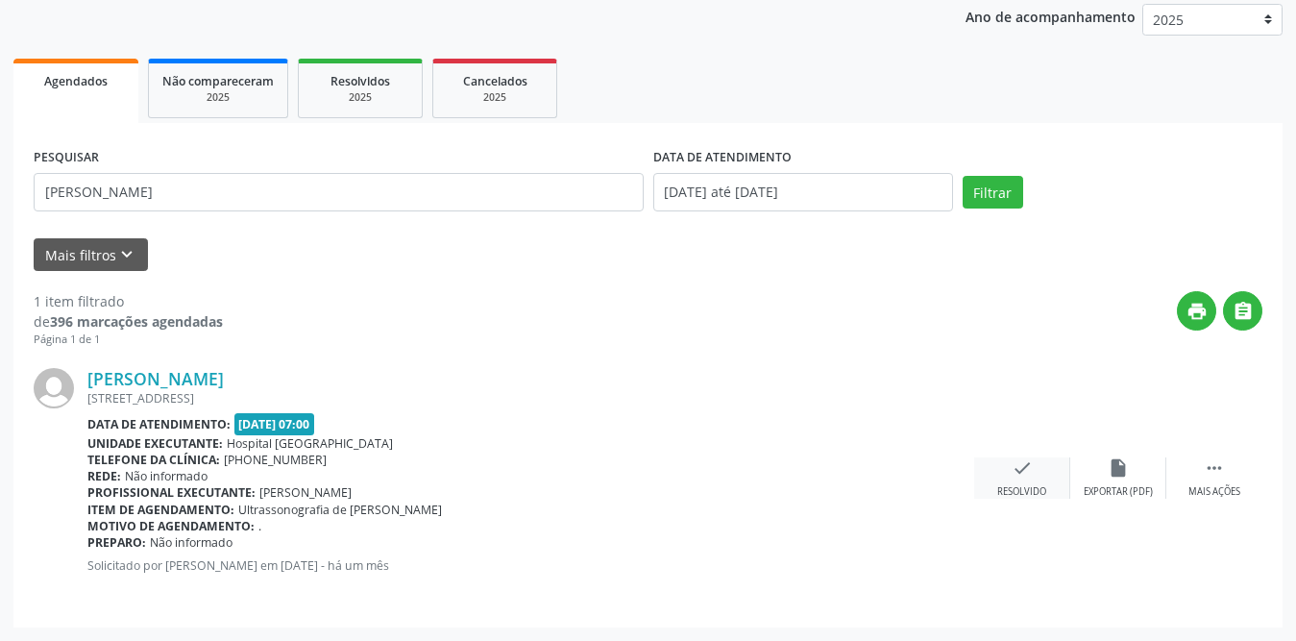
click at [1021, 470] on icon "check" at bounding box center [1021, 467] width 21 height 21
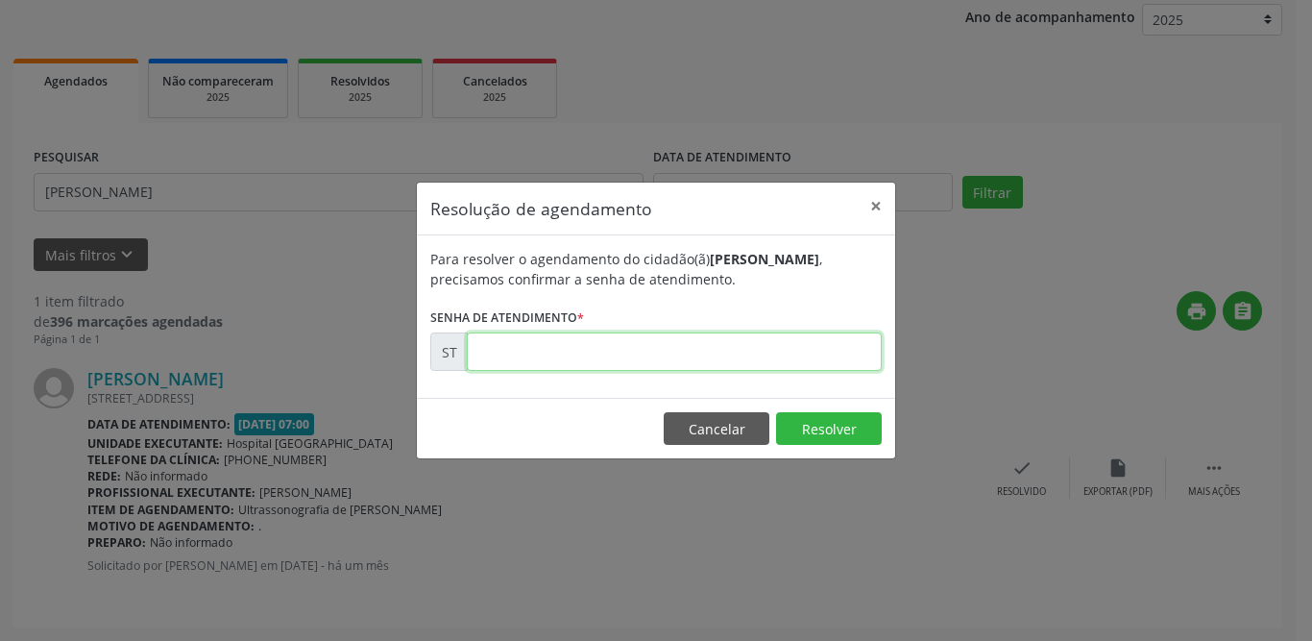
click at [594, 346] on input "text" at bounding box center [674, 351] width 415 height 38
type input "00010720"
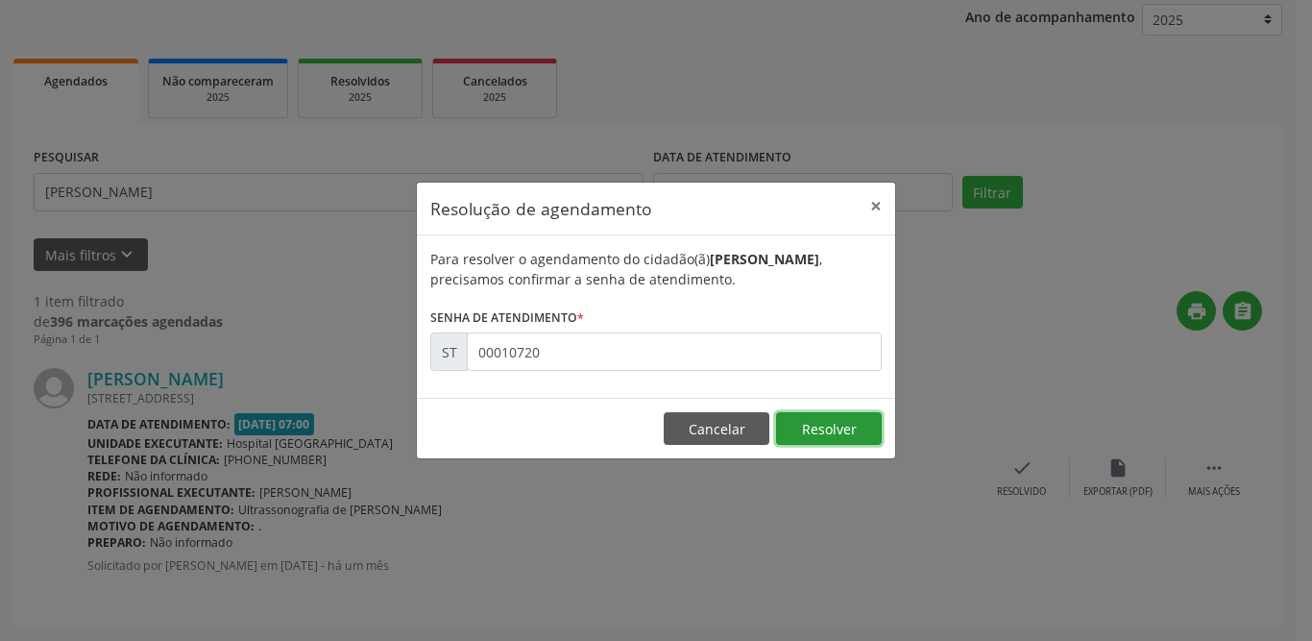
click at [828, 432] on button "Resolver" at bounding box center [829, 428] width 106 height 33
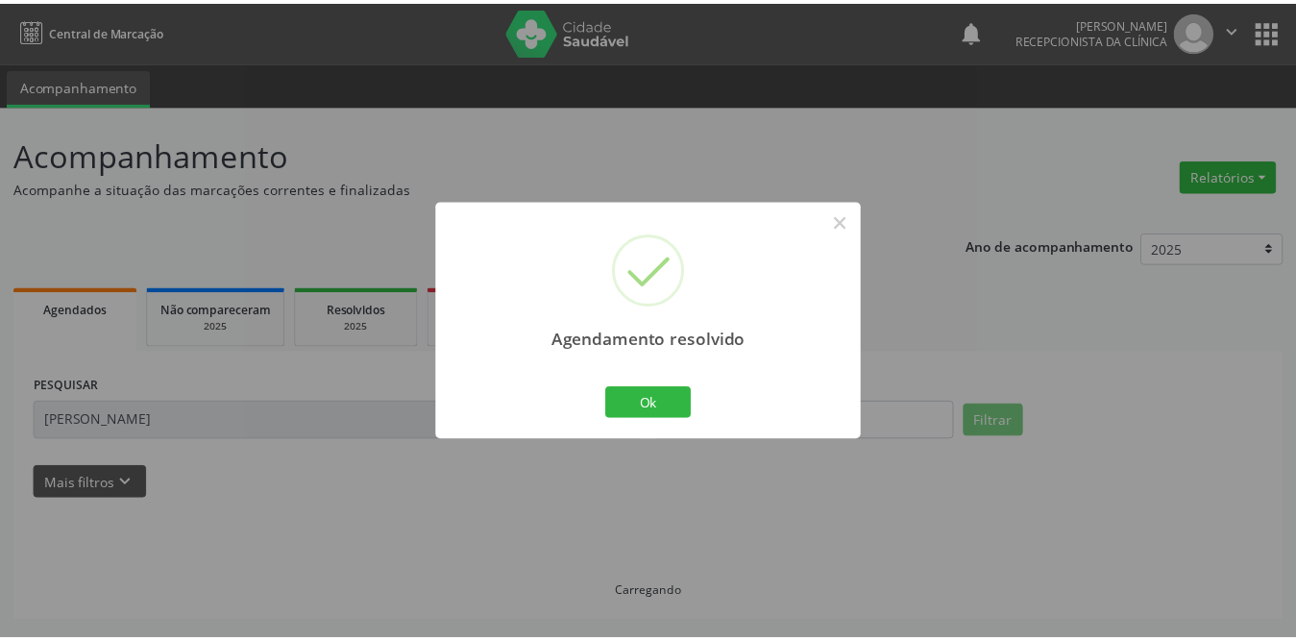
scroll to position [0, 0]
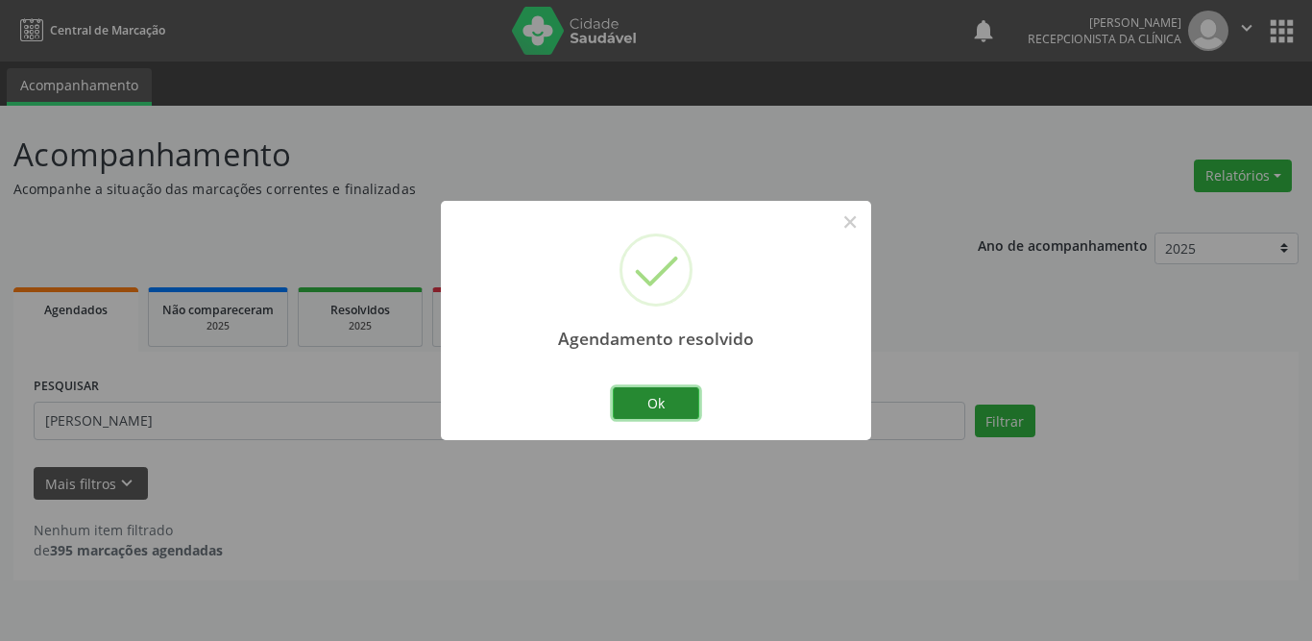
click at [636, 400] on button "Ok" at bounding box center [656, 403] width 86 height 33
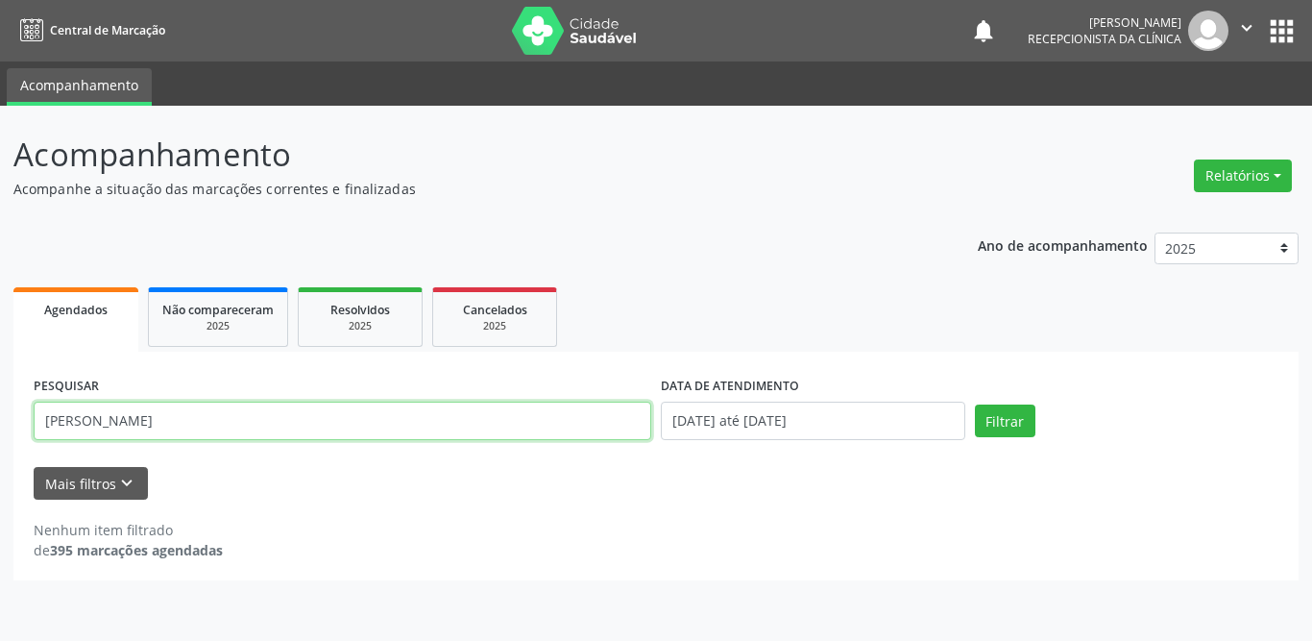
drag, startPoint x: 192, startPoint y: 417, endPoint x: 1, endPoint y: 419, distance: 191.2
click at [1, 419] on div "Acompanhamento Acompanhe a situação das marcações correntes e finalizadas Relat…" at bounding box center [656, 373] width 1312 height 535
paste input "[PERSON_NAME]"
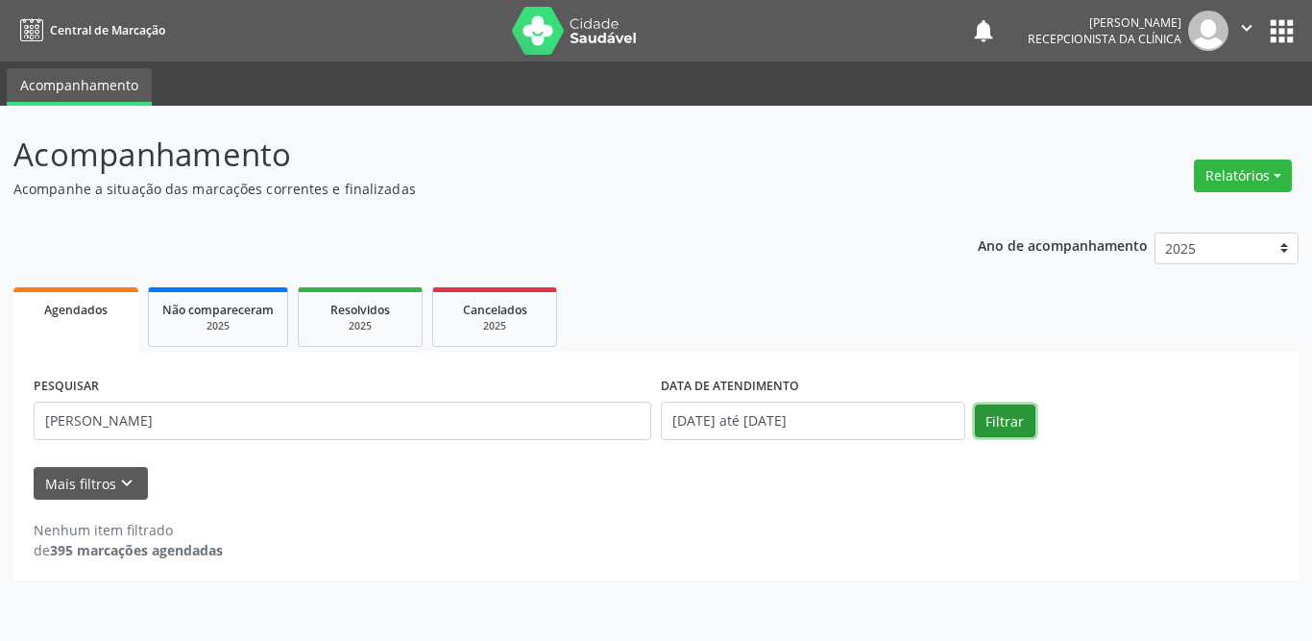
click at [992, 413] on button "Filtrar" at bounding box center [1005, 420] width 61 height 33
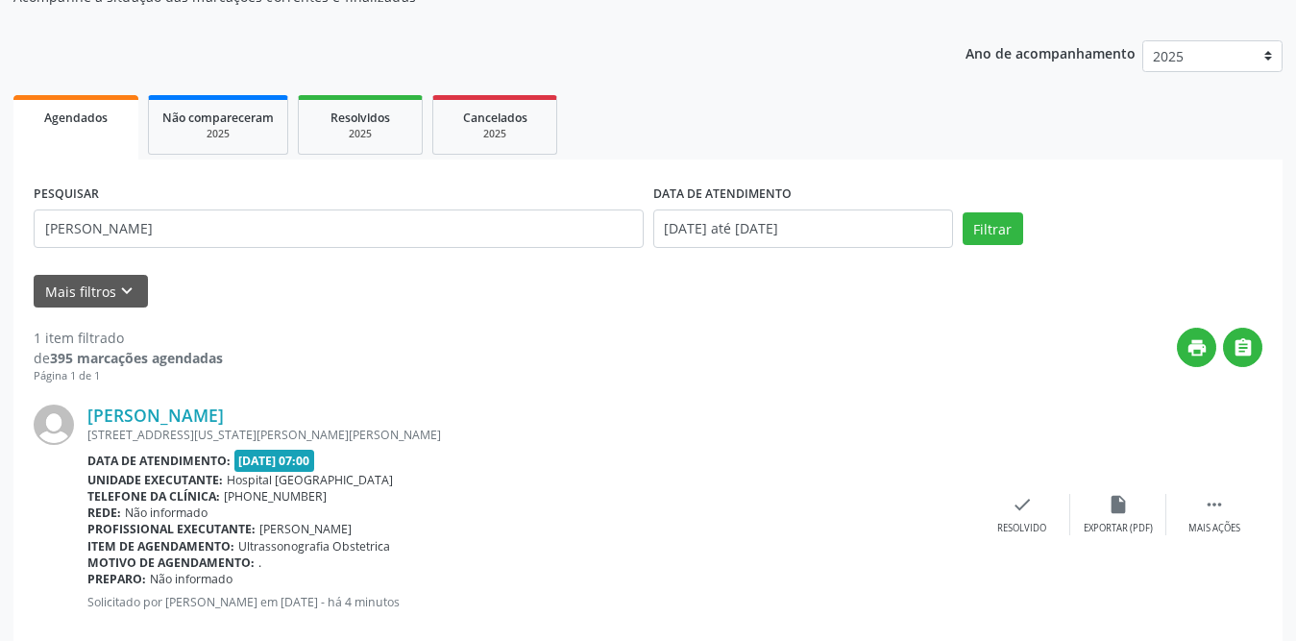
scroll to position [229, 0]
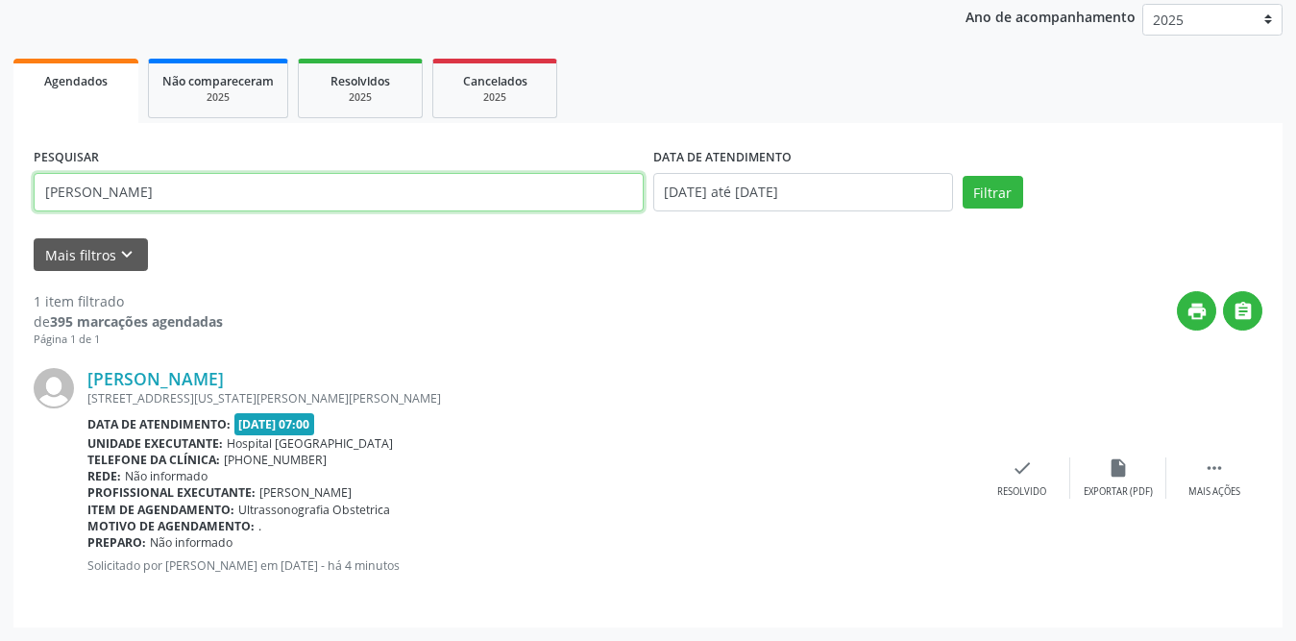
drag, startPoint x: 299, startPoint y: 197, endPoint x: 0, endPoint y: 194, distance: 298.7
click at [0, 194] on div "Acompanhamento Acompanhe a situação das marcações correntes e finalizadas Relat…" at bounding box center [648, 259] width 1296 height 764
type input "[PERSON_NAME]"
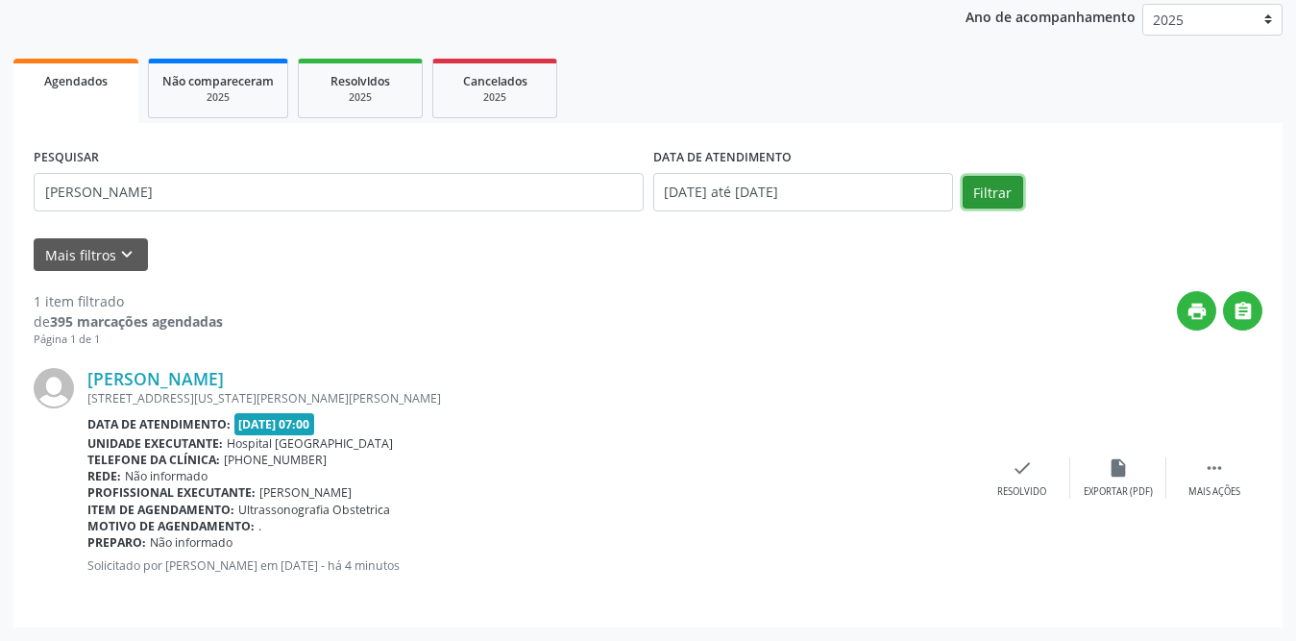
click at [990, 191] on button "Filtrar" at bounding box center [992, 192] width 61 height 33
click at [1026, 485] on div "Resolvido" at bounding box center [1021, 491] width 49 height 13
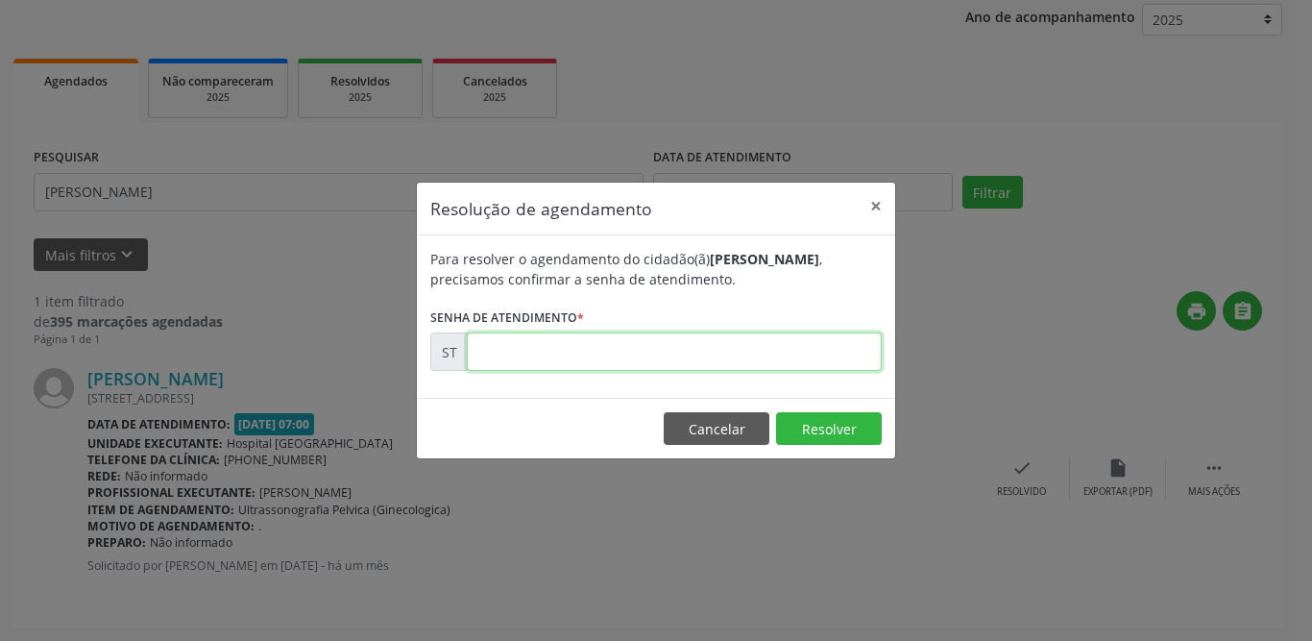
click at [593, 355] on input "text" at bounding box center [674, 351] width 415 height 38
type input "00010698"
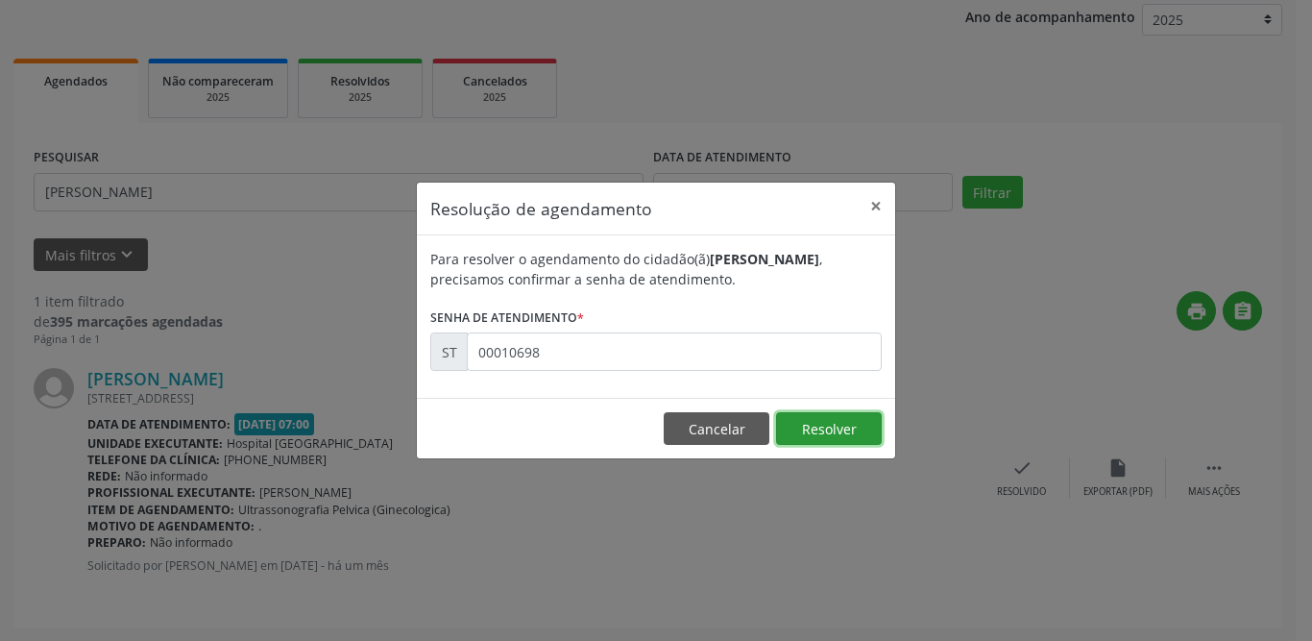
click at [854, 419] on button "Resolver" at bounding box center [829, 428] width 106 height 33
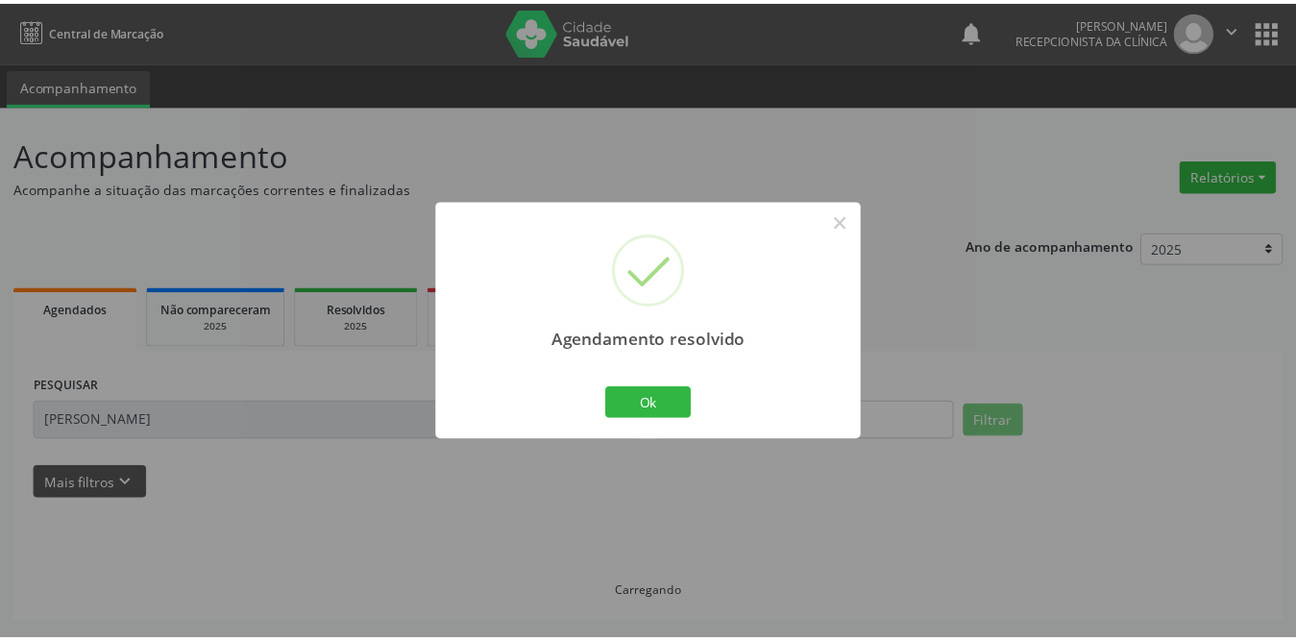
scroll to position [0, 0]
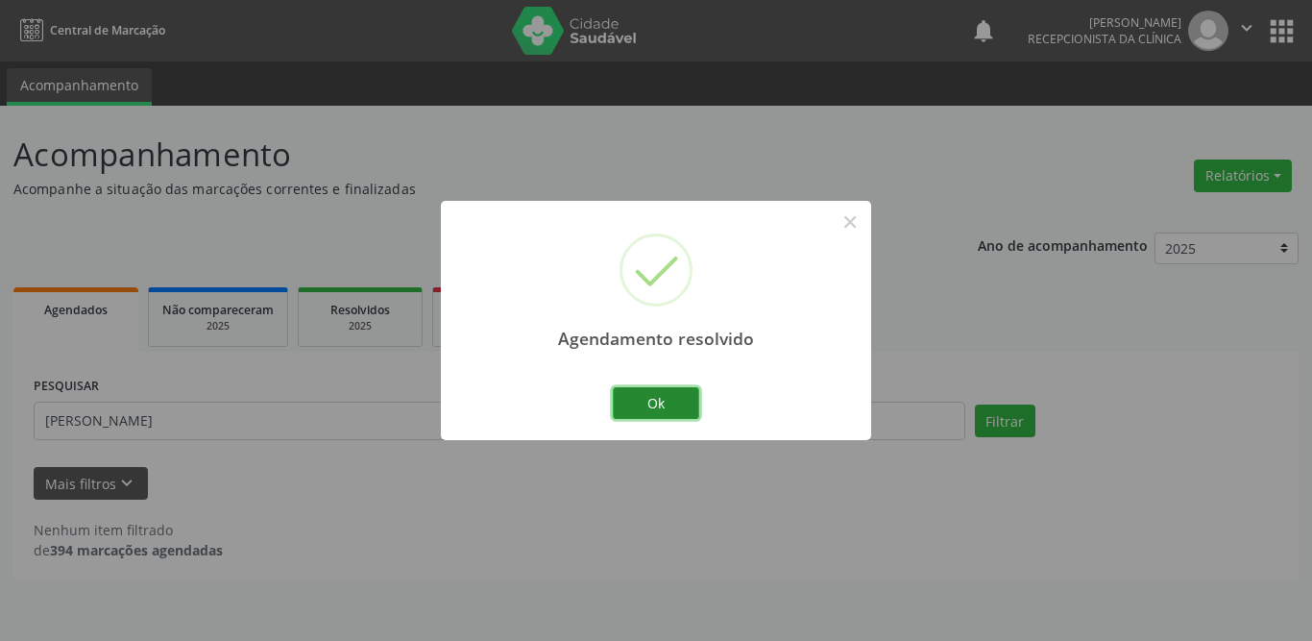
click at [663, 399] on button "Ok" at bounding box center [656, 403] width 86 height 33
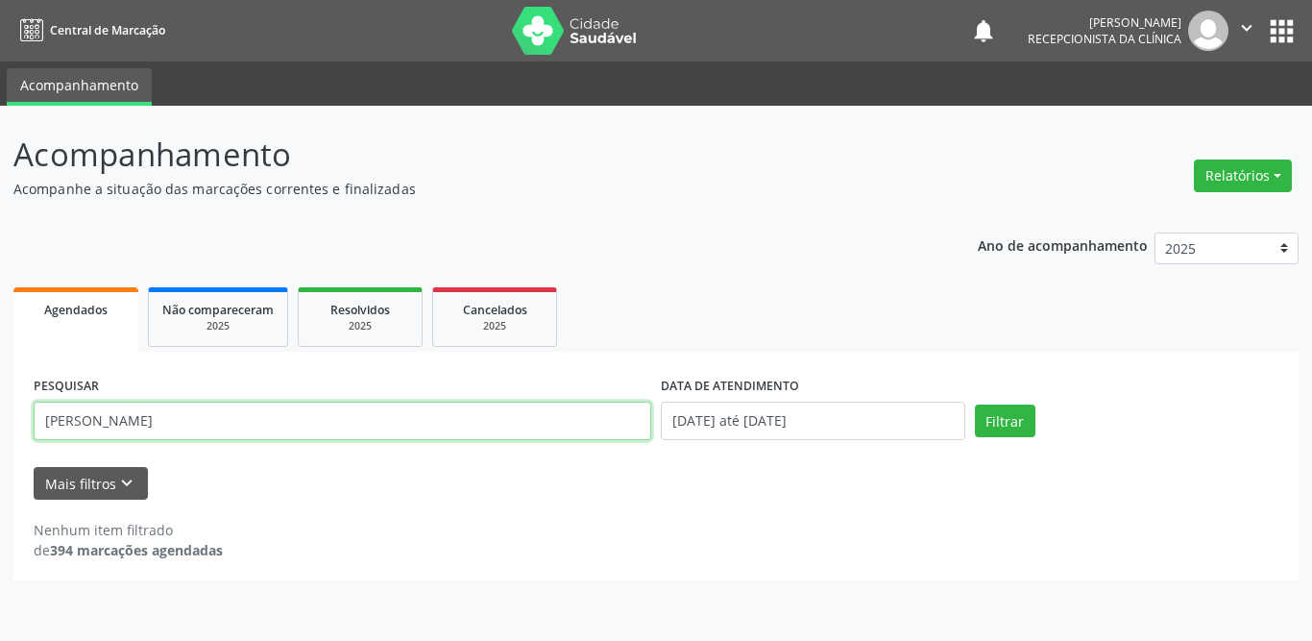
drag, startPoint x: 276, startPoint y: 424, endPoint x: 0, endPoint y: 438, distance: 276.1
click at [0, 438] on div "Acompanhamento Acompanhe a situação das marcações correntes e finalizadas Relat…" at bounding box center [656, 373] width 1312 height 535
type input "layane"
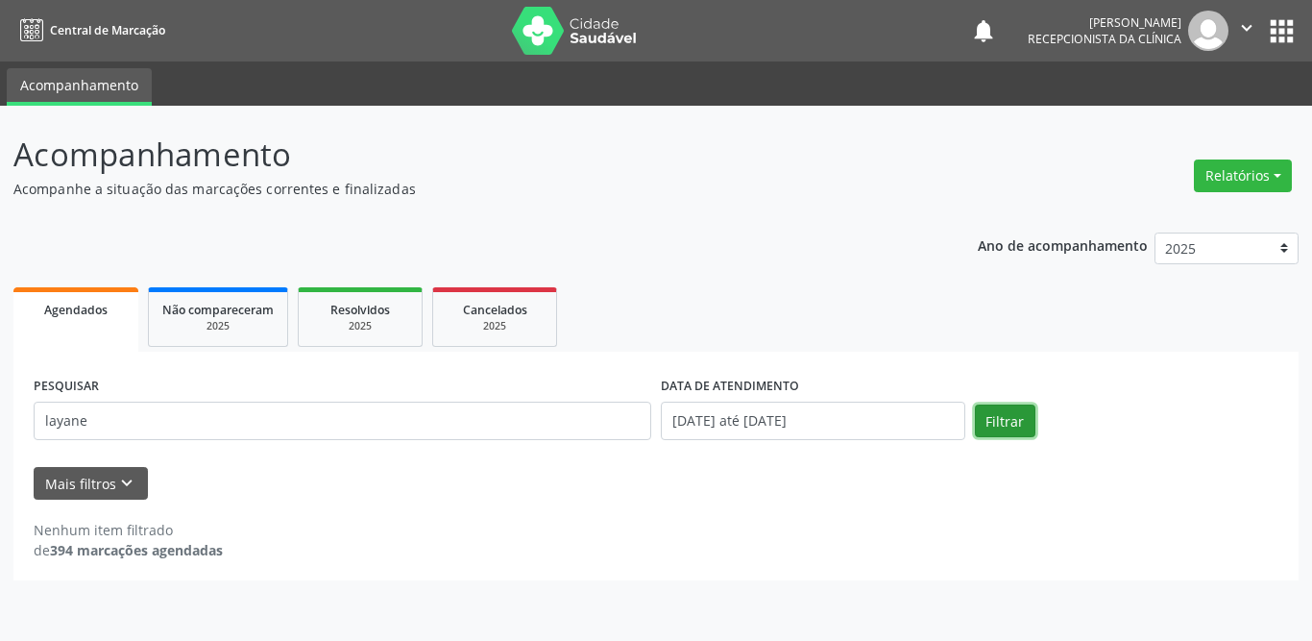
click at [1017, 412] on button "Filtrar" at bounding box center [1005, 420] width 61 height 33
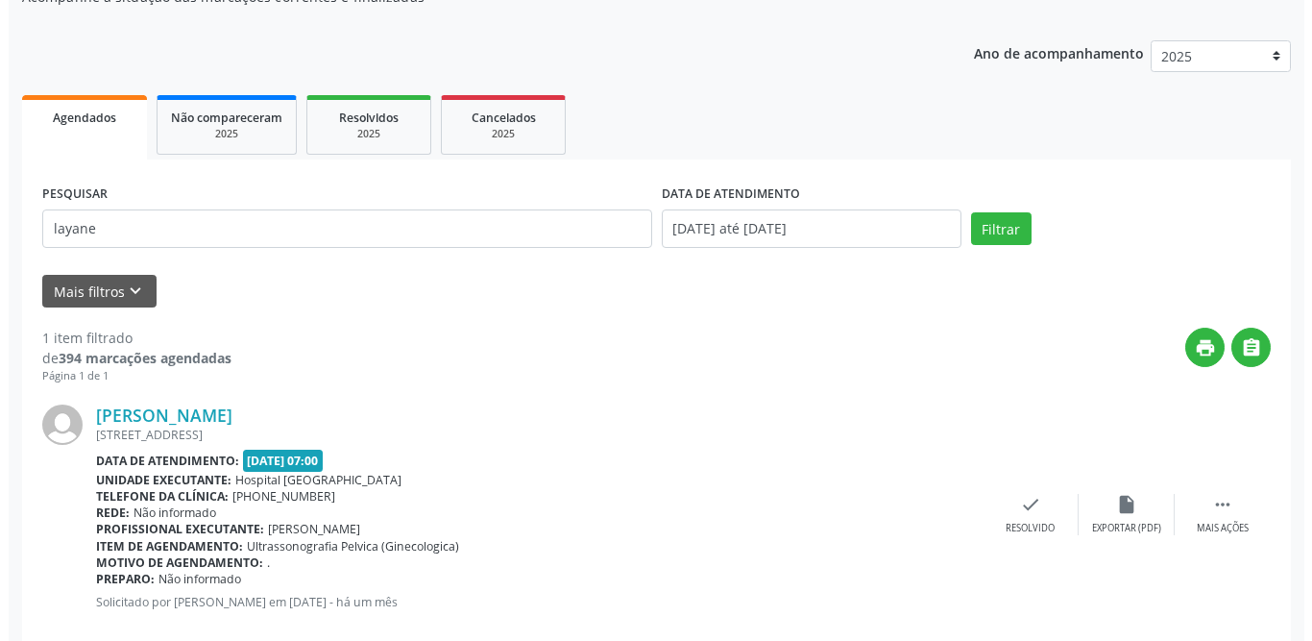
scroll to position [229, 0]
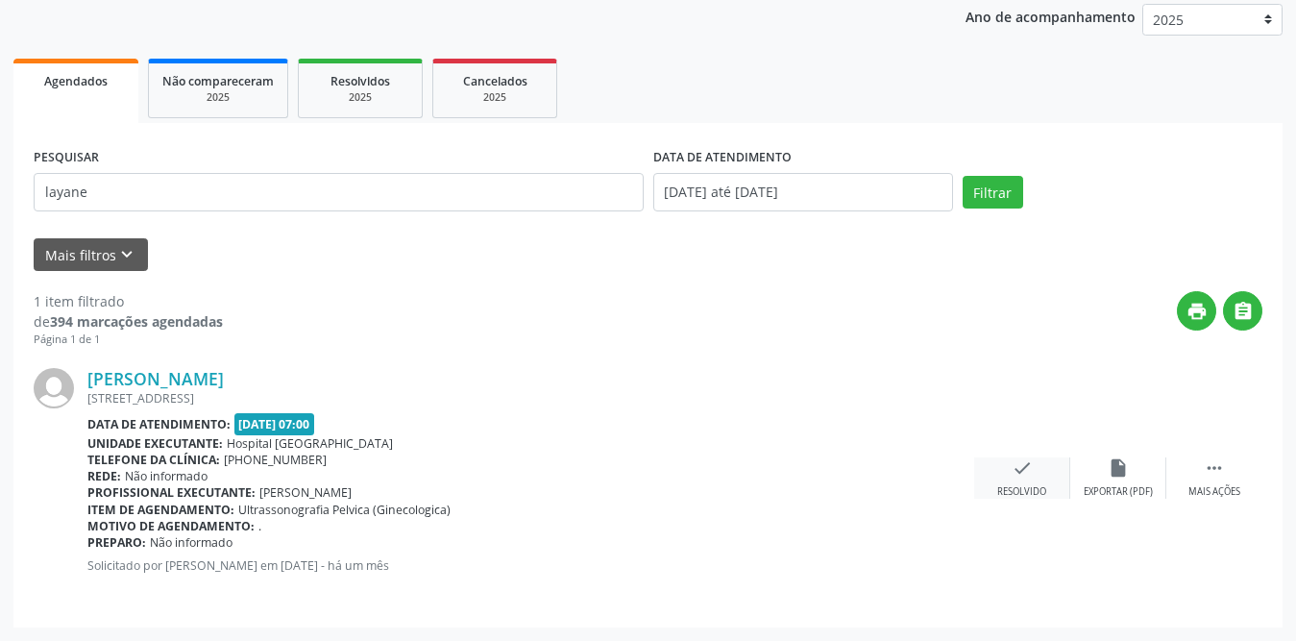
click at [1023, 463] on icon "check" at bounding box center [1021, 467] width 21 height 21
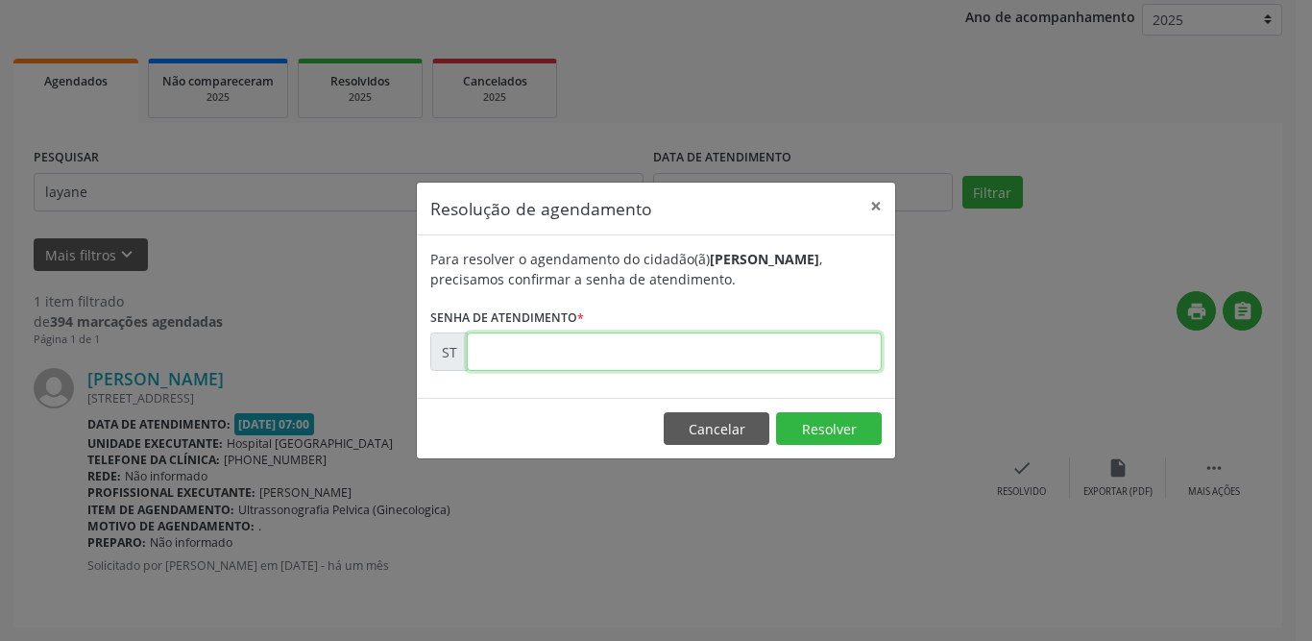
click at [639, 353] on input "text" at bounding box center [674, 351] width 415 height 38
type input "00010697"
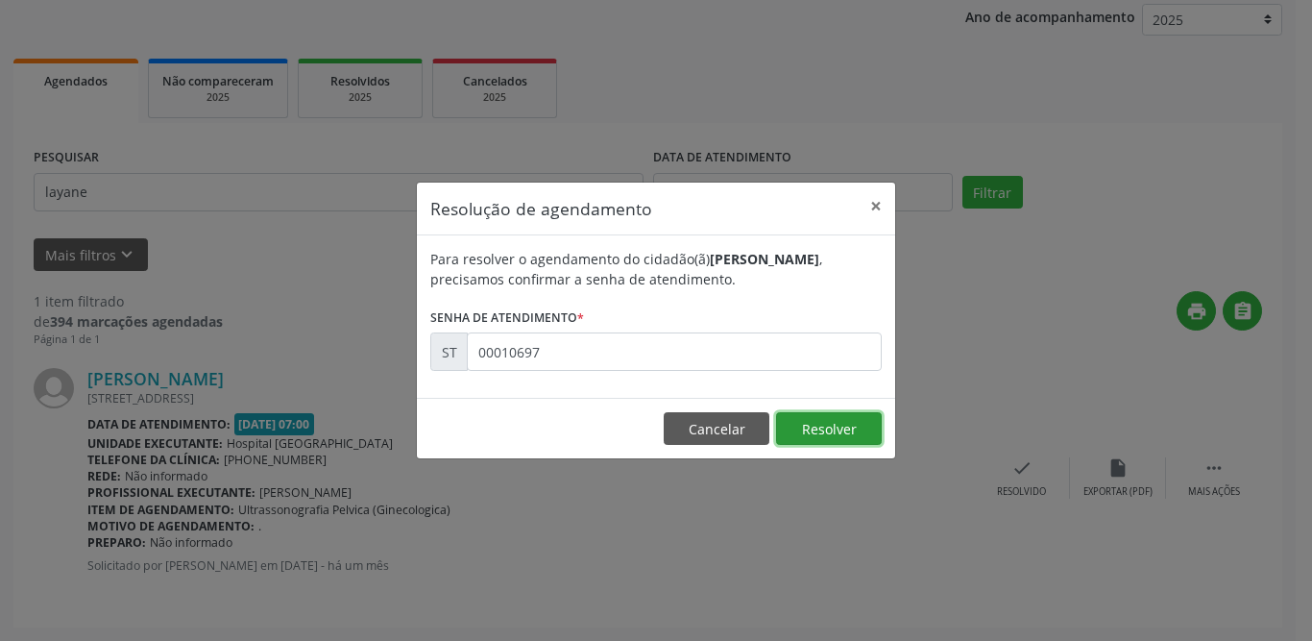
click at [817, 427] on button "Resolver" at bounding box center [829, 428] width 106 height 33
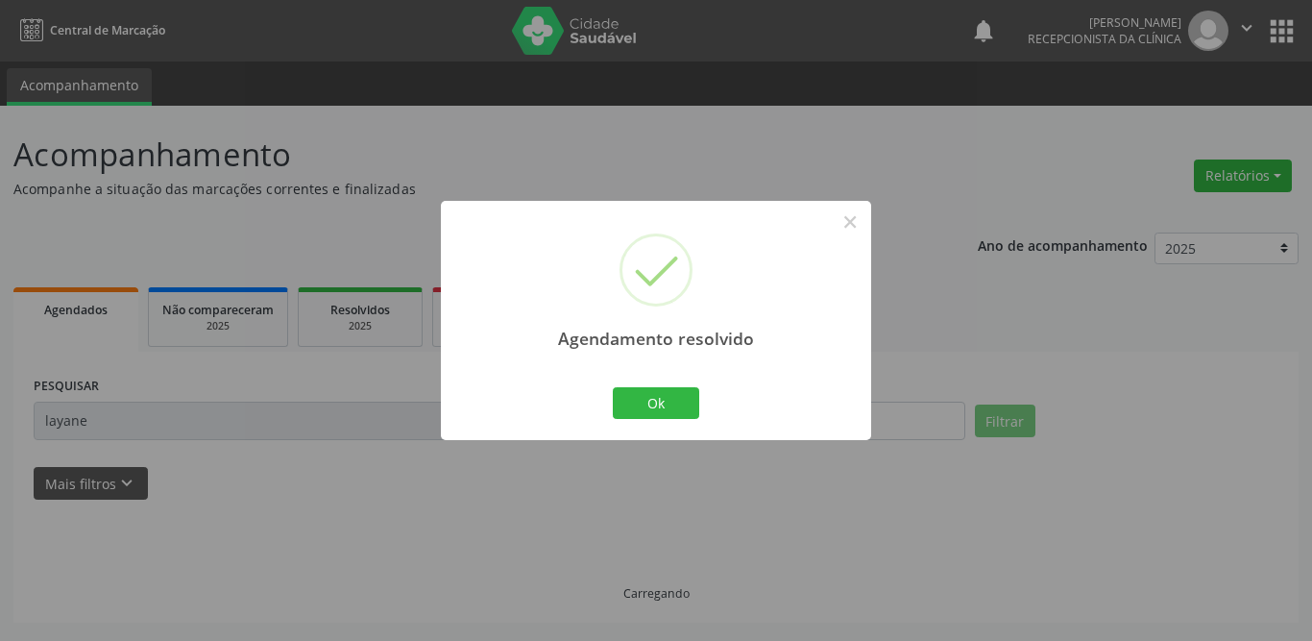
scroll to position [0, 0]
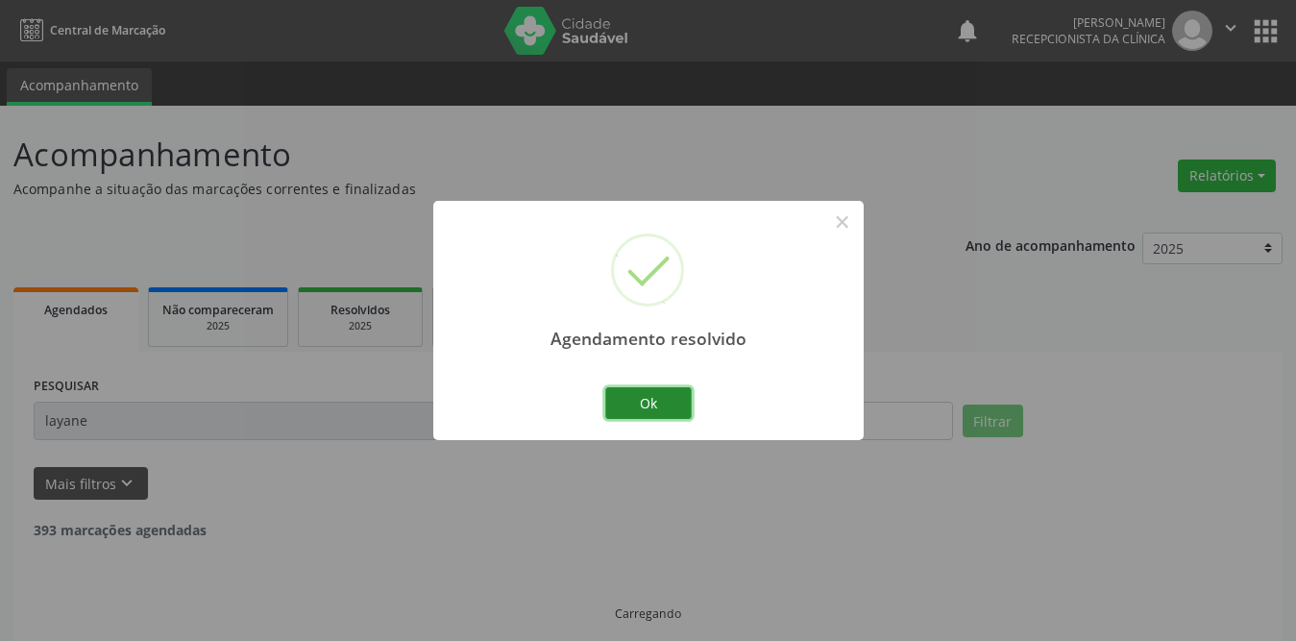
click at [621, 399] on button "Ok" at bounding box center [648, 403] width 86 height 33
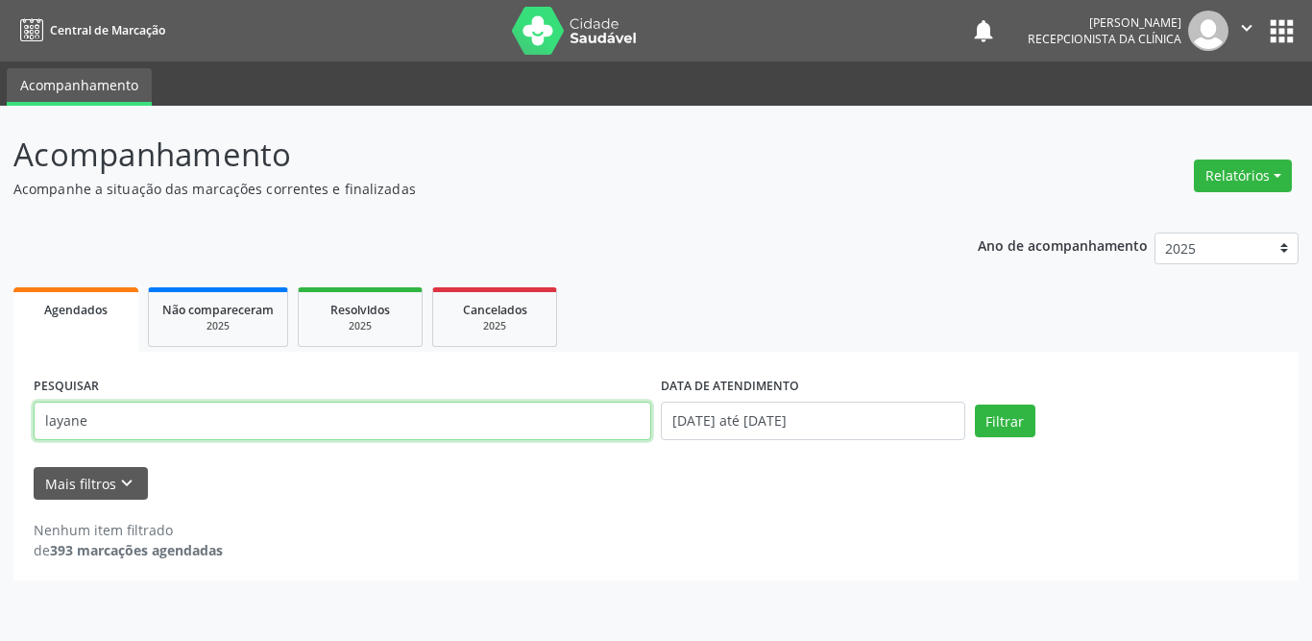
drag, startPoint x: 103, startPoint y: 426, endPoint x: 0, endPoint y: 419, distance: 103.1
click at [0, 419] on div "Acompanhamento Acompanhe a situação das marcações correntes e finalizadas Relat…" at bounding box center [656, 373] width 1312 height 535
